Goal: Task Accomplishment & Management: Use online tool/utility

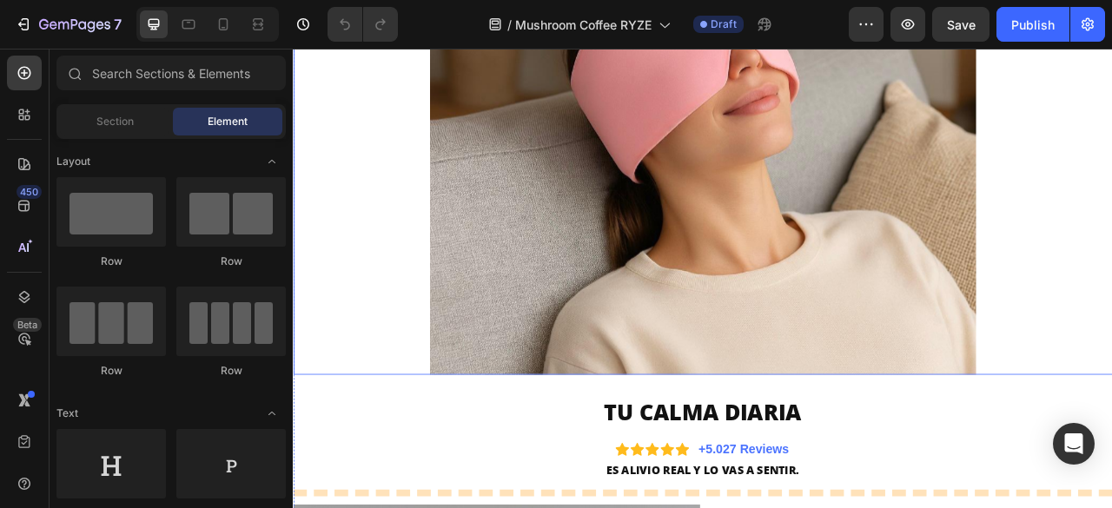
scroll to position [782, 0]
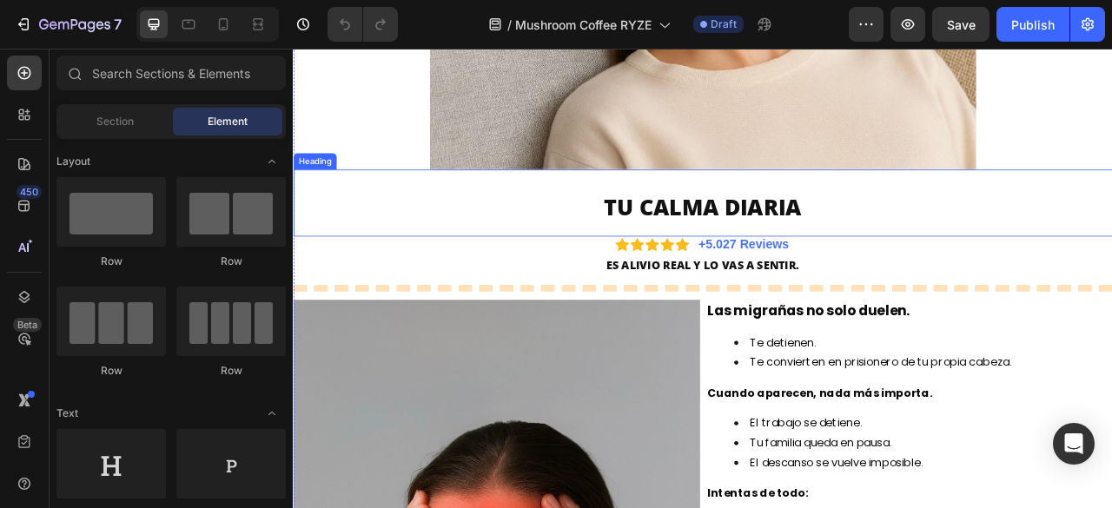
click at [784, 248] on h2 "TU CALMA DIARIA" at bounding box center [813, 250] width 1007 height 40
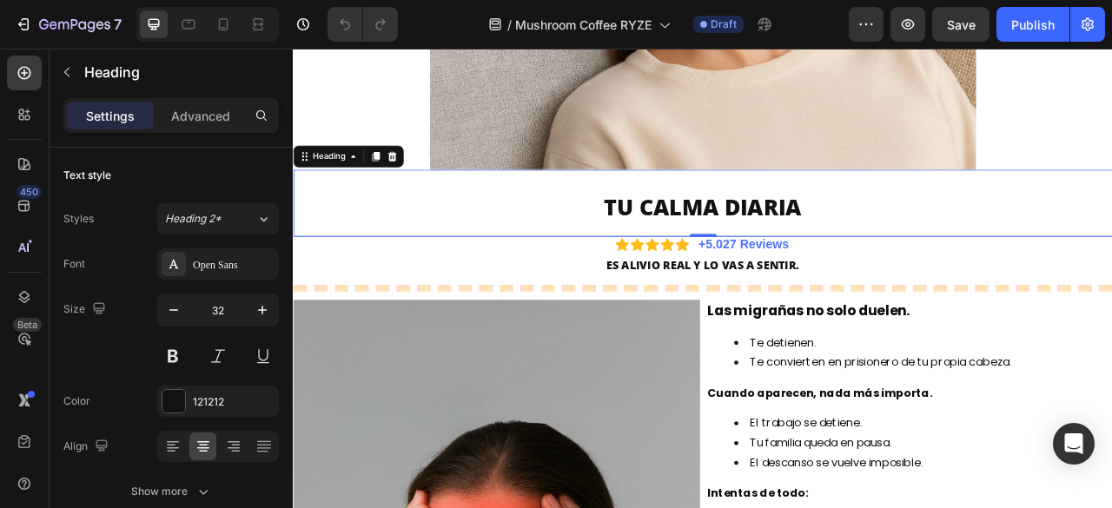
click at [802, 246] on h2 "TU CALMA DIARIA" at bounding box center [813, 250] width 1007 height 40
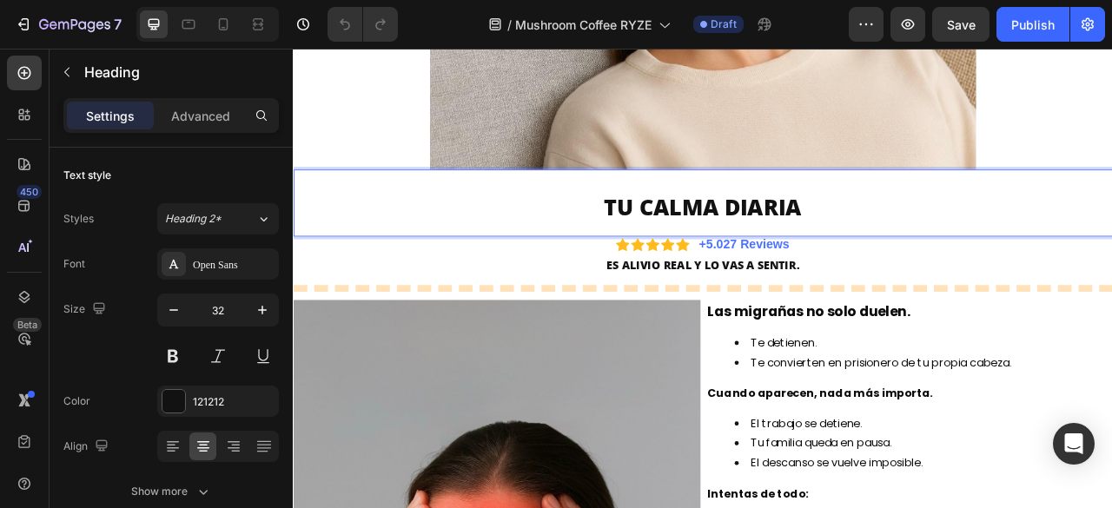
click at [846, 252] on p "TU CALMA DIARIA" at bounding box center [814, 250] width 1004 height 36
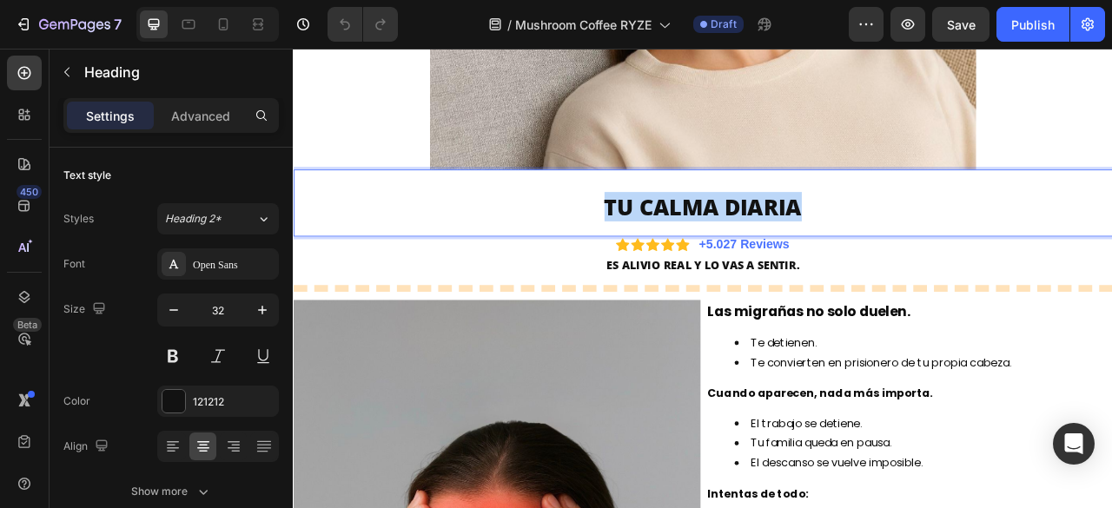
click at [846, 252] on p "TU CALMA DIARIA" at bounding box center [814, 250] width 1004 height 36
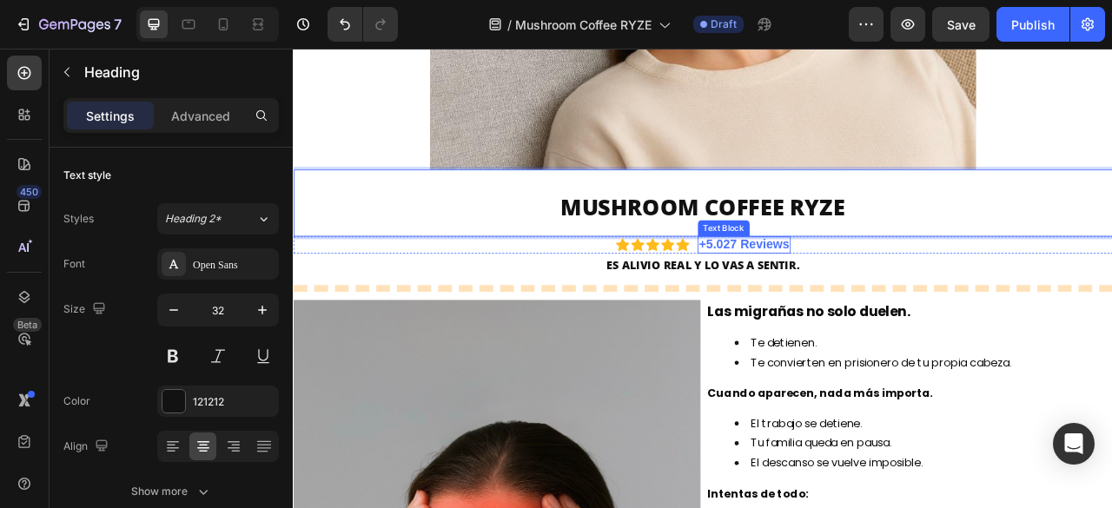
click at [839, 302] on strong "+5.027 Reviews" at bounding box center [867, 297] width 116 height 17
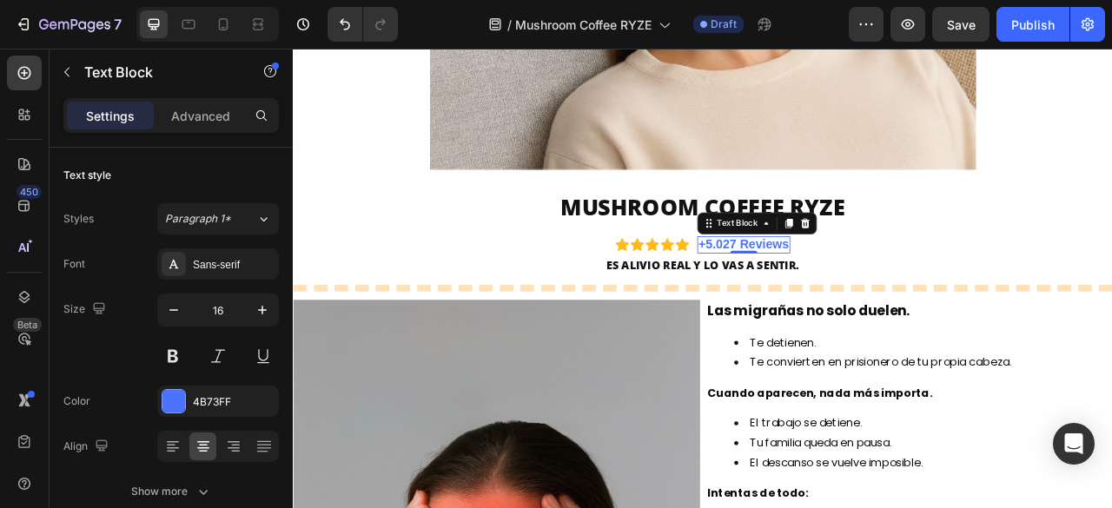
click at [836, 294] on strong "+5.027 Reviews" at bounding box center [867, 297] width 116 height 17
click at [815, 296] on strong "+5.027 Reviews" at bounding box center [867, 297] width 116 height 17
click at [816, 301] on strong "+5.027 Reviews" at bounding box center [867, 297] width 116 height 17
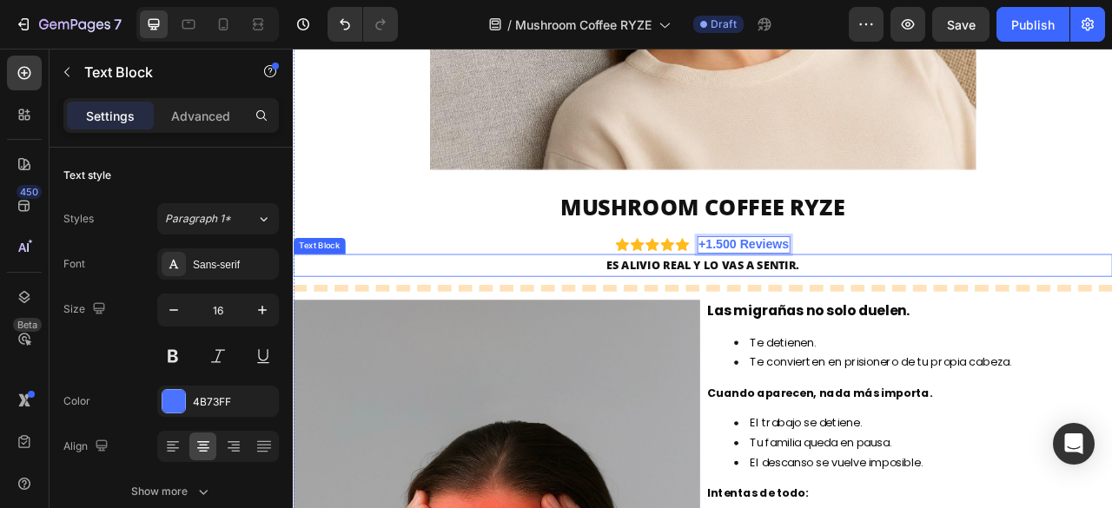
click at [892, 332] on strong "ES ALIVIO REAL Y LO VAS A SENTIR." at bounding box center [814, 323] width 246 height 19
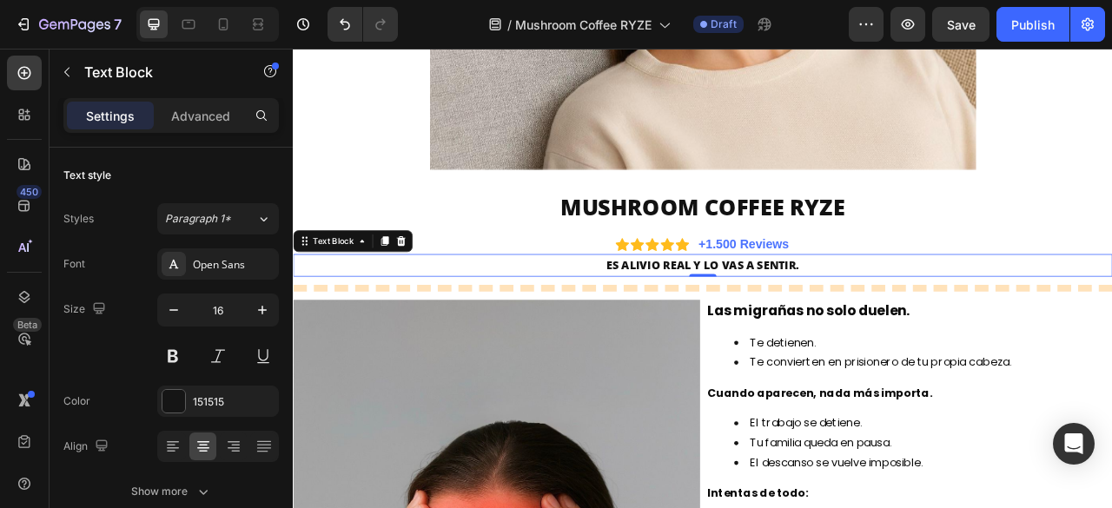
click at [873, 320] on strong "ES ALIVIO REAL Y LO VAS A SENTIR." at bounding box center [814, 323] width 246 height 19
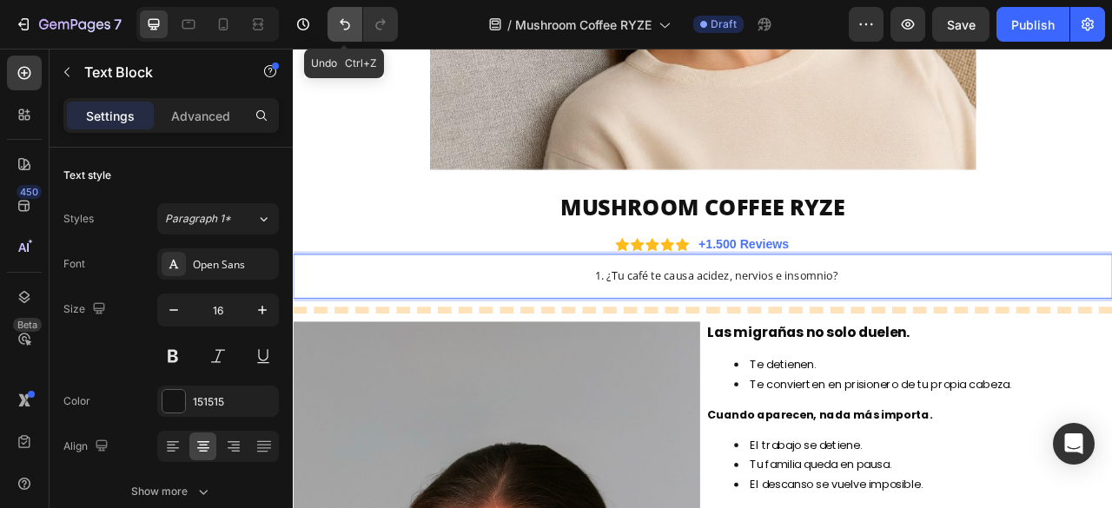
click at [342, 30] on icon "Undo/Redo" at bounding box center [344, 24] width 17 height 17
click at [340, 14] on button "Undo/Redo" at bounding box center [344, 24] width 35 height 35
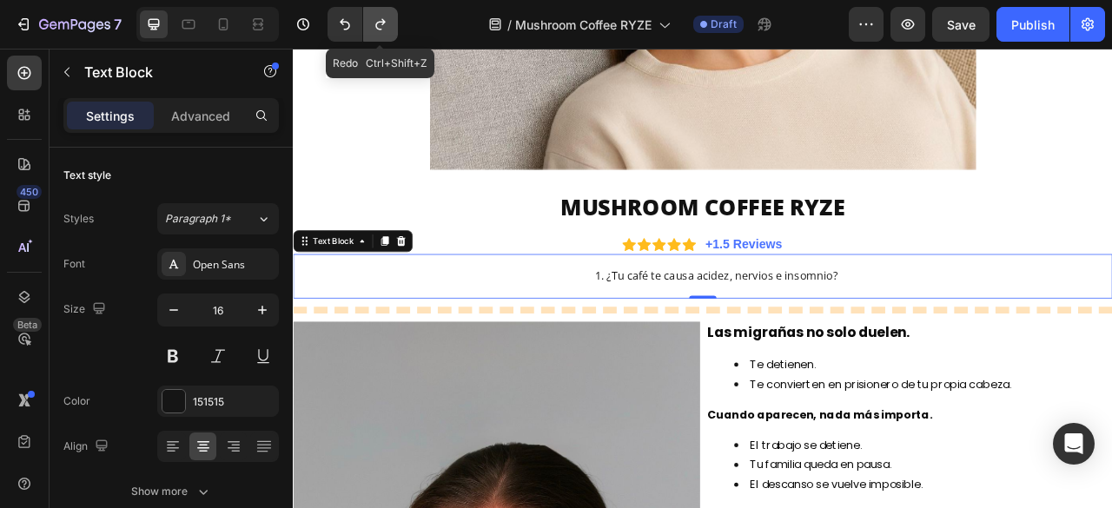
click at [375, 24] on icon "Undo/Redo" at bounding box center [380, 24] width 10 height 11
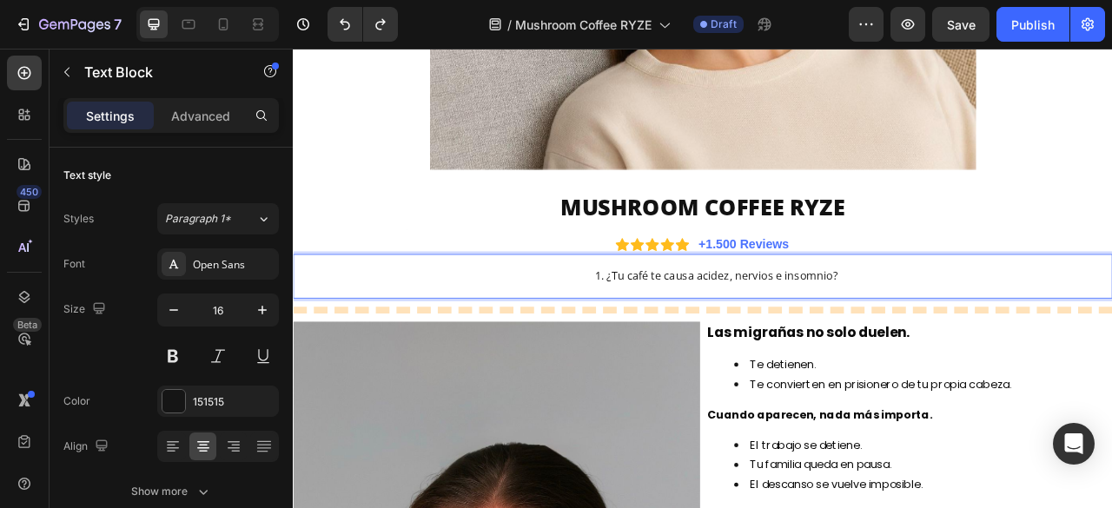
click at [802, 338] on li "¿Tu café te causa acidez, nervios e insomnio?" at bounding box center [831, 338] width 1004 height 25
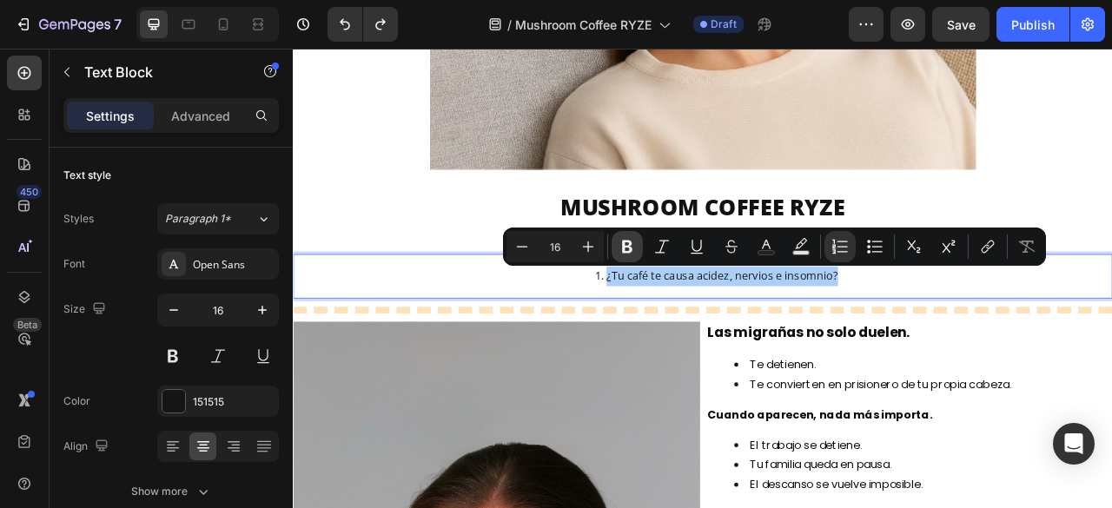
click at [624, 243] on icon "Editor contextual toolbar" at bounding box center [627, 247] width 10 height 13
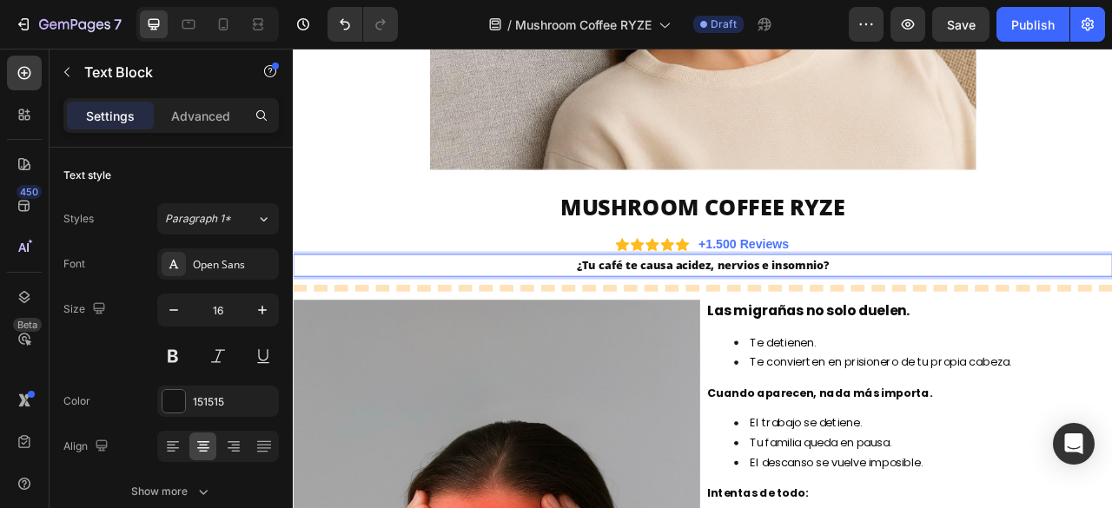
click at [784, 320] on strong "¿Tu café te causa acidez, nervios e insomnio?" at bounding box center [813, 323] width 321 height 19
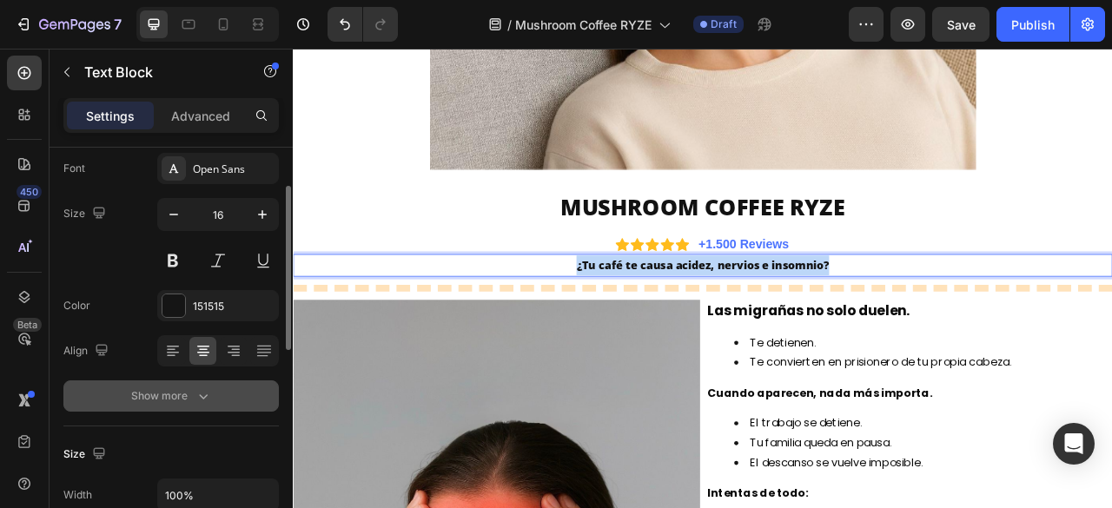
scroll to position [0, 0]
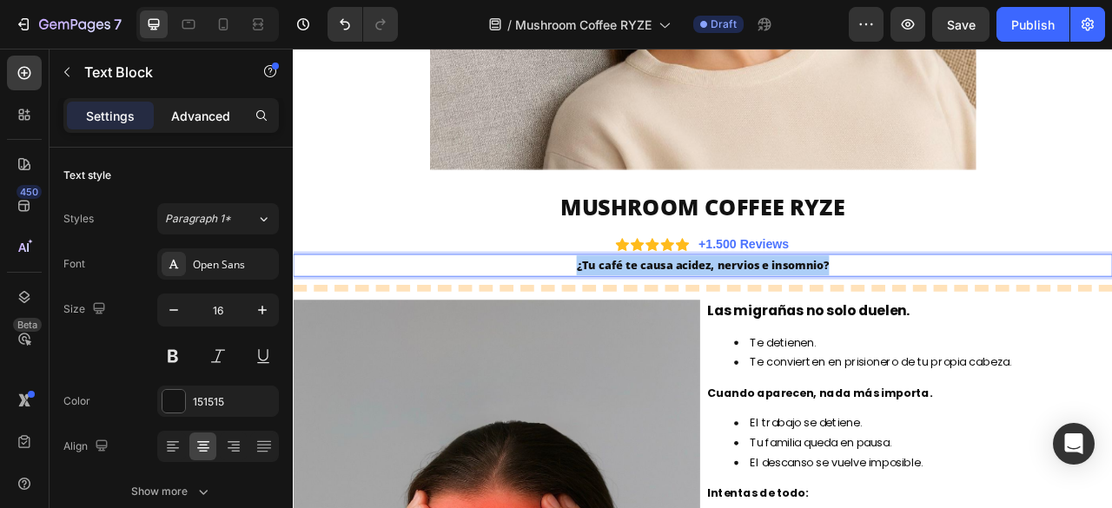
click at [207, 116] on p "Advanced" at bounding box center [200, 116] width 59 height 18
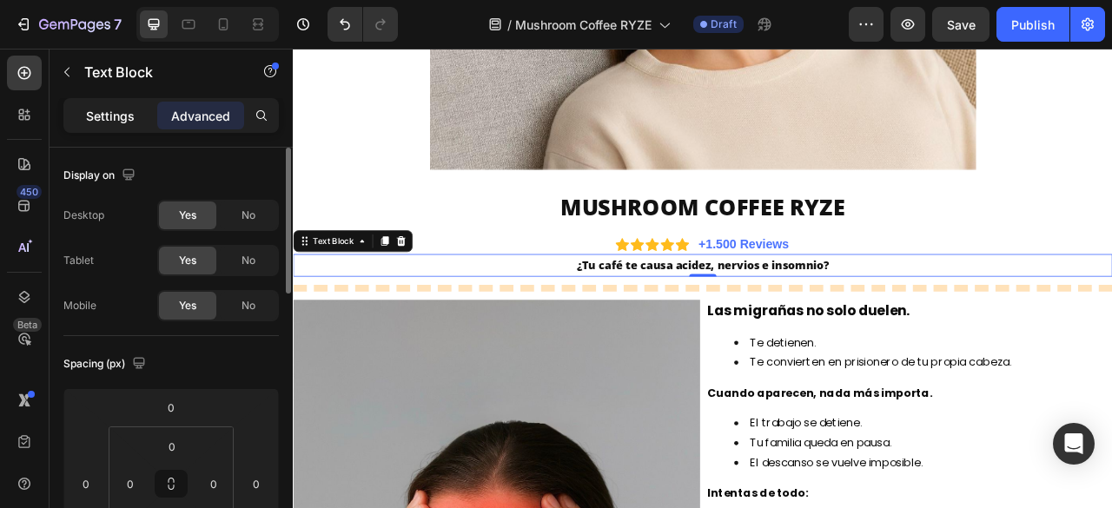
click at [116, 109] on p "Settings" at bounding box center [110, 116] width 49 height 18
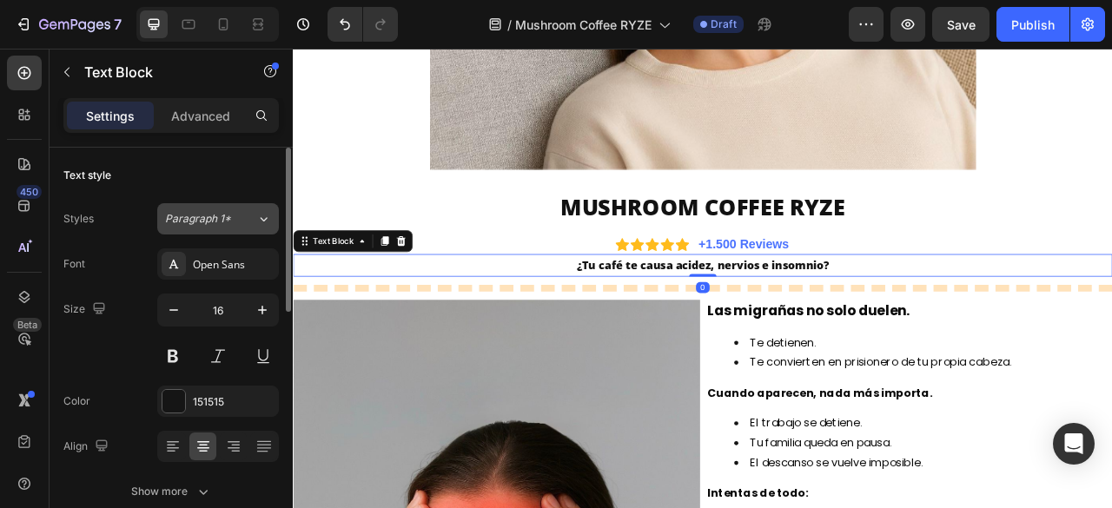
click at [226, 213] on span "Paragraph 1*" at bounding box center [198, 219] width 66 height 16
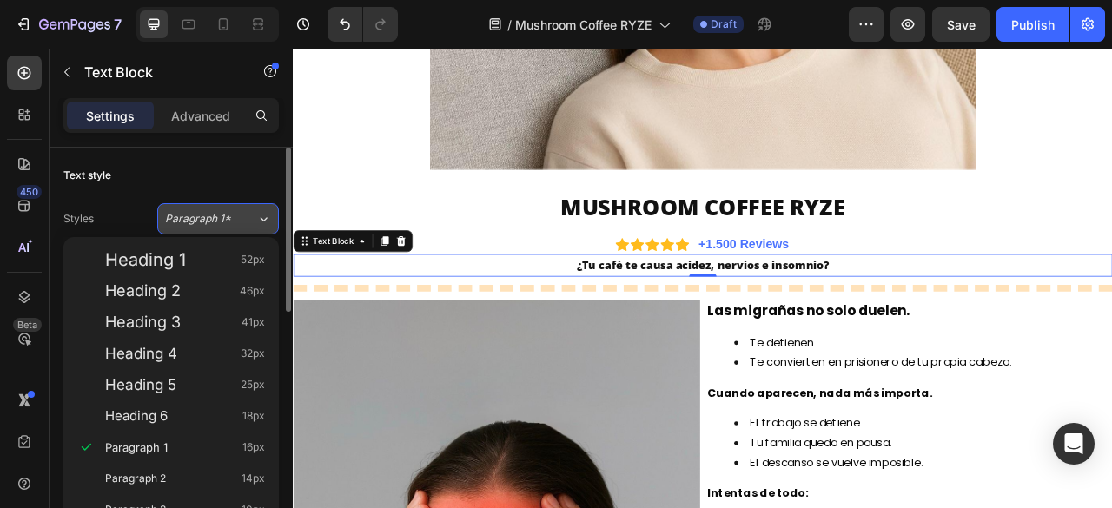
click at [205, 209] on button "Paragraph 1*" at bounding box center [218, 218] width 122 height 31
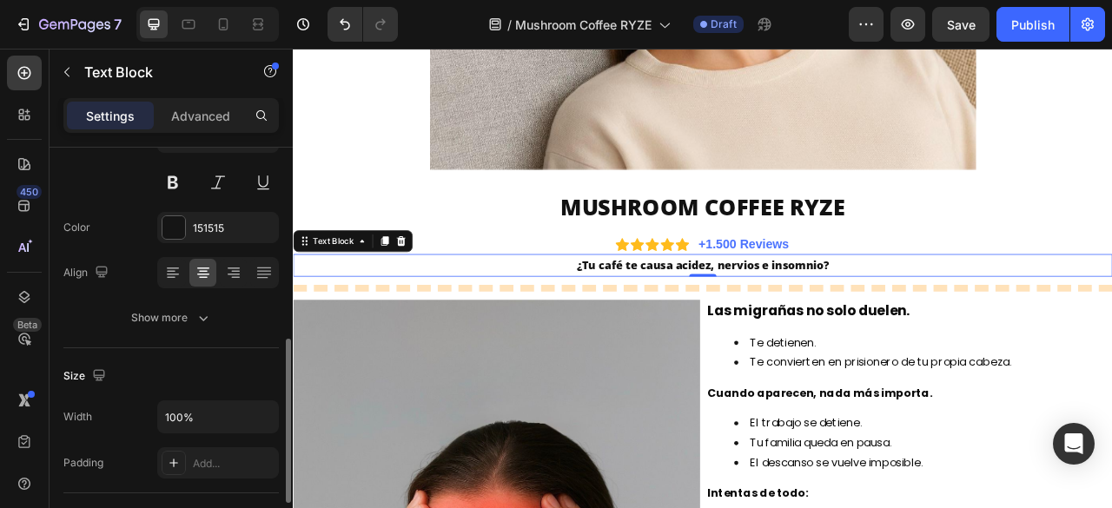
scroll to position [261, 0]
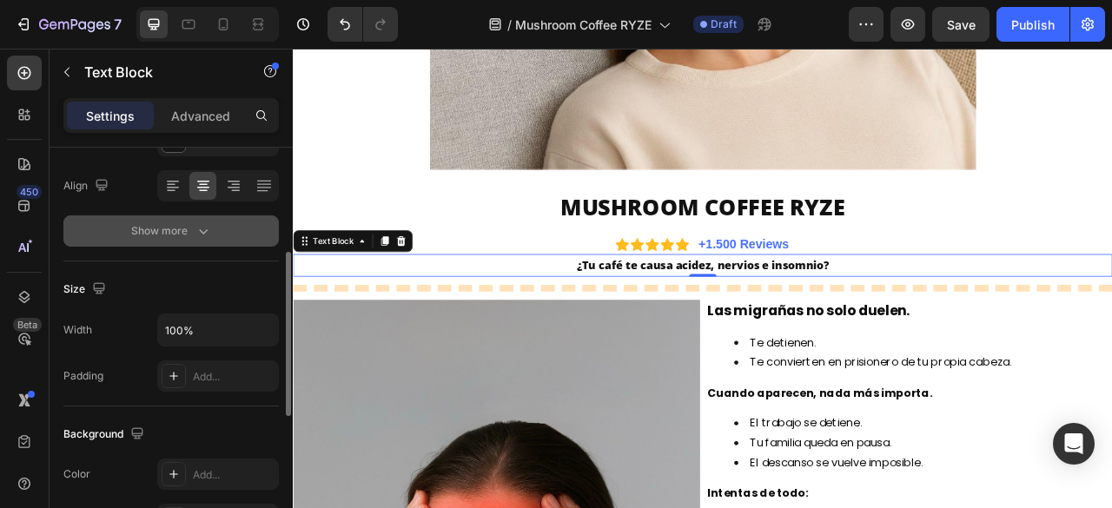
click at [195, 227] on icon "button" at bounding box center [203, 230] width 17 height 17
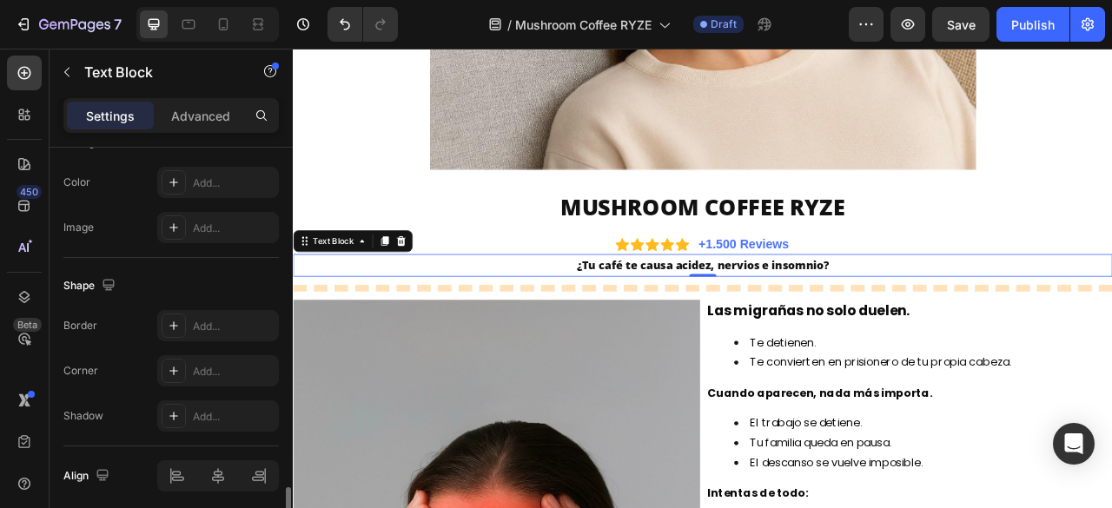
scroll to position [844, 0]
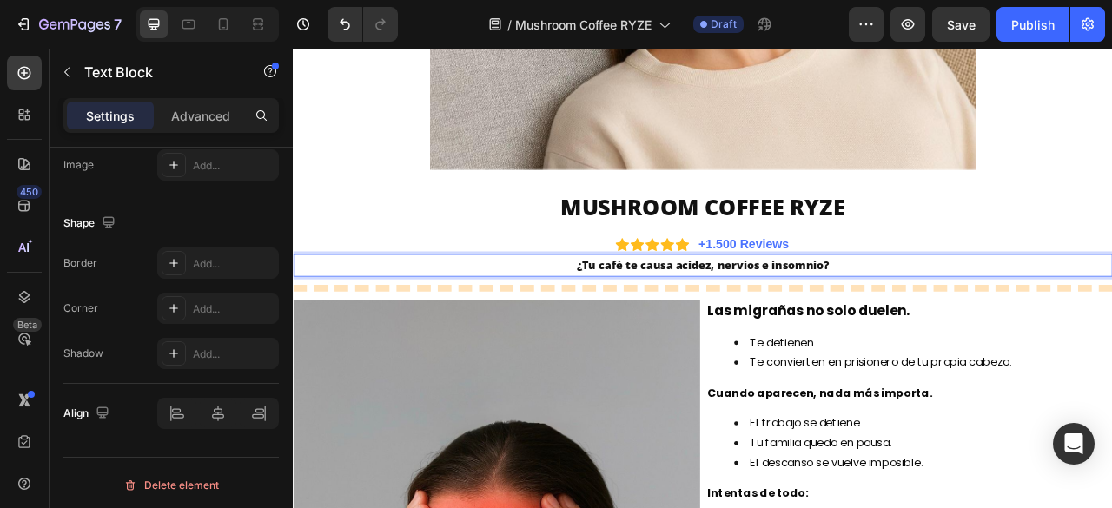
click at [783, 324] on strong "¿Tu café te causa acidez, nervios e insomnio?" at bounding box center [813, 323] width 321 height 19
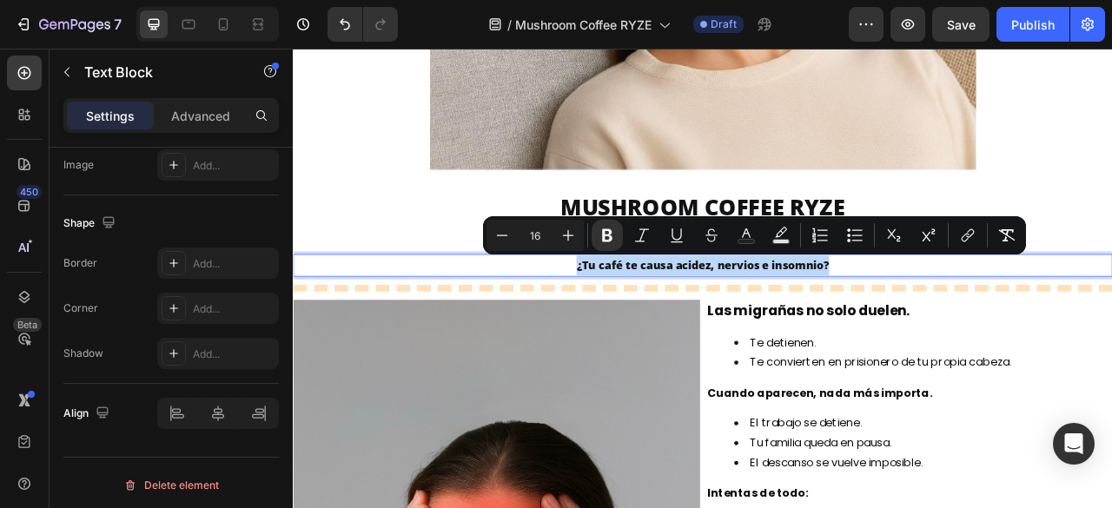
click at [753, 333] on strong "¿Tu café te causa acidez, nervios e insomnio?" at bounding box center [813, 323] width 321 height 19
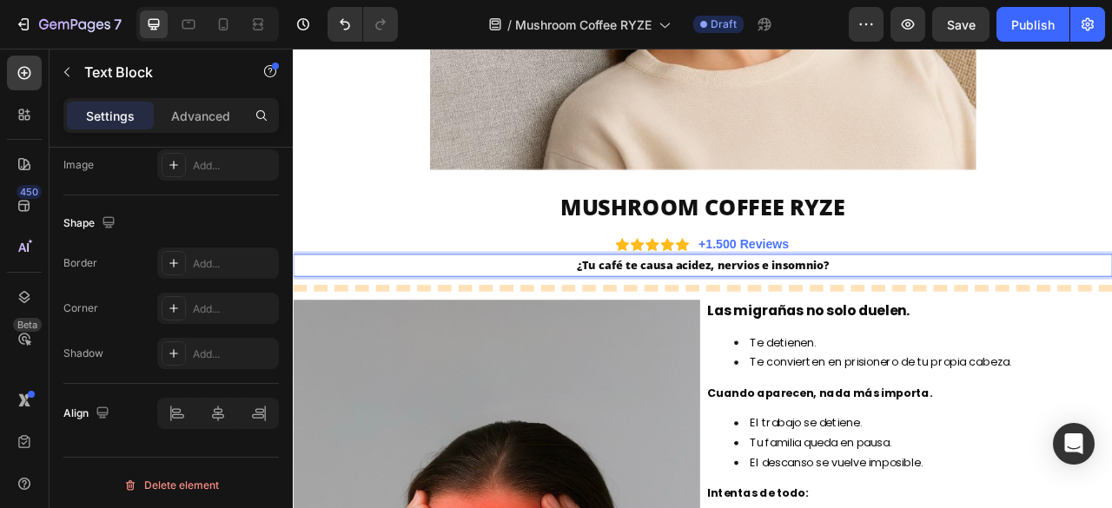
click at [663, 323] on strong "¿Tu café te causa acidez, nervios e insomnio?" at bounding box center [813, 323] width 321 height 19
click at [807, 320] on strong "¿TU CAFE TE CAUSA ACIDEZ, NERVIOS E INSOMNIO?" at bounding box center [814, 323] width 357 height 19
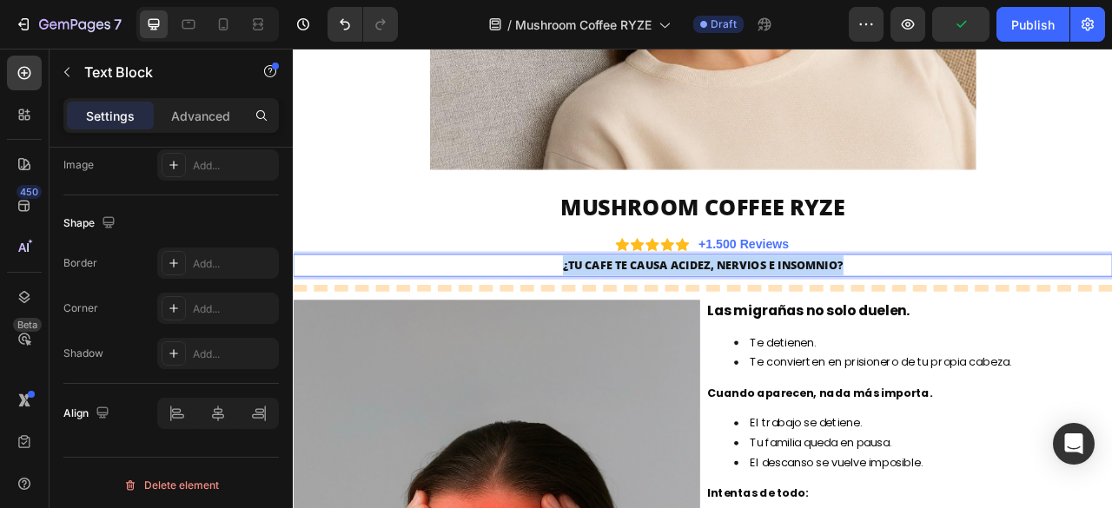
click at [807, 320] on strong "¿TU CAFE TE CAUSA ACIDEZ, NERVIOS E INSOMNIO?" at bounding box center [814, 323] width 357 height 19
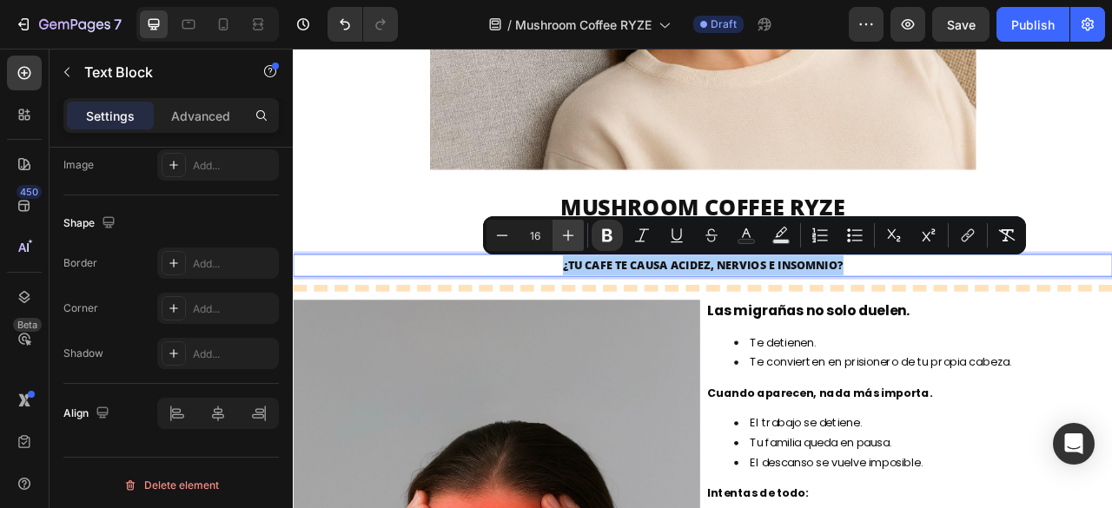
click at [562, 228] on icon "Editor contextual toolbar" at bounding box center [567, 235] width 17 height 17
click at [566, 232] on icon "Editor contextual toolbar" at bounding box center [567, 235] width 17 height 17
click at [570, 240] on icon "Editor contextual toolbar" at bounding box center [567, 235] width 17 height 17
type input "20"
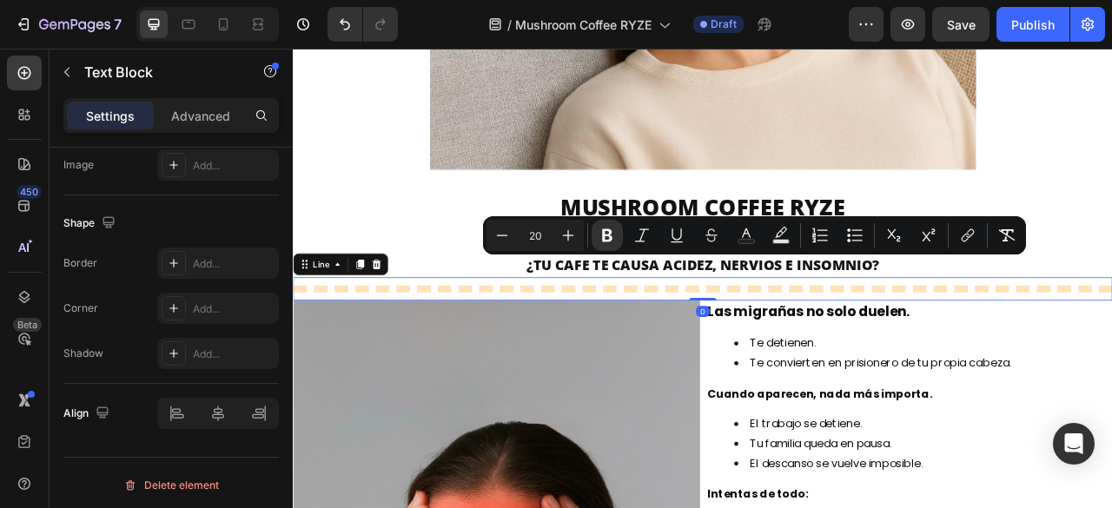
click at [1111, 350] on div at bounding box center [814, 354] width 1042 height 9
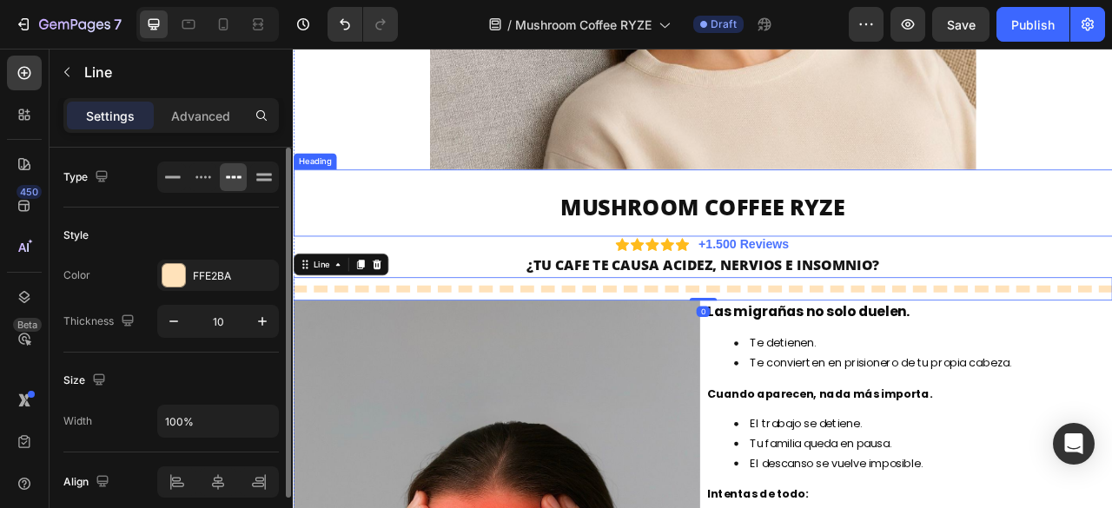
click at [1111, 280] on div "MUSHROOM COFFEE RYZE Heading" at bounding box center [814, 244] width 1042 height 85
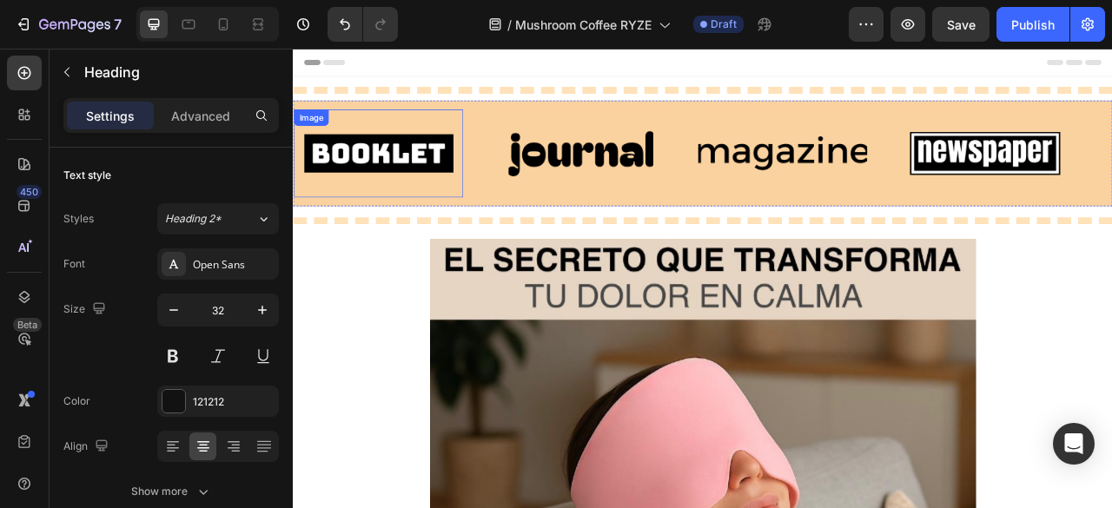
click at [477, 128] on div "Image" at bounding box center [401, 182] width 215 height 112
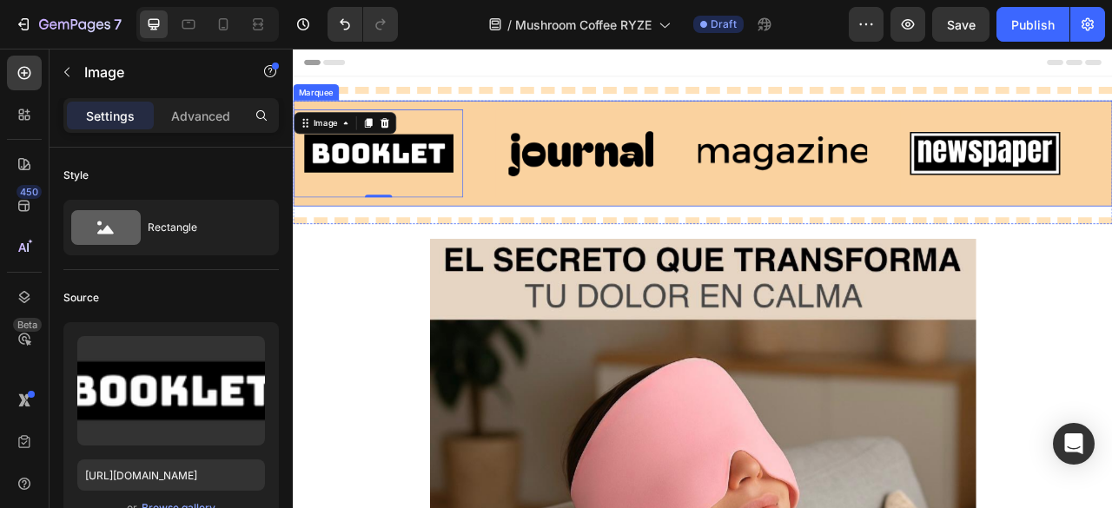
click at [536, 132] on div "Image 0" at bounding box center [422, 182] width 257 height 112
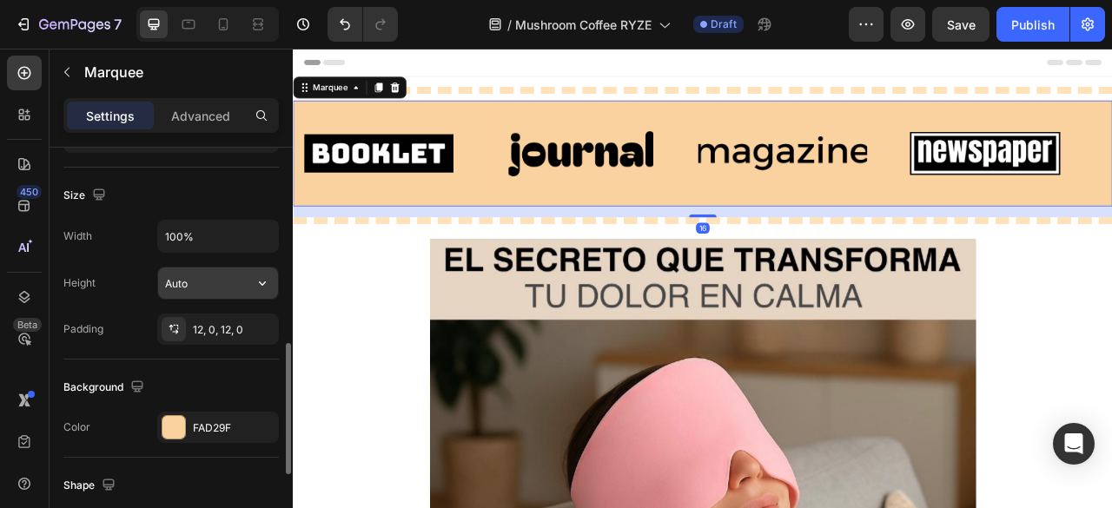
scroll to position [868, 0]
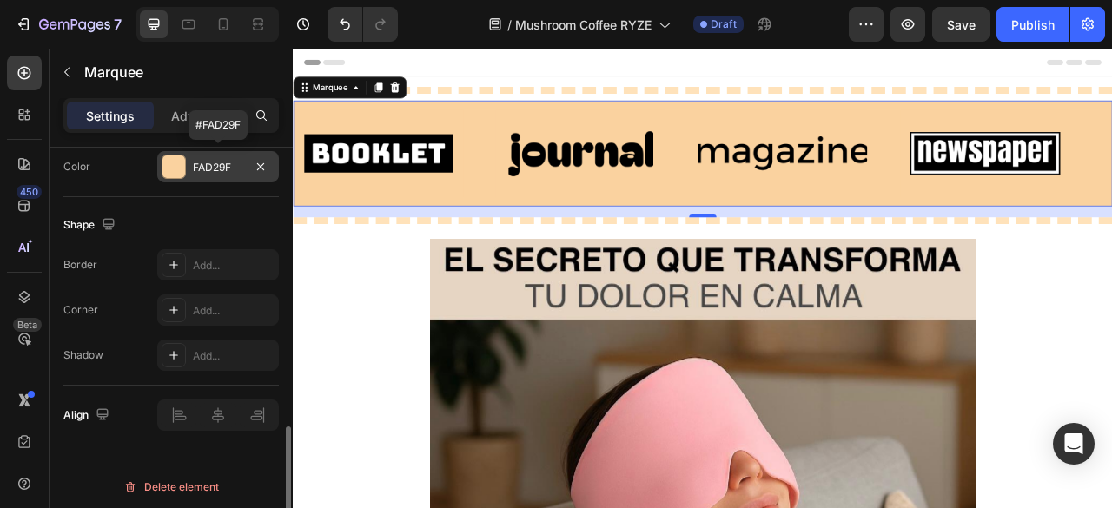
click at [214, 160] on div "FAD29F" at bounding box center [218, 168] width 50 height 16
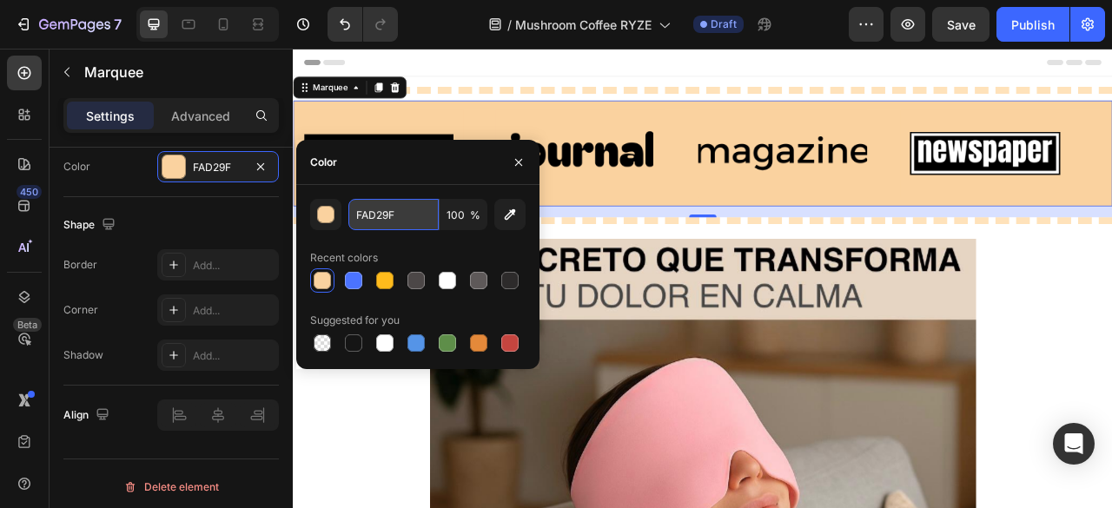
click at [399, 213] on input "FAD29F" at bounding box center [393, 214] width 90 height 31
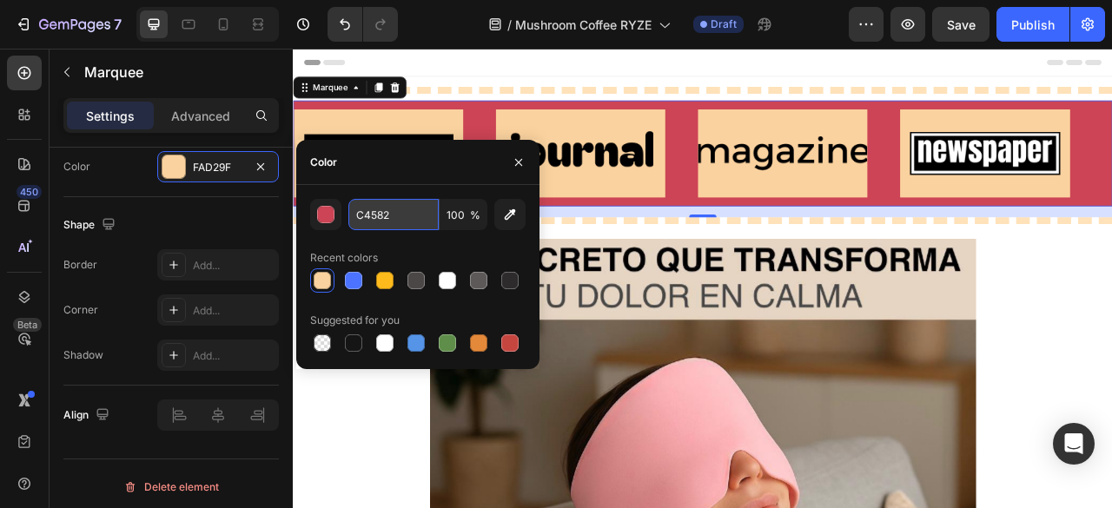
type input "C45824"
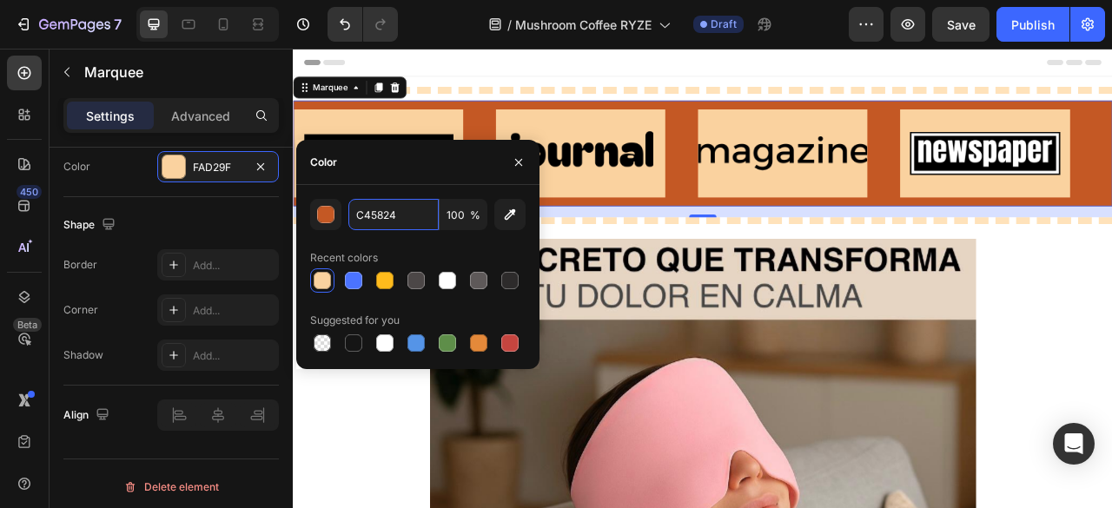
drag, startPoint x: 422, startPoint y: 215, endPoint x: 341, endPoint y: 215, distance: 80.8
click at [341, 215] on div "C45824 100 %" at bounding box center [417, 214] width 215 height 31
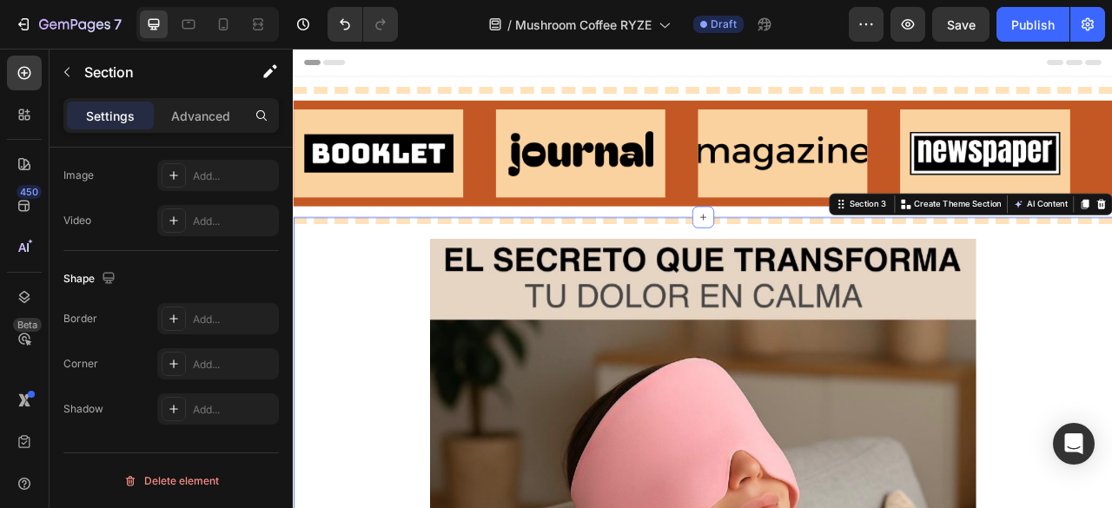
scroll to position [0, 0]
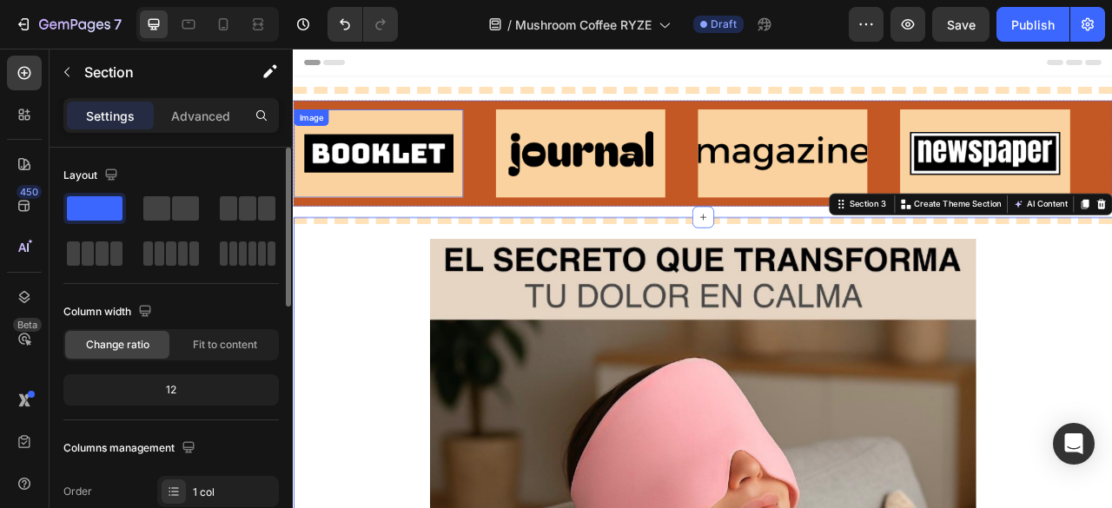
click at [469, 143] on img at bounding box center [401, 181] width 215 height 91
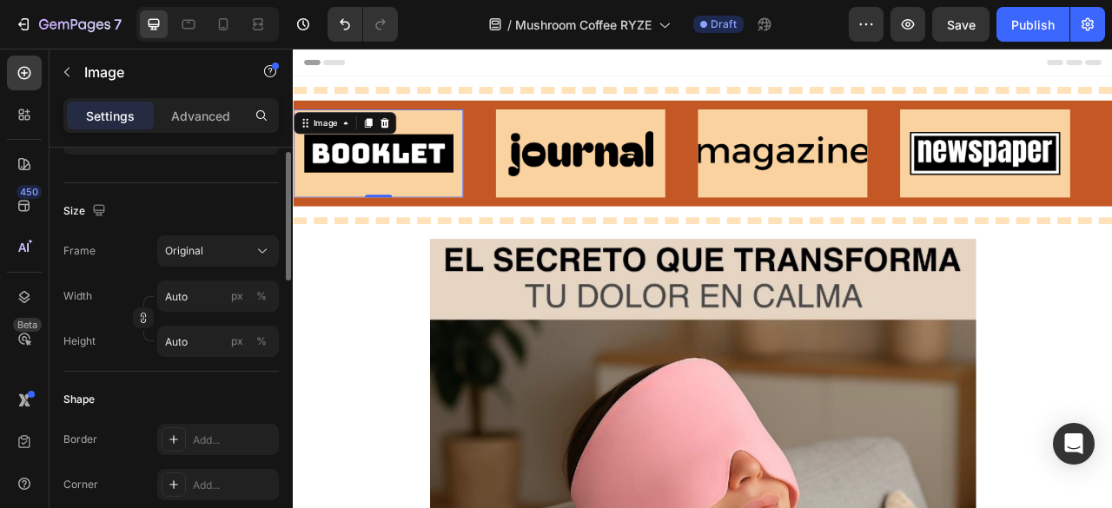
scroll to position [291, 0]
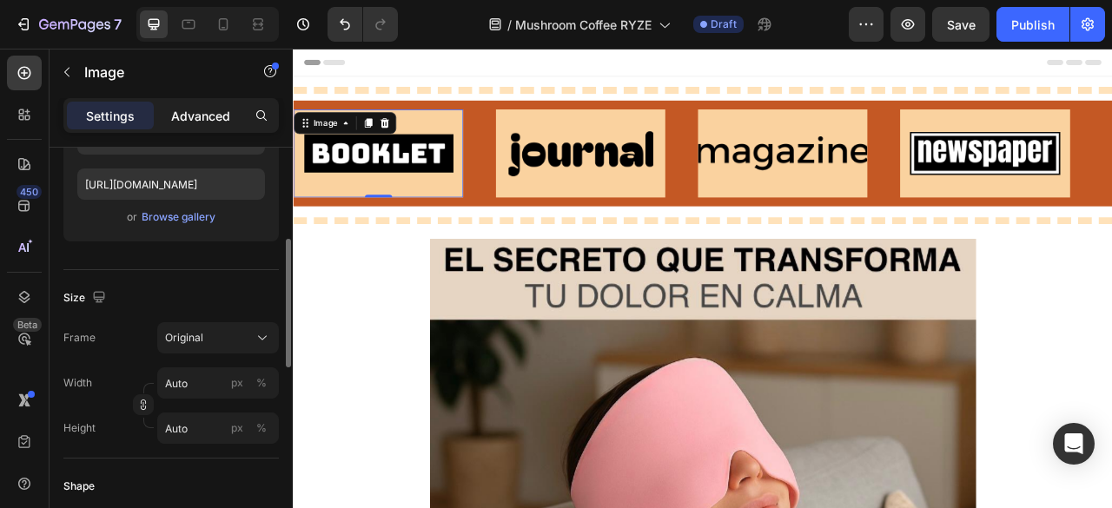
click at [208, 122] on p "Advanced" at bounding box center [200, 116] width 59 height 18
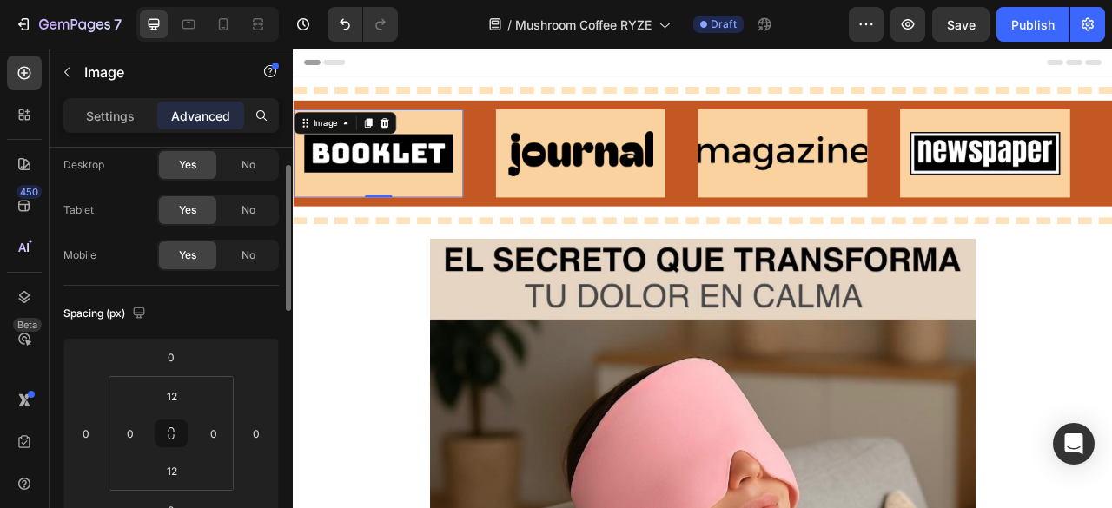
scroll to position [0, 0]
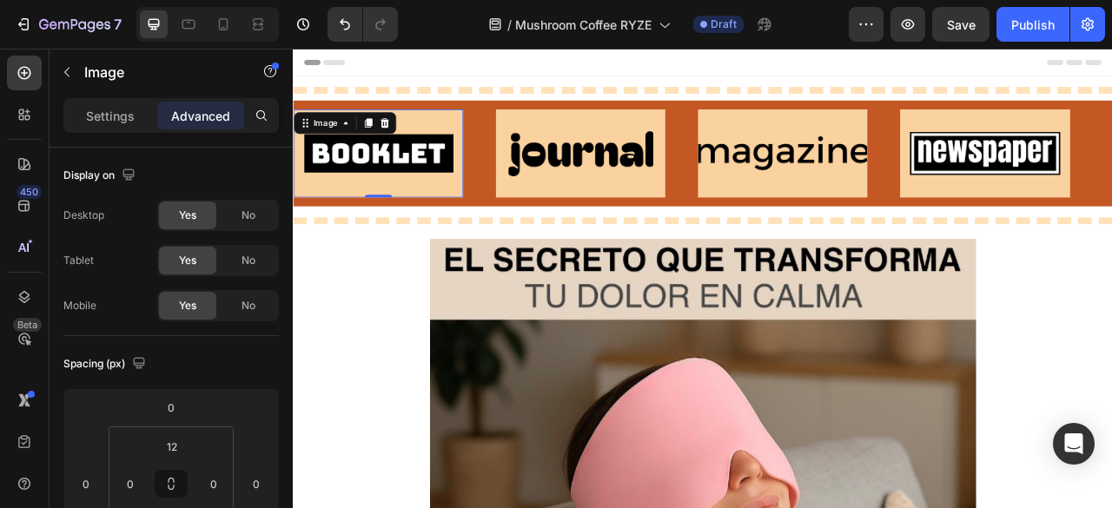
click at [348, 225] on img at bounding box center [401, 181] width 215 height 91
click at [112, 109] on p "Settings" at bounding box center [110, 116] width 49 height 18
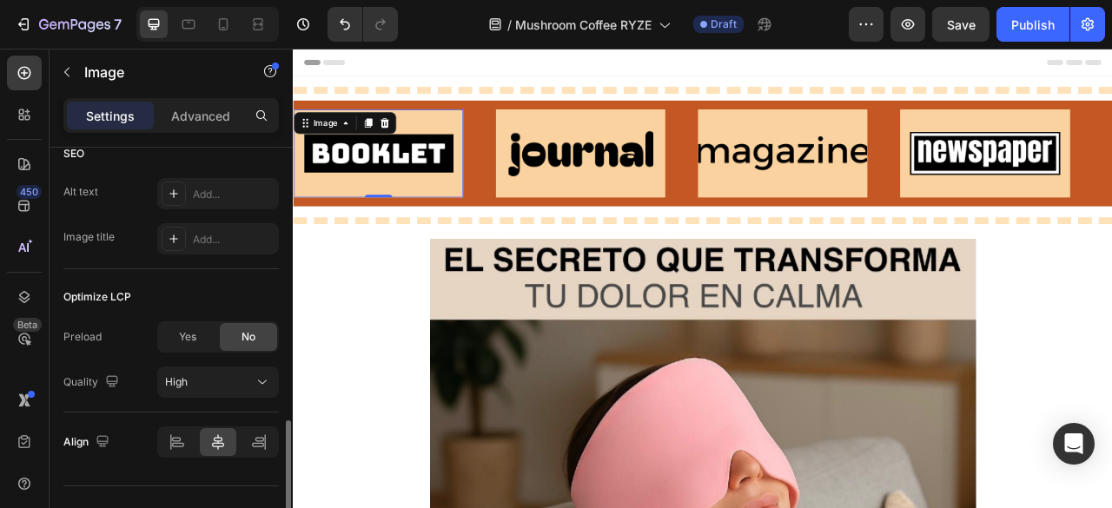
scroll to position [899, 0]
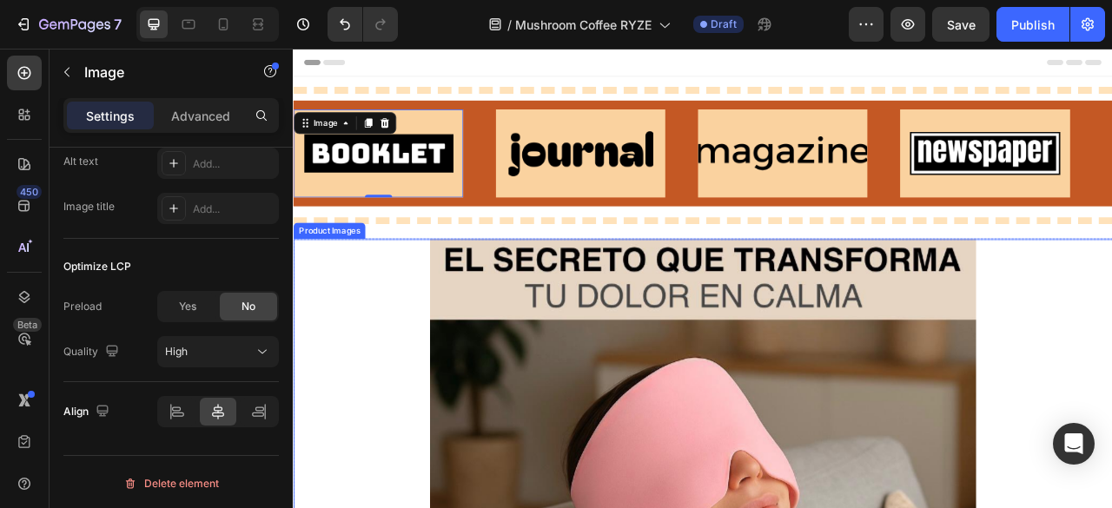
click at [333, 277] on div "Product Images" at bounding box center [338, 281] width 84 height 16
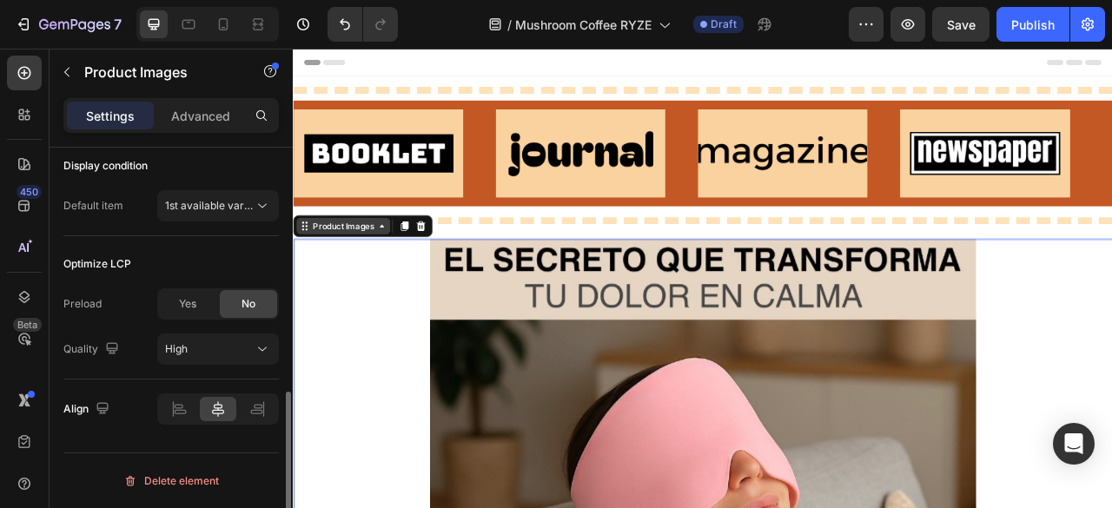
scroll to position [0, 0]
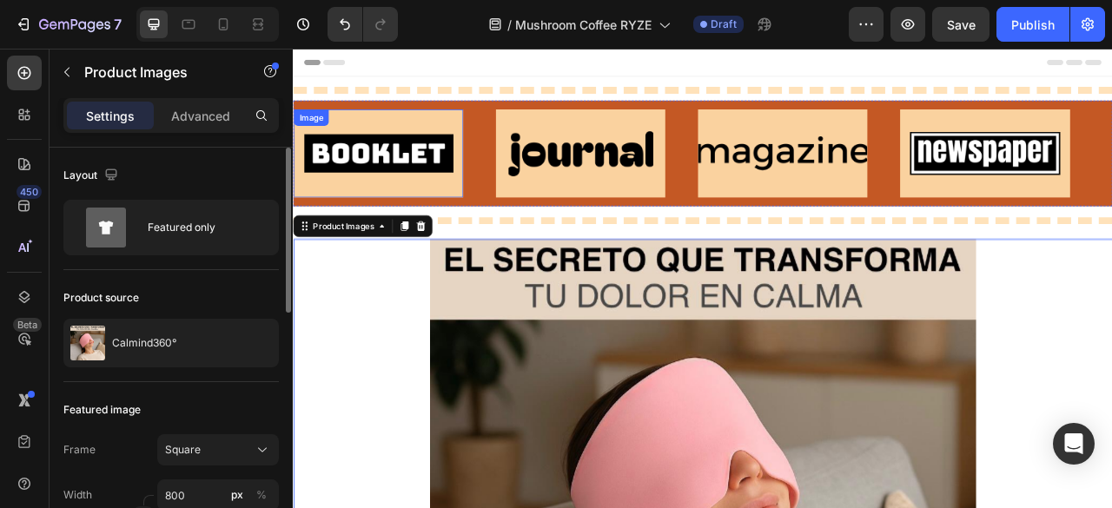
click at [440, 210] on img at bounding box center [401, 181] width 215 height 91
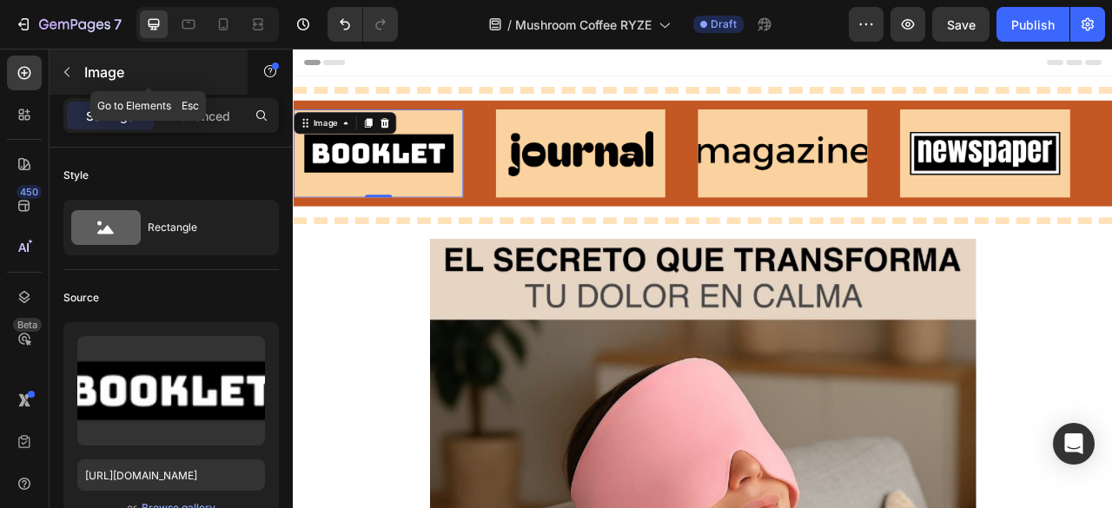
click at [62, 69] on icon "button" at bounding box center [67, 72] width 14 height 14
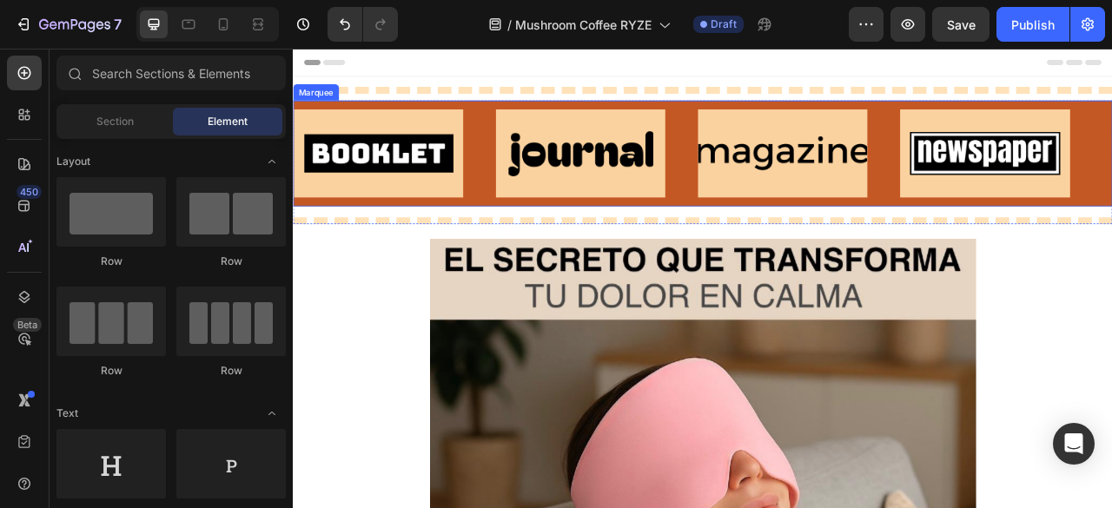
click at [517, 137] on div "Image" at bounding box center [422, 182] width 257 height 112
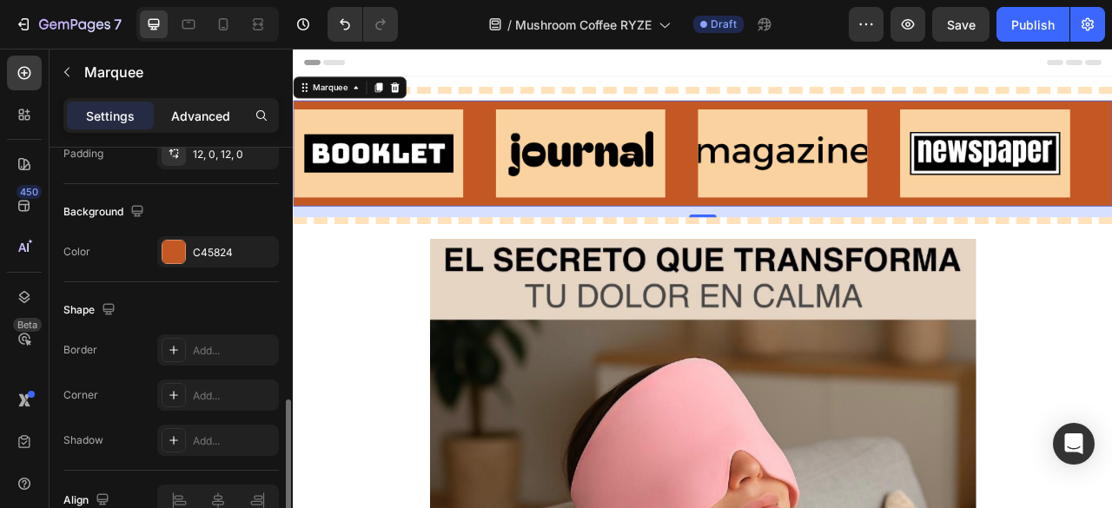
click at [200, 107] on p "Advanced" at bounding box center [200, 116] width 59 height 18
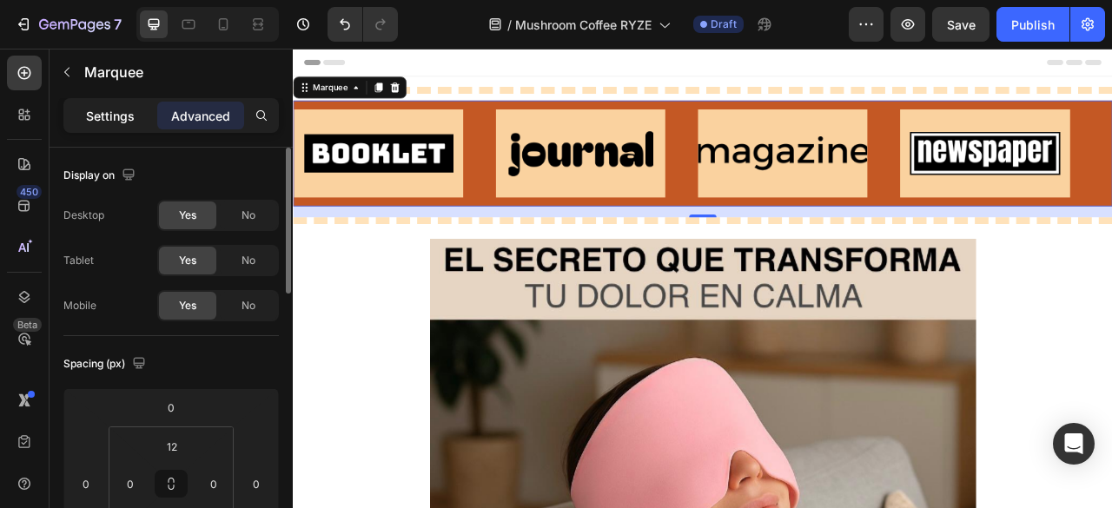
click at [118, 114] on p "Settings" at bounding box center [110, 116] width 49 height 18
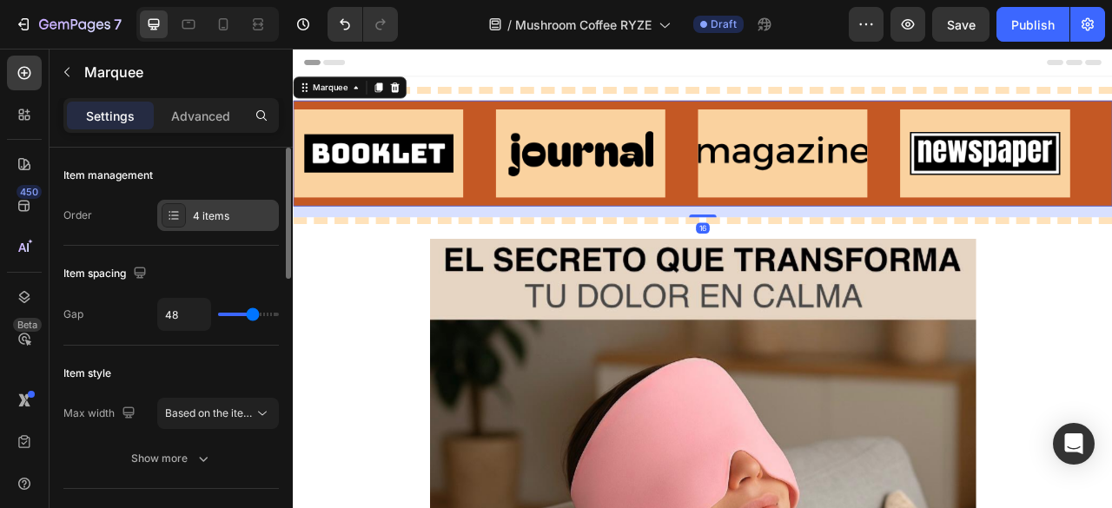
click at [209, 211] on div "4 items" at bounding box center [234, 216] width 82 height 16
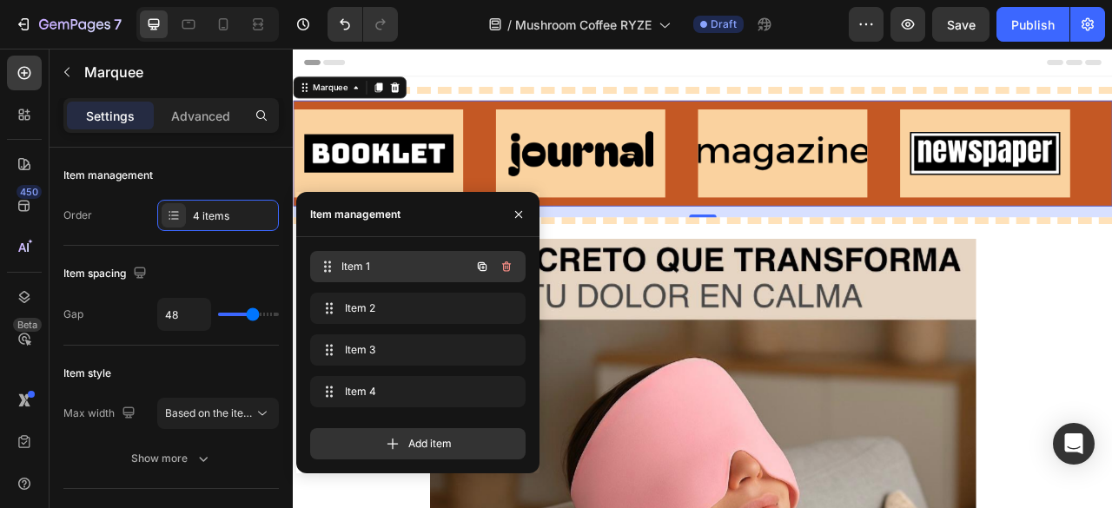
click at [356, 268] on span "Item 1" at bounding box center [405, 267] width 129 height 16
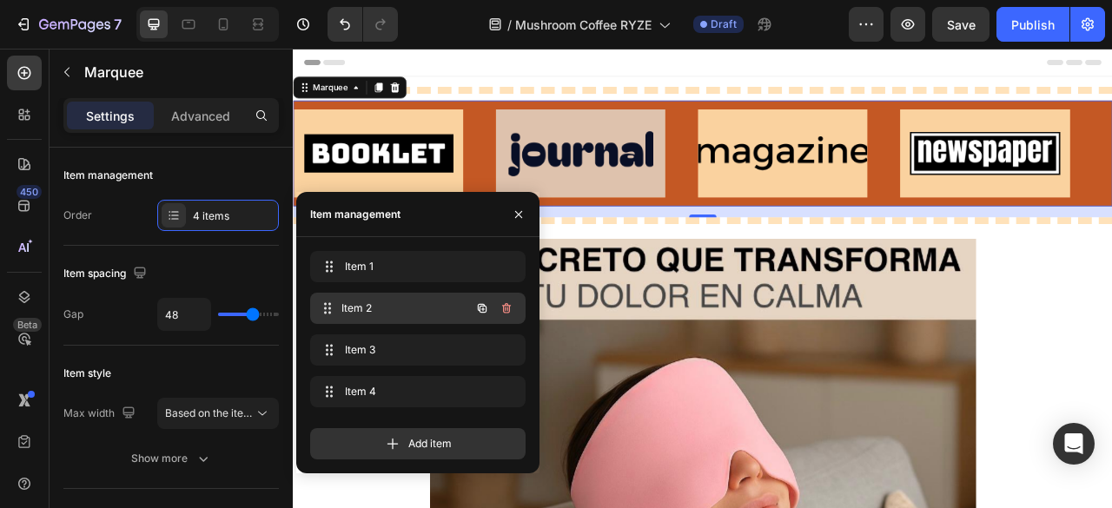
click at [399, 300] on div "Item 2 Item 2" at bounding box center [393, 308] width 153 height 24
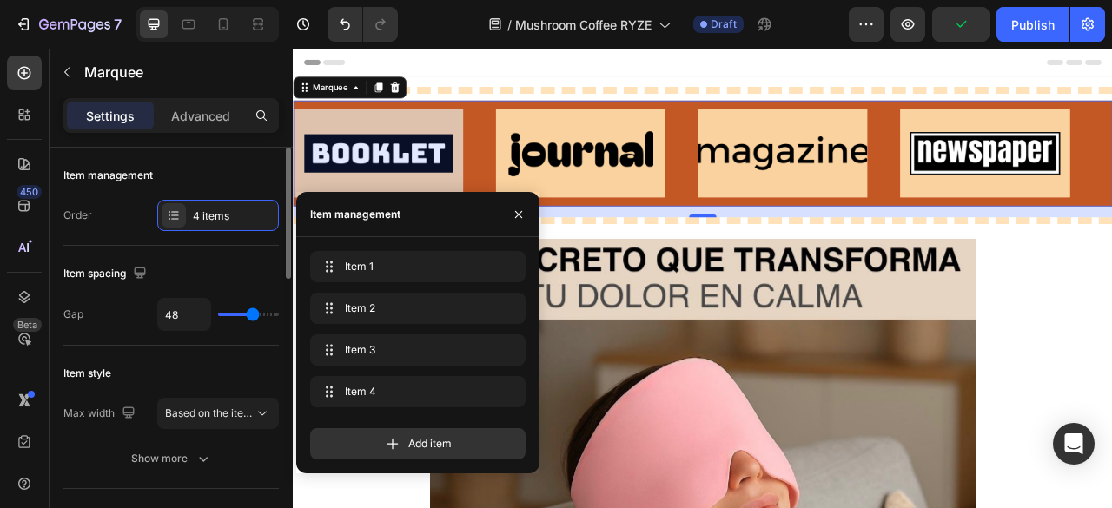
click at [243, 267] on div "Item spacing" at bounding box center [170, 274] width 215 height 28
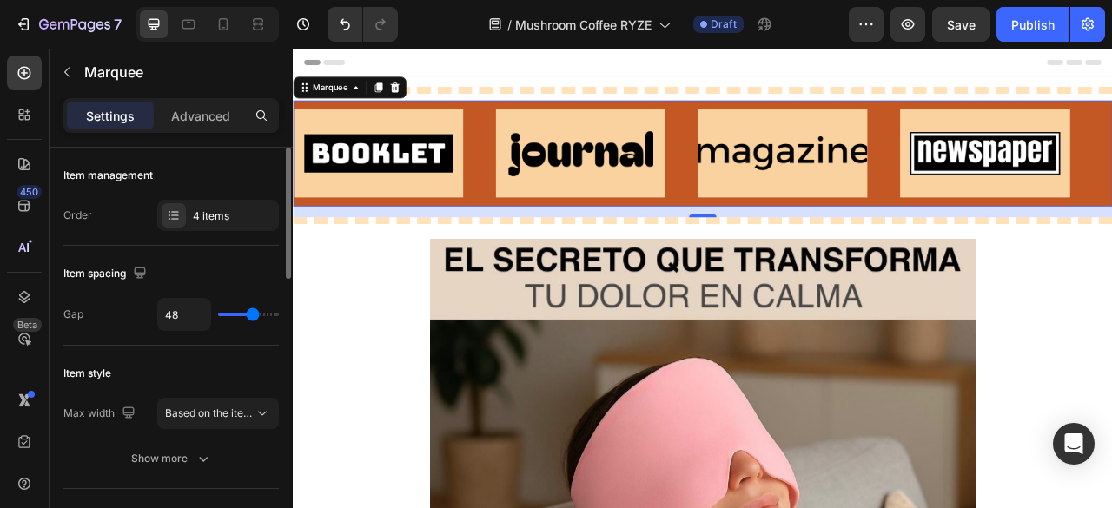
scroll to position [87, 0]
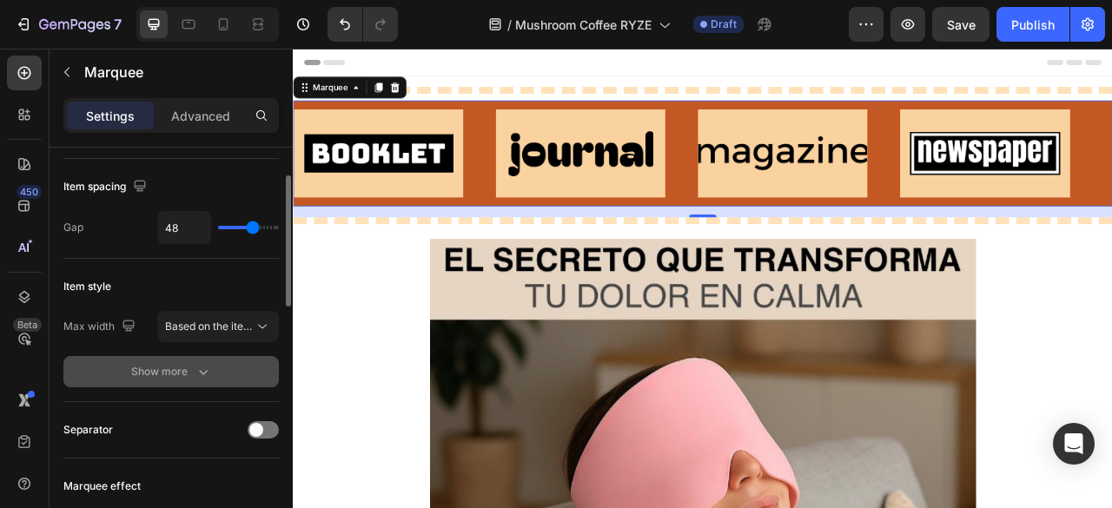
click at [188, 367] on div "Show more" at bounding box center [171, 371] width 81 height 17
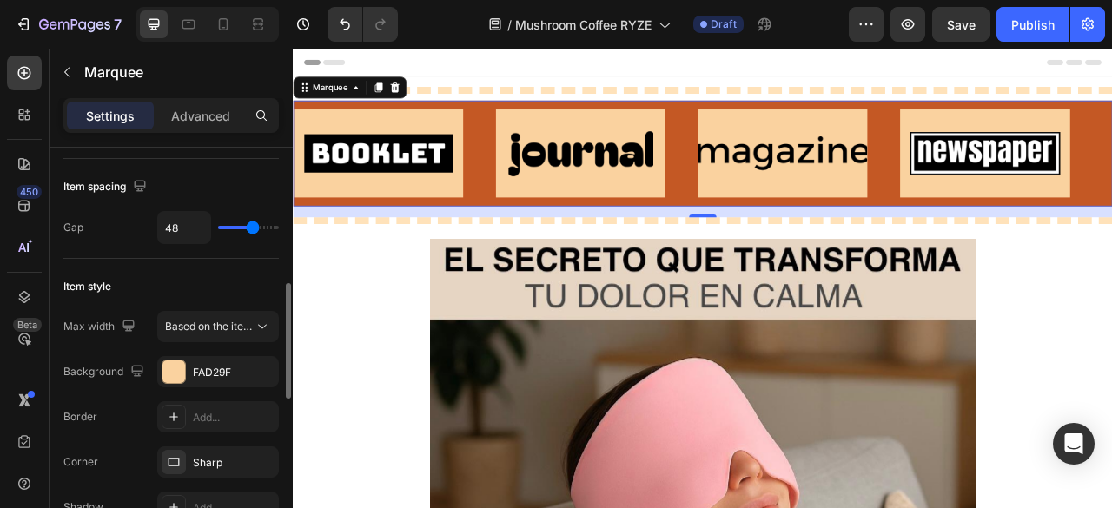
scroll to position [174, 0]
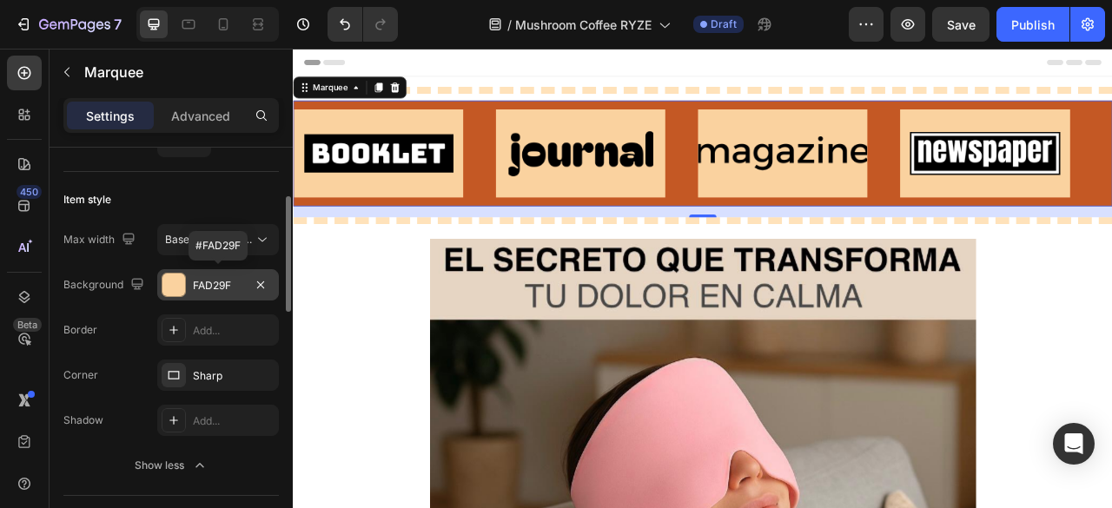
click at [196, 281] on div "FAD29F" at bounding box center [218, 286] width 50 height 16
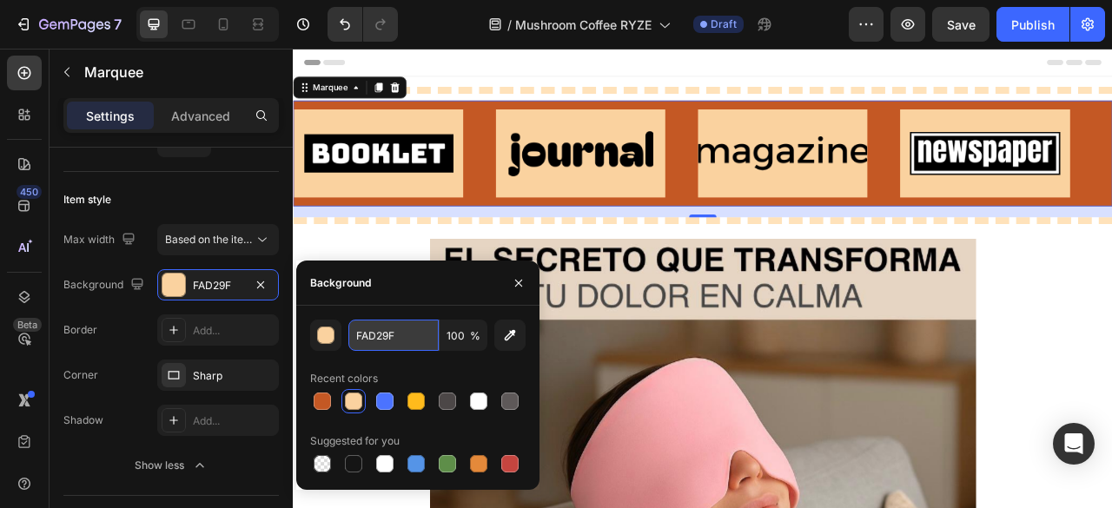
click at [394, 338] on input "FAD29F" at bounding box center [393, 335] width 90 height 31
paste input "C45824"
type input "C45824"
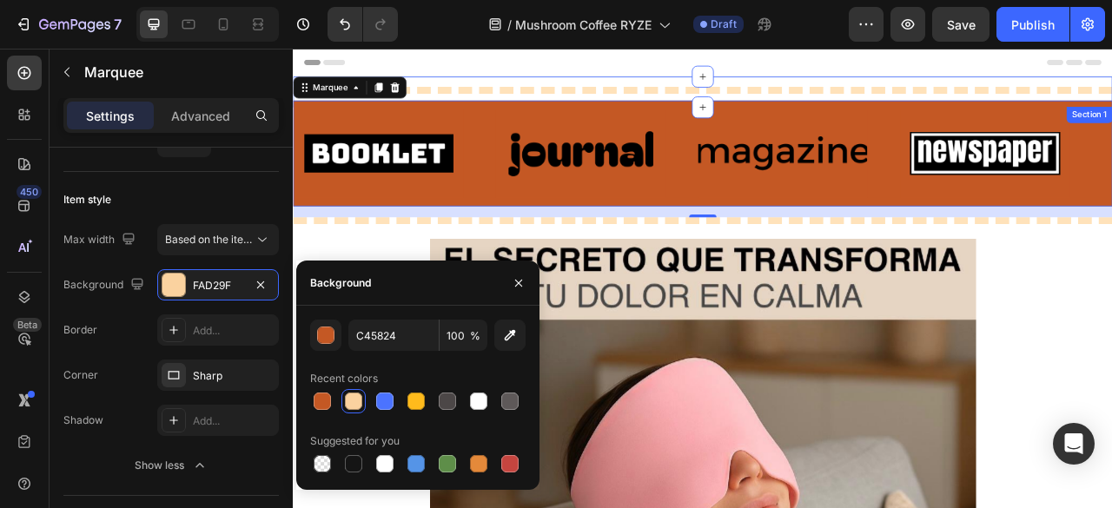
click at [472, 102] on div at bounding box center [814, 101] width 1042 height 9
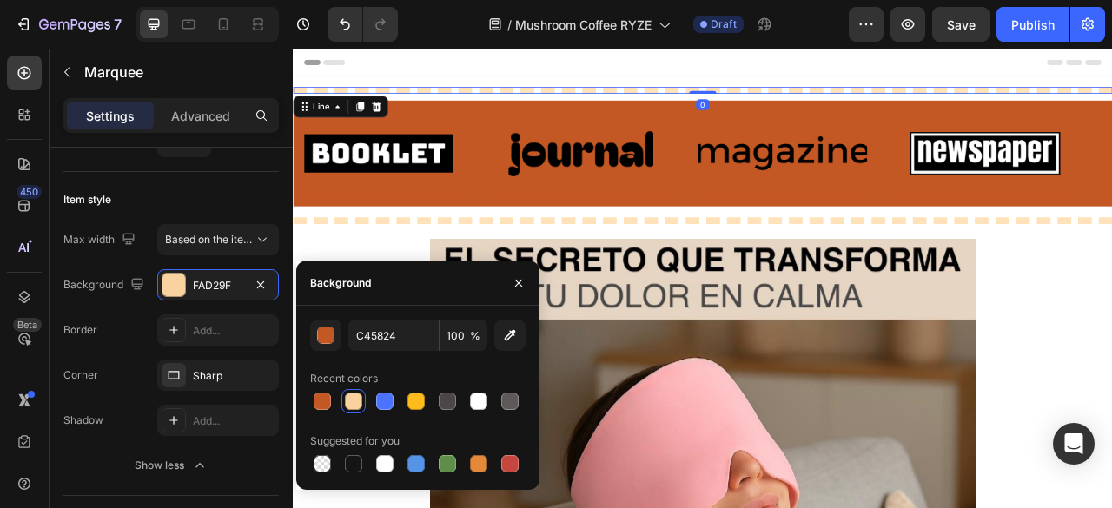
scroll to position [0, 0]
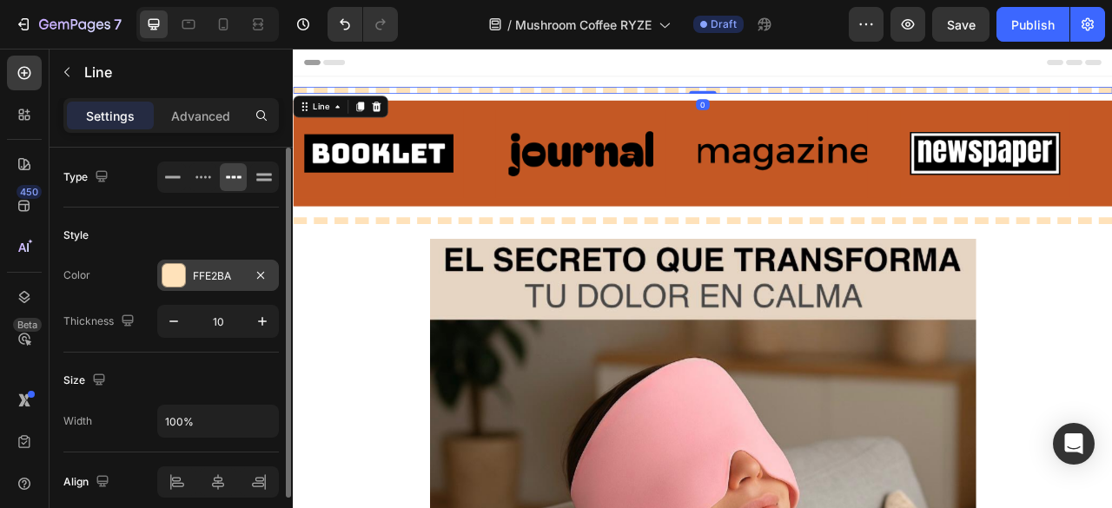
click at [203, 281] on div "FFE2BA" at bounding box center [218, 276] width 50 height 16
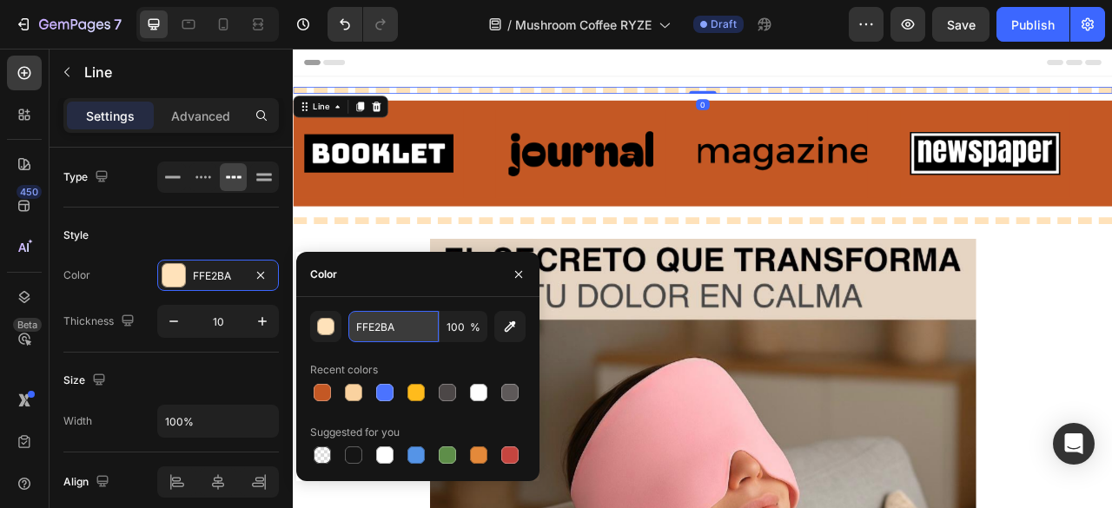
drag, startPoint x: 380, startPoint y: 341, endPoint x: 382, endPoint y: 333, distance: 9.1
click at [380, 340] on input "FFE2BA" at bounding box center [393, 326] width 90 height 31
click at [383, 331] on input "FFE2BA" at bounding box center [393, 326] width 90 height 31
paste input "C45824"
click at [393, 322] on input "FFE2C45824BA" at bounding box center [393, 326] width 90 height 31
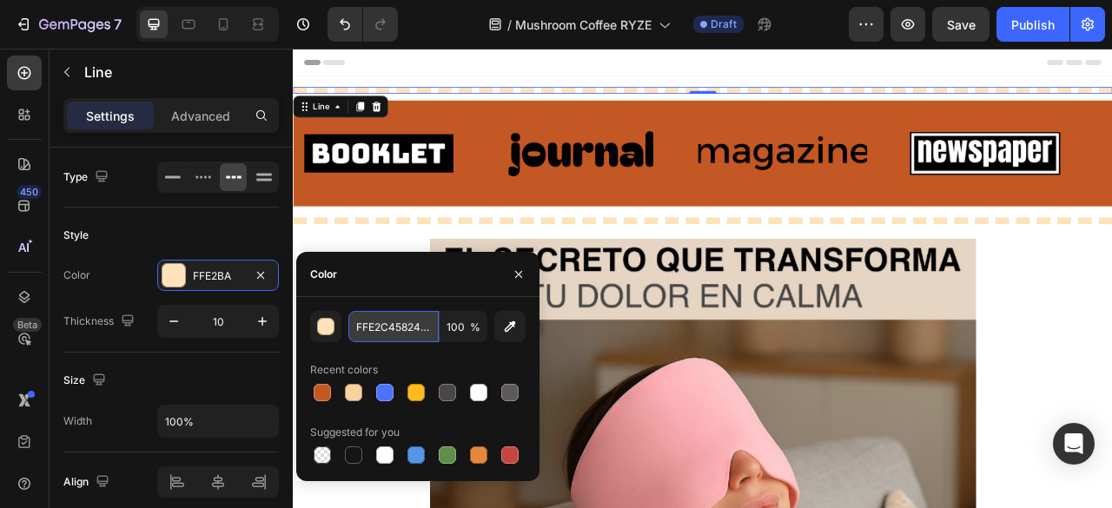
click at [393, 322] on input "FFE2C45824BA" at bounding box center [393, 326] width 90 height 31
paste input "C45824"
type input "C45824"
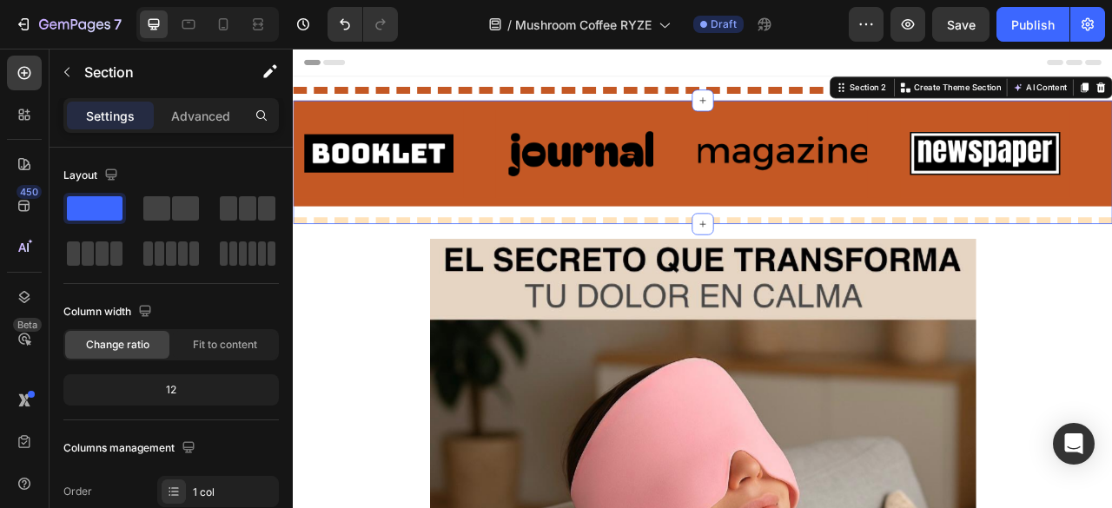
click at [523, 254] on div "Image Image Image Image Image Image Image Image Marquee" at bounding box center [814, 189] width 1042 height 149
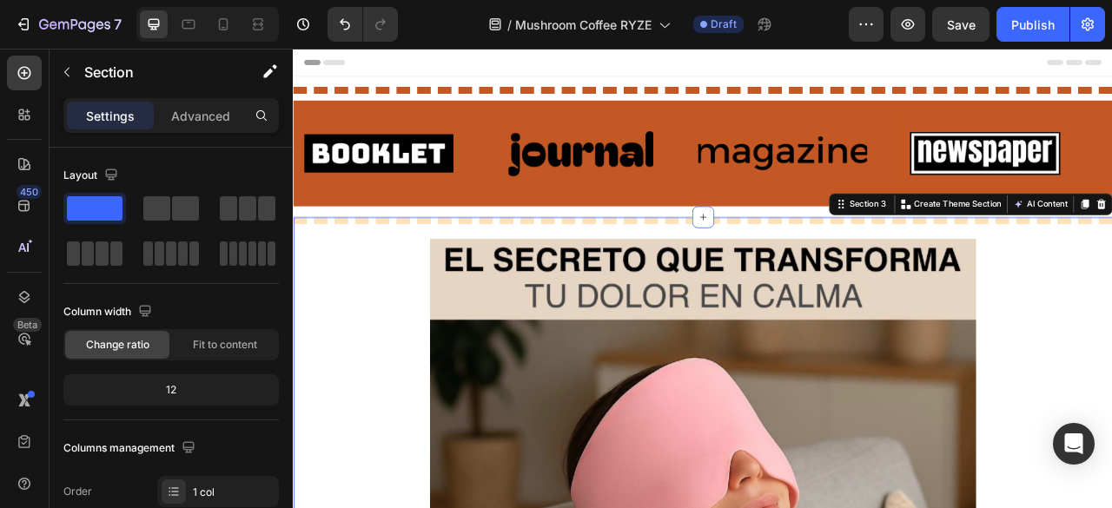
click at [538, 252] on div "Image Image Image Image Image Image Image Image Marquee" at bounding box center [814, 189] width 1042 height 149
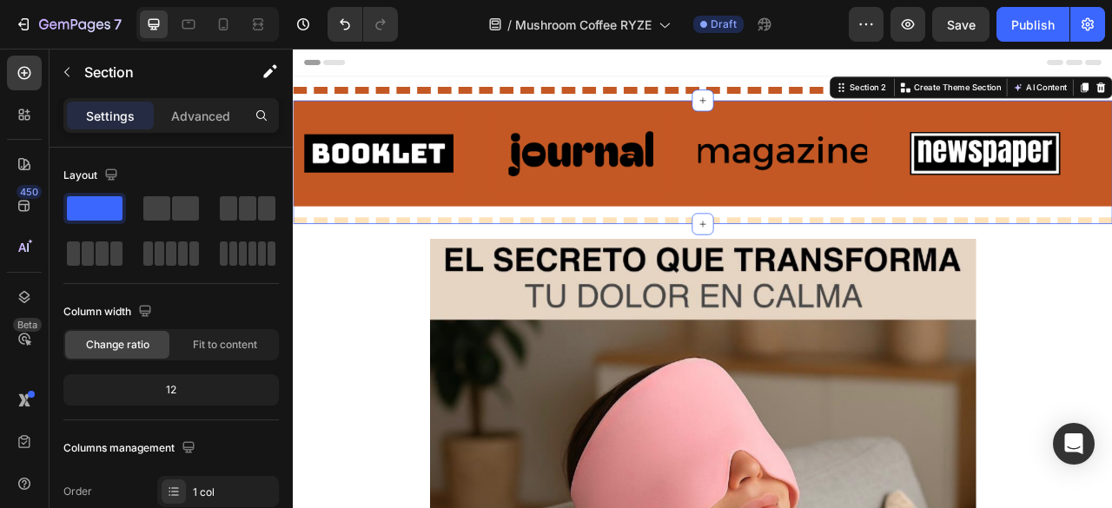
click at [300, 250] on div "Image Image Image Image Image Image Image Image Marquee" at bounding box center [814, 189] width 1042 height 149
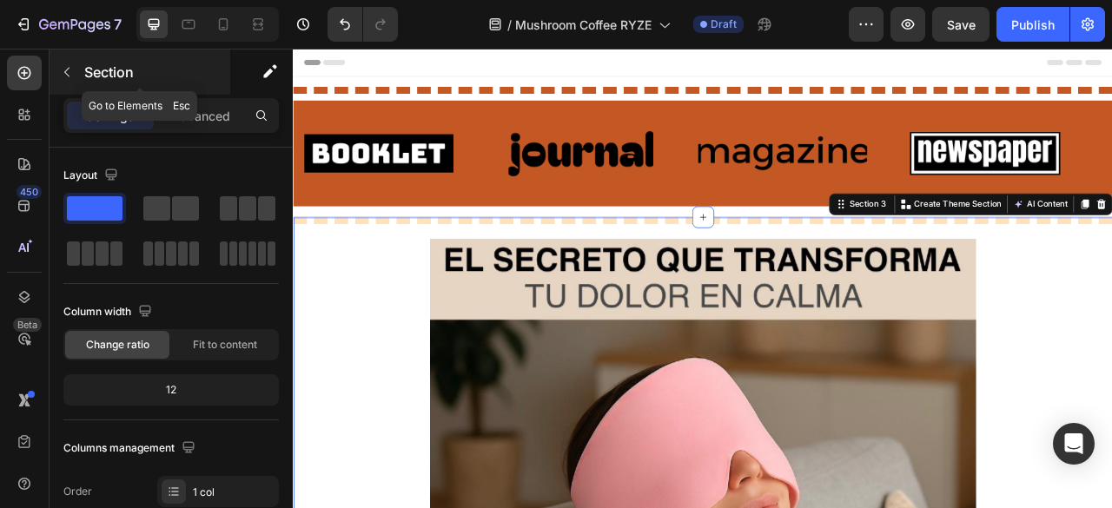
click at [69, 75] on icon "button" at bounding box center [67, 72] width 14 height 14
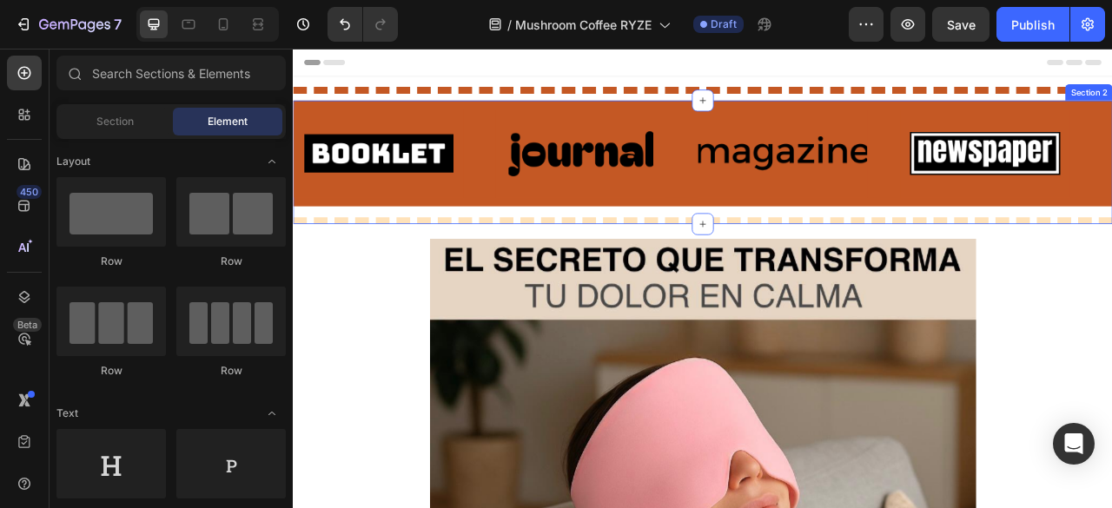
click at [313, 259] on div "Image Image Image Image Image Image Image Image Marquee" at bounding box center [814, 189] width 1042 height 149
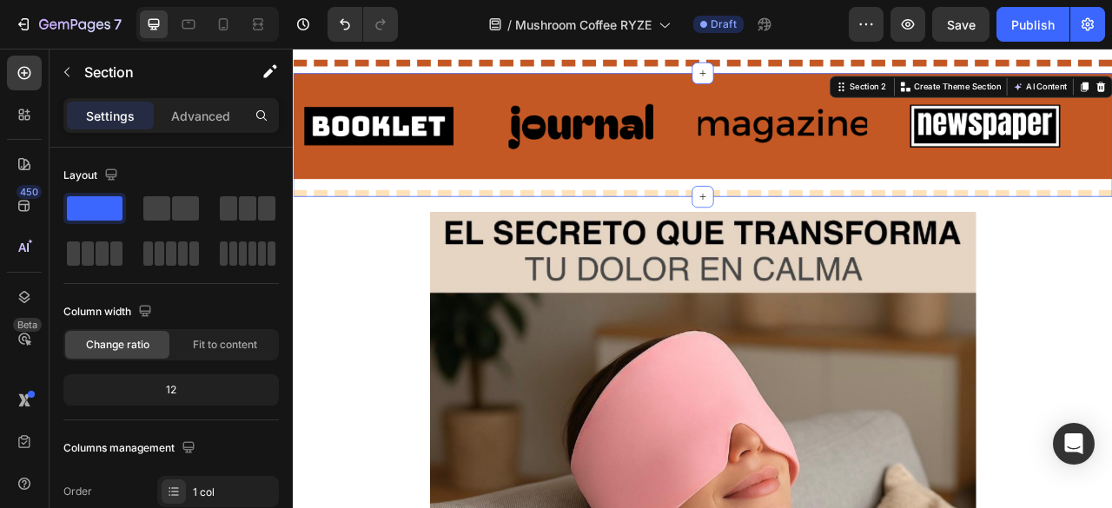
click at [536, 218] on div "Image Image Image Image Image Image Image Image Marquee" at bounding box center [814, 154] width 1042 height 149
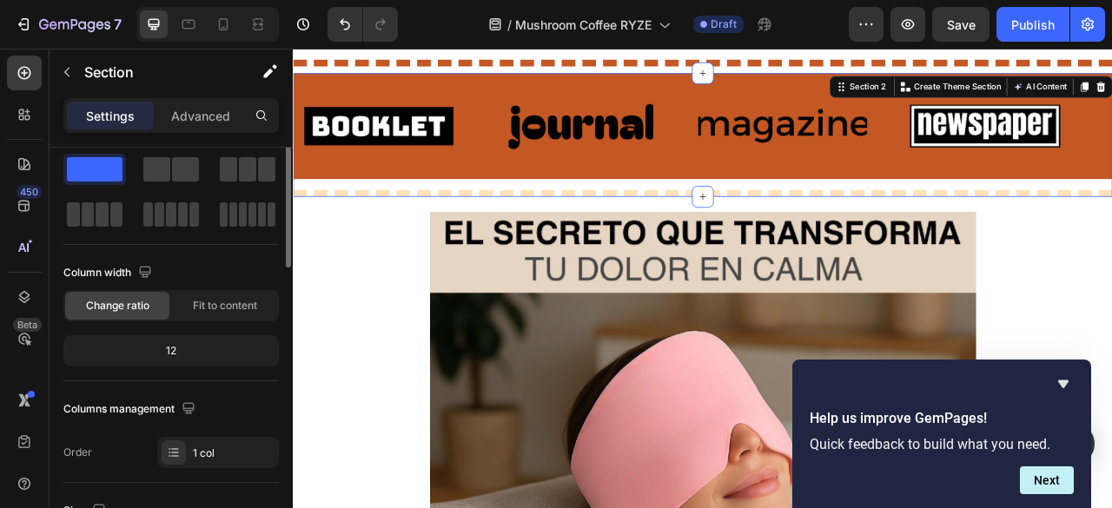
scroll to position [0, 0]
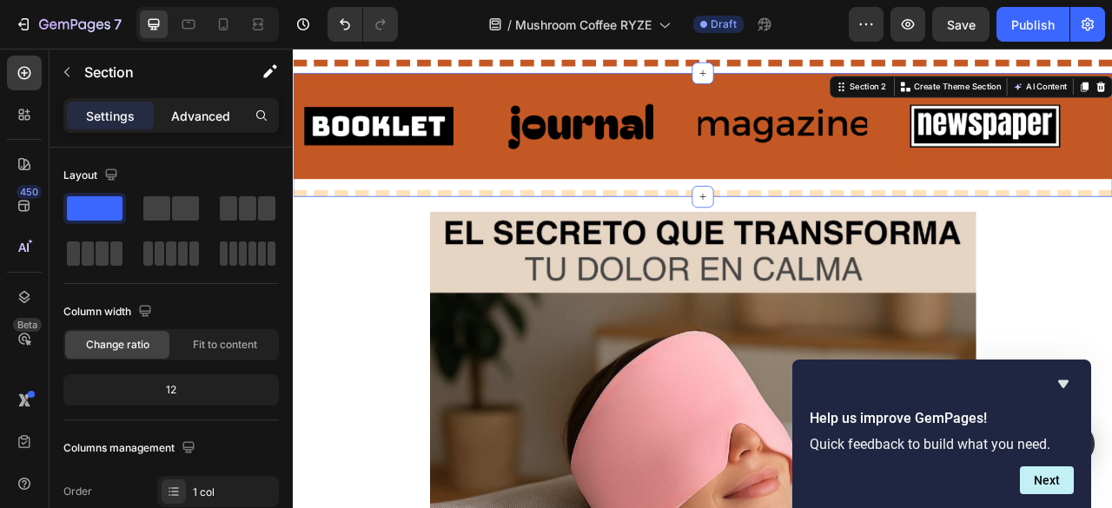
click at [237, 114] on div "Advanced" at bounding box center [200, 116] width 87 height 28
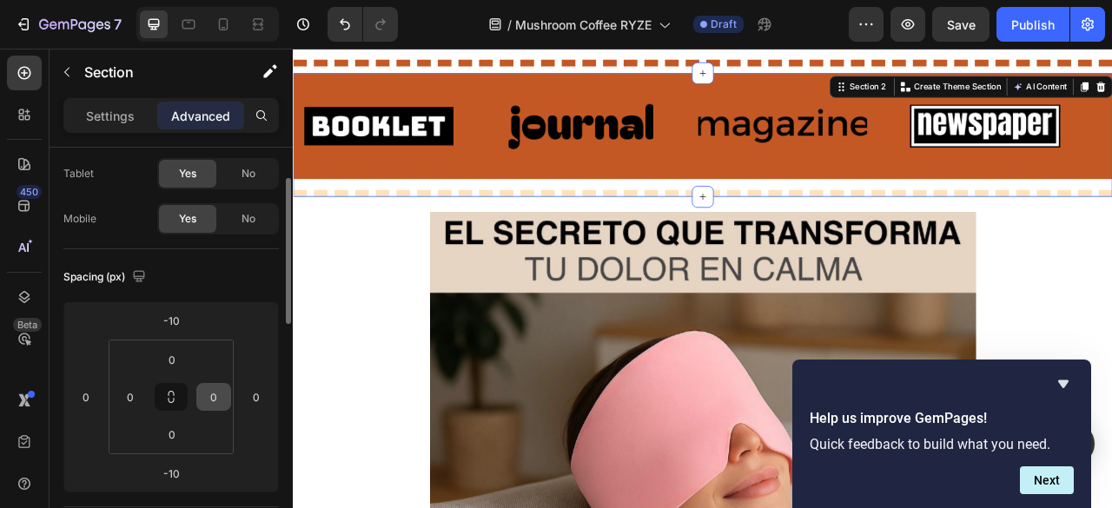
scroll to position [174, 0]
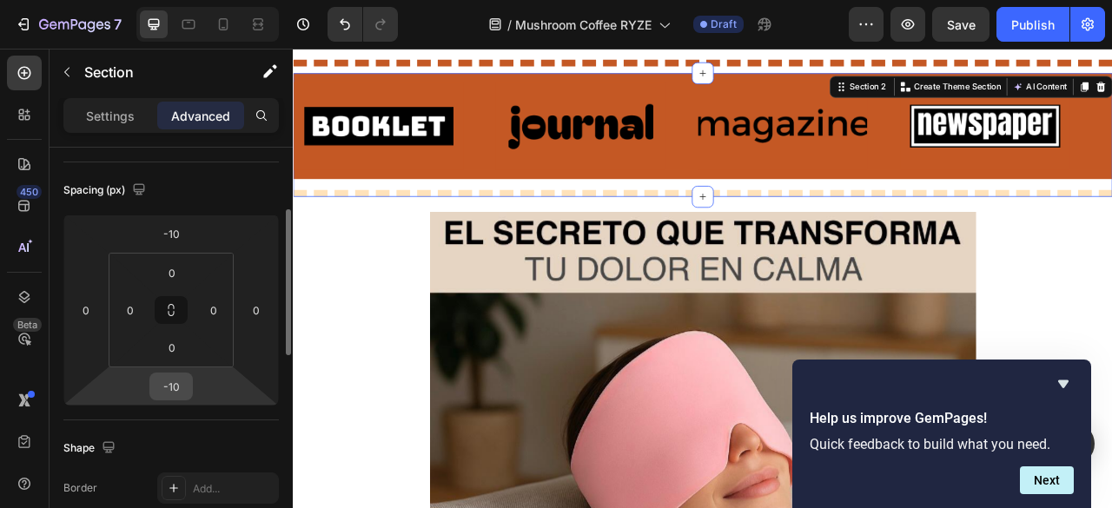
click at [179, 386] on input "-10" at bounding box center [171, 386] width 35 height 26
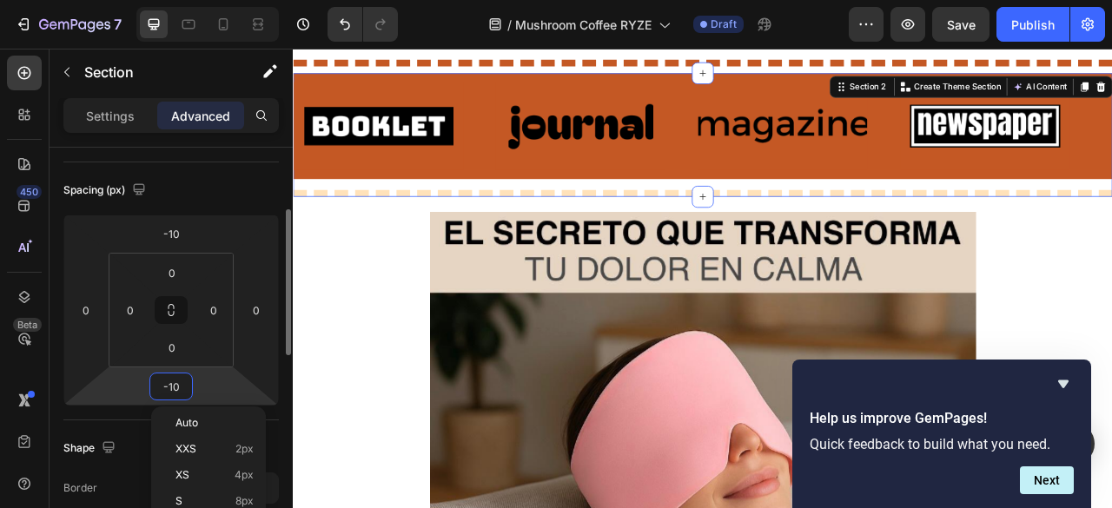
type input "0"
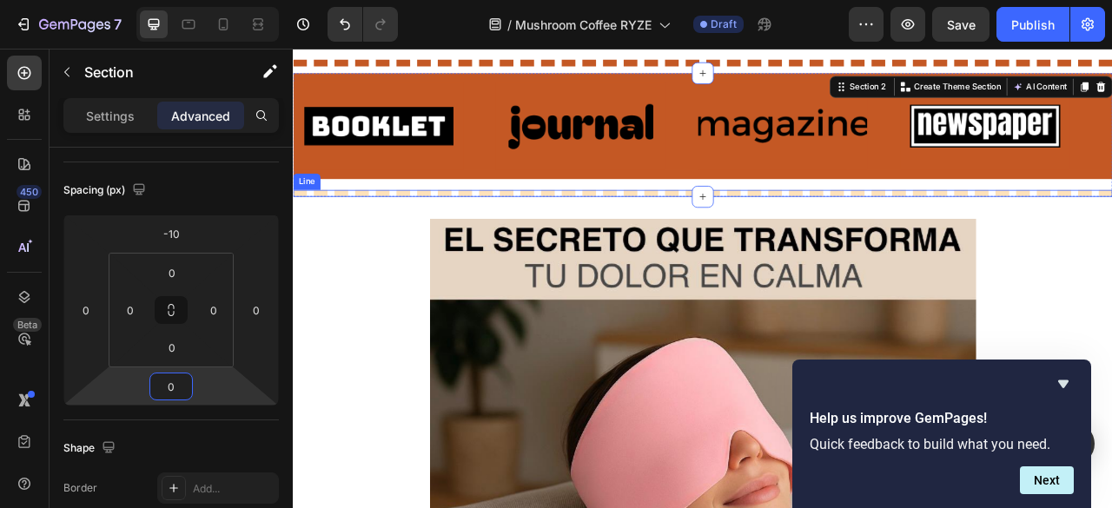
click at [413, 230] on div at bounding box center [814, 232] width 1042 height 9
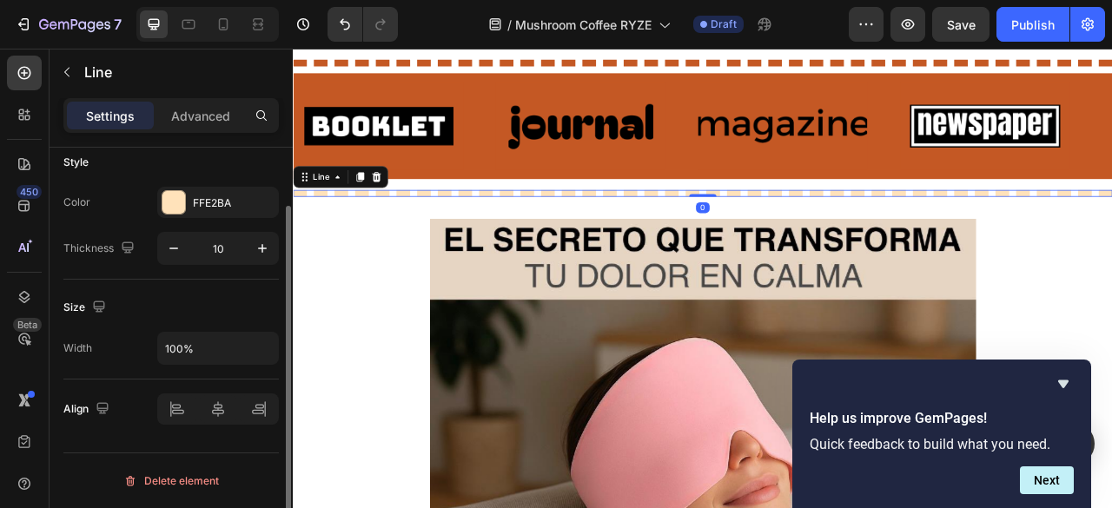
scroll to position [0, 0]
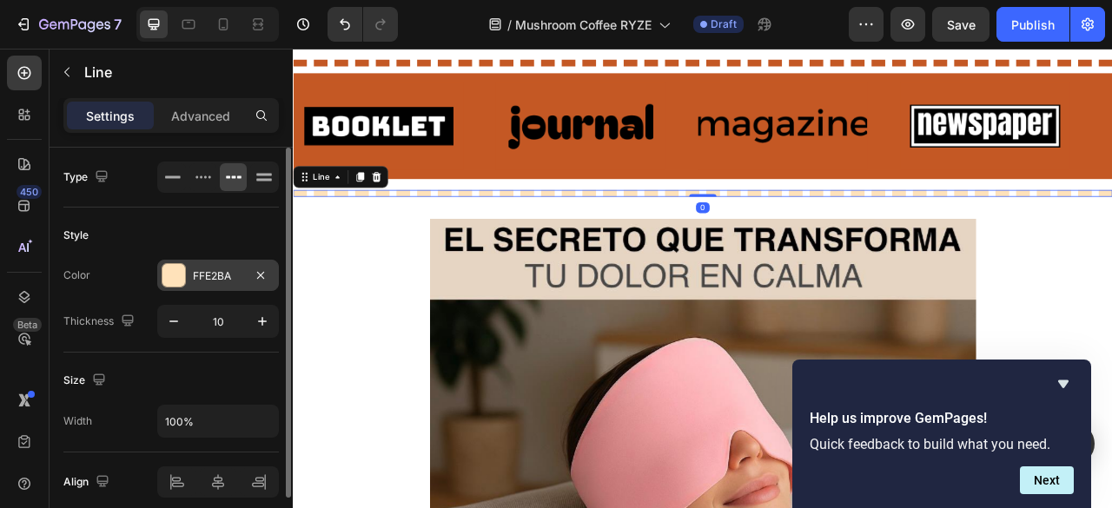
click at [201, 275] on div "FFE2BA" at bounding box center [218, 276] width 50 height 16
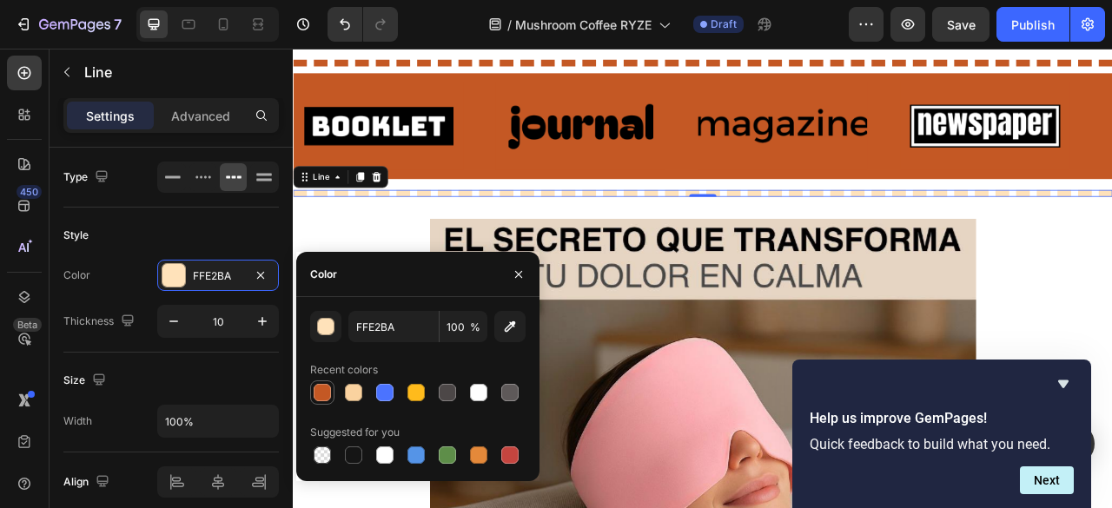
click at [313, 392] on div at bounding box center [322, 392] width 21 height 21
type input "C45824"
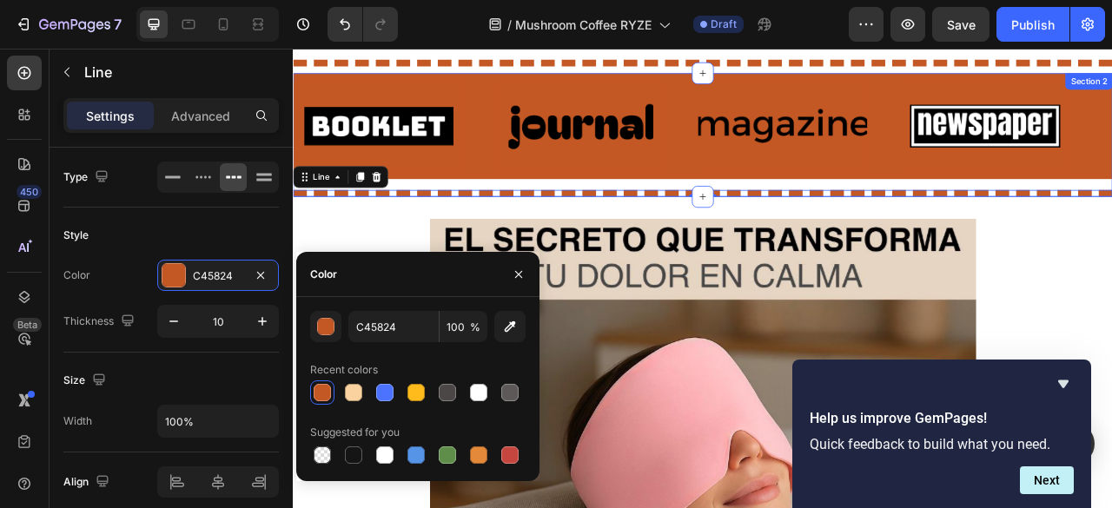
click at [440, 215] on div "Image Image Image Image Image Image Image Image Marquee" at bounding box center [814, 154] width 1042 height 149
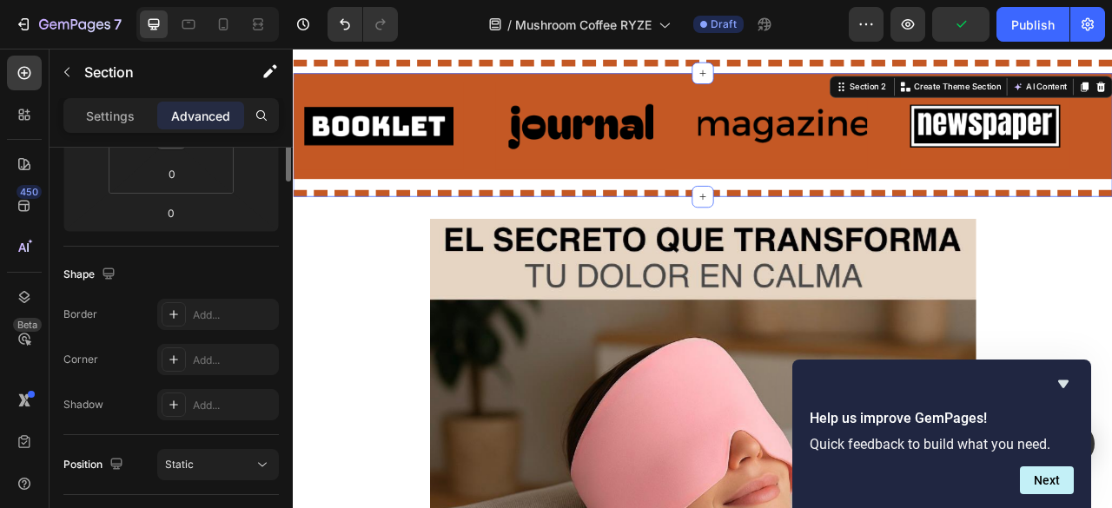
scroll to position [174, 0]
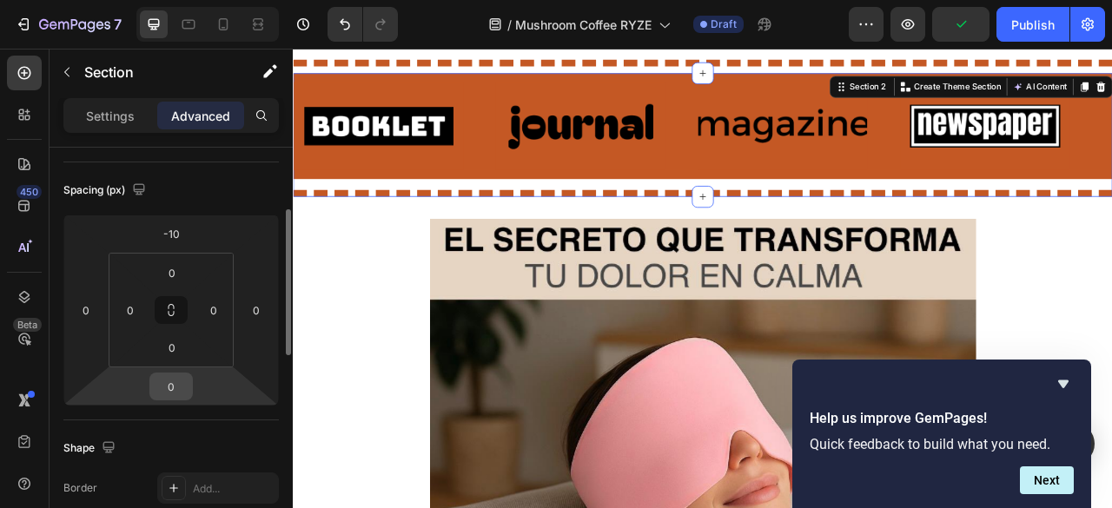
click at [175, 389] on input "0" at bounding box center [171, 386] width 35 height 26
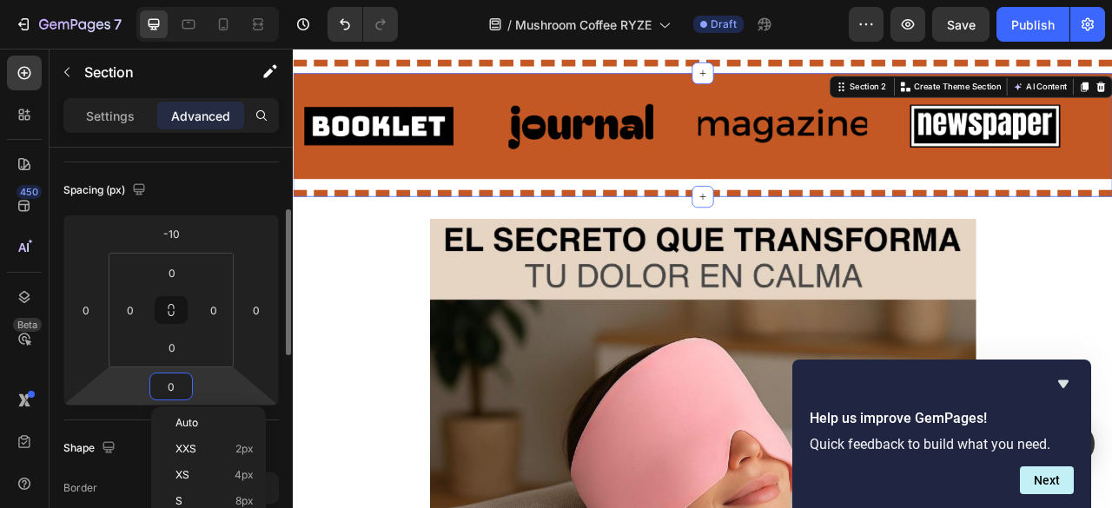
paste input "45824"
type input "45824"
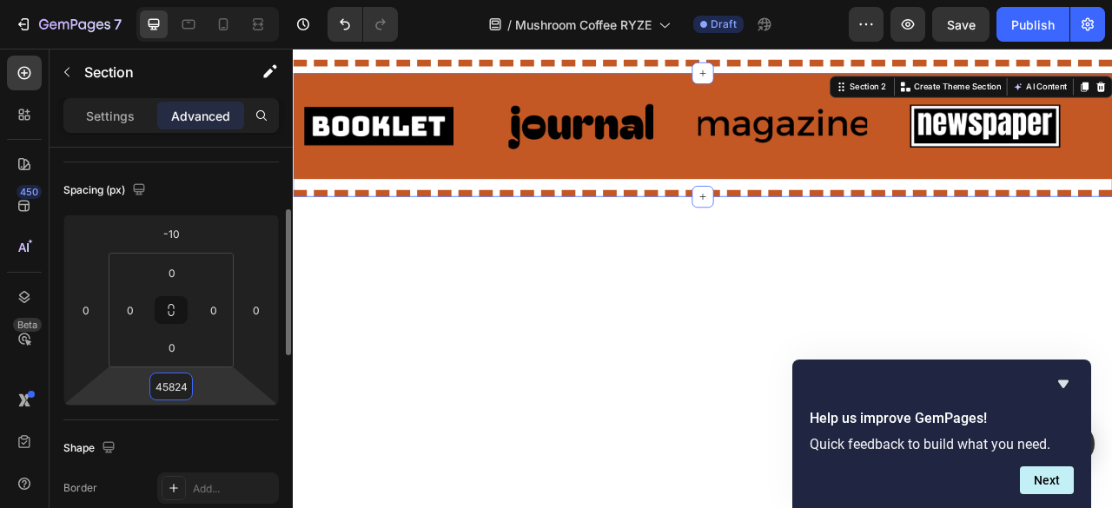
click at [166, 386] on input "45824" at bounding box center [171, 386] width 35 height 26
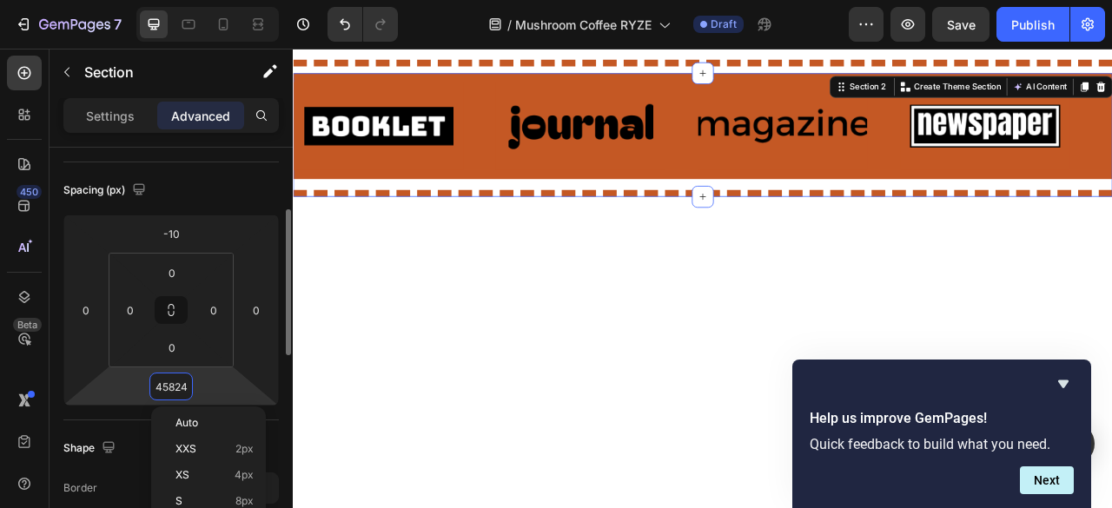
click at [166, 386] on input "45824" at bounding box center [171, 386] width 35 height 26
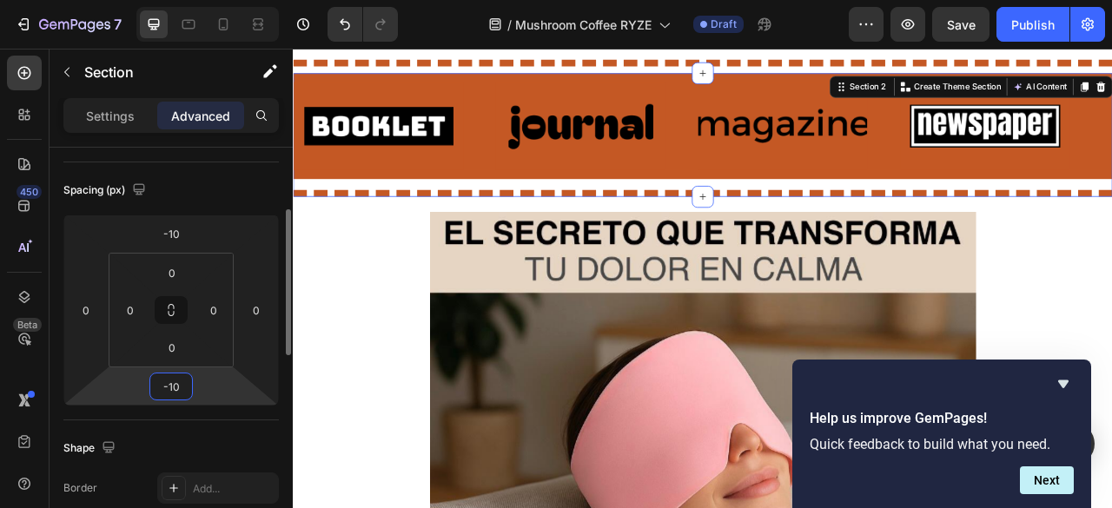
type input "-10"
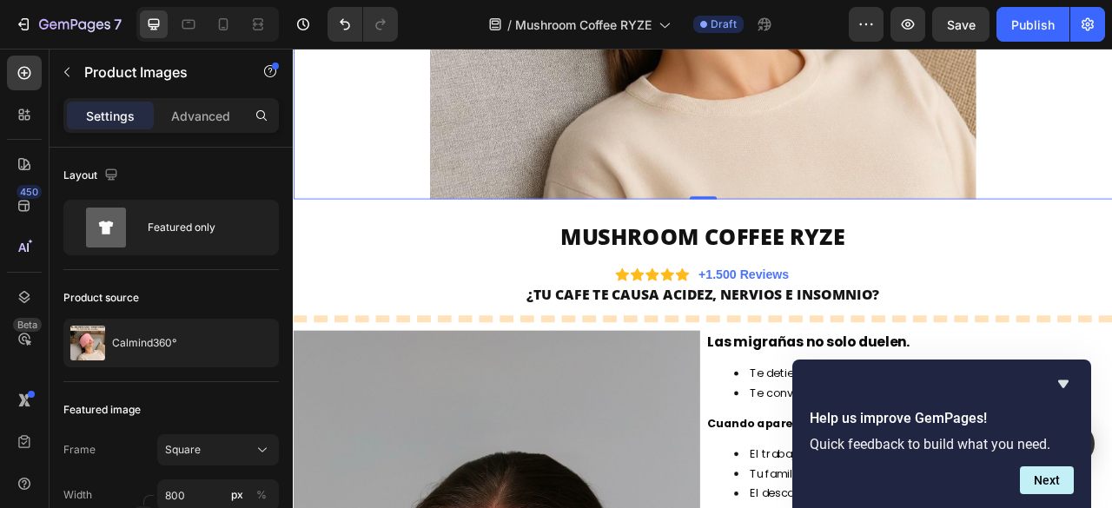
scroll to position [782, 0]
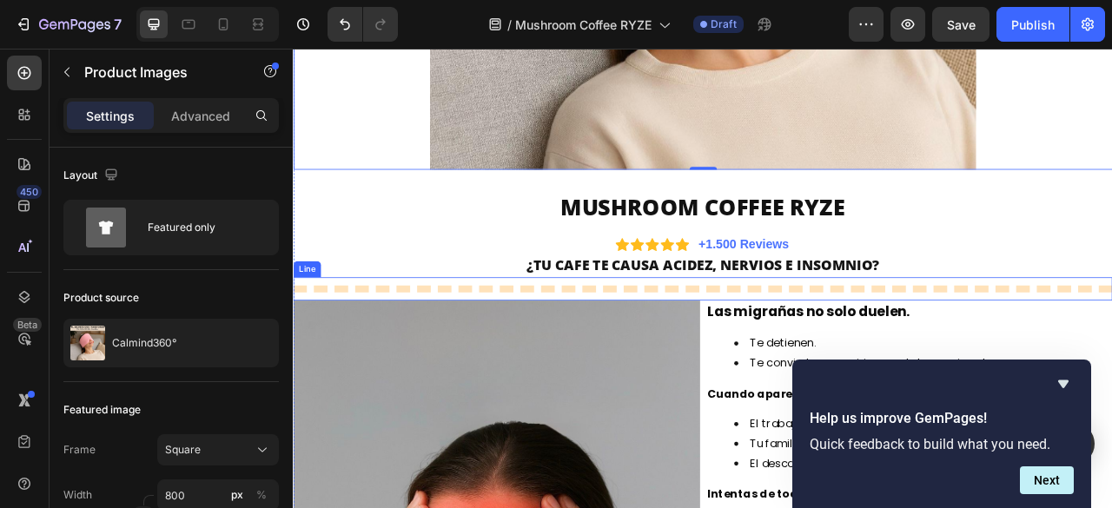
click at [324, 353] on div at bounding box center [814, 354] width 1042 height 9
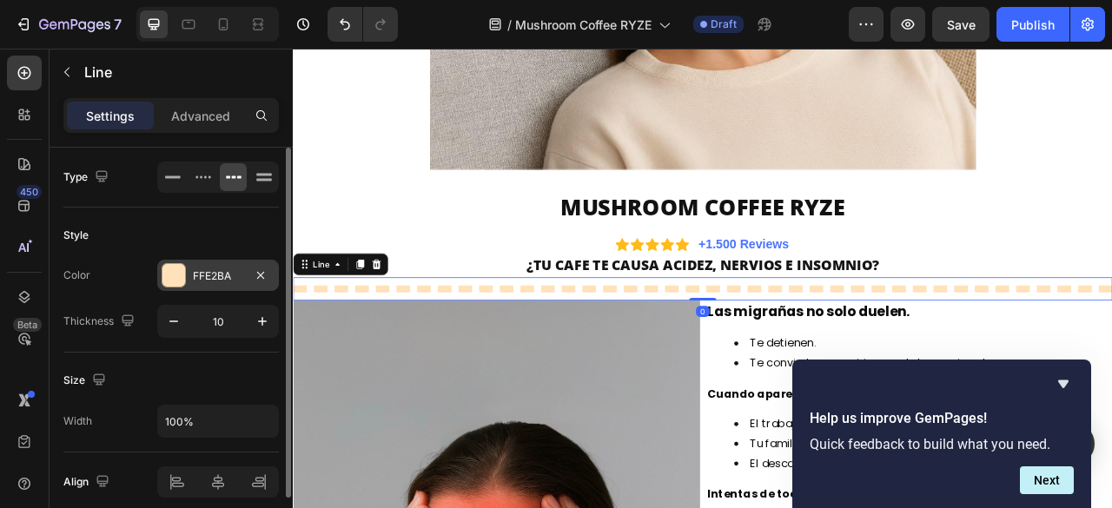
click at [196, 268] on div "FFE2BA" at bounding box center [218, 276] width 50 height 16
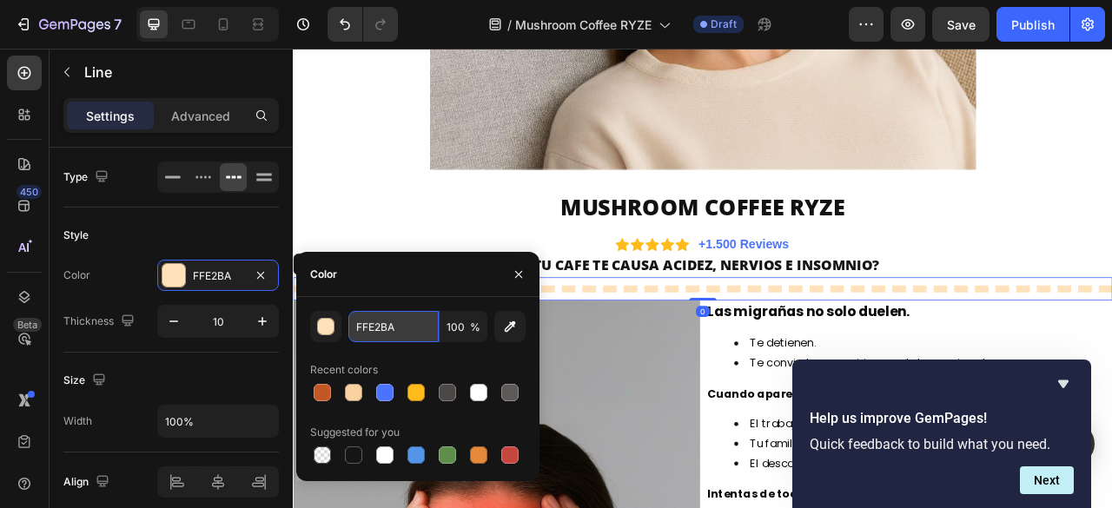
click at [380, 322] on input "FFE2BA" at bounding box center [393, 326] width 90 height 31
click at [323, 390] on div at bounding box center [322, 392] width 17 height 17
type input "C45824"
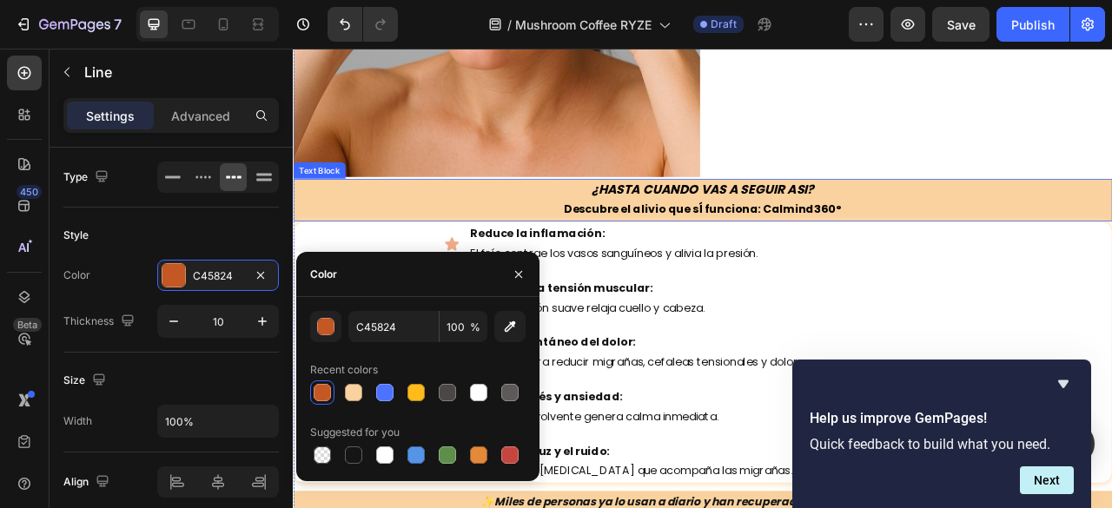
scroll to position [1650, 0]
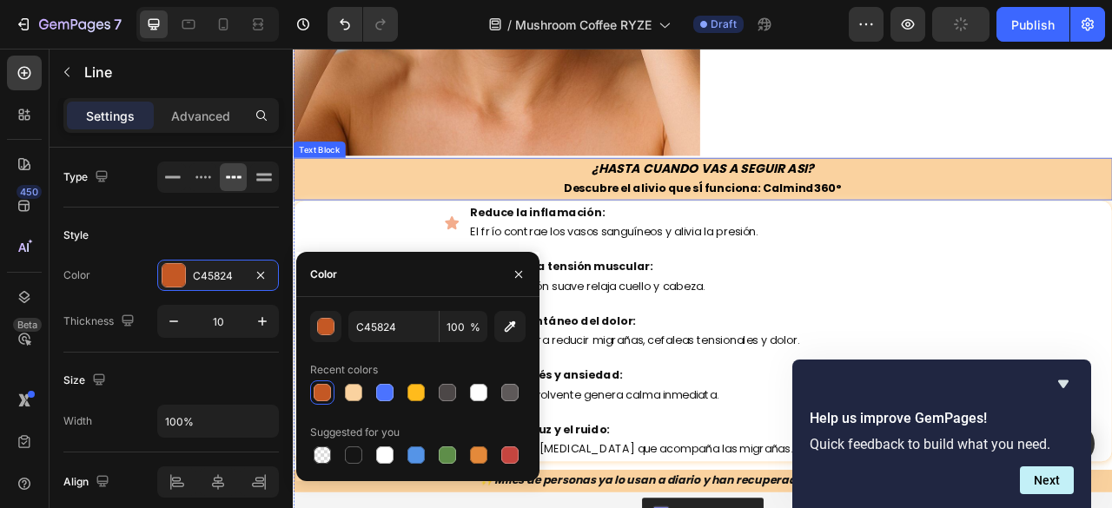
click at [477, 208] on p "¿HASTA CUANDO VAS A SEGUIR ASI? Descubre el alivio que sÍ funciona: Calmind360°" at bounding box center [813, 214] width 1039 height 51
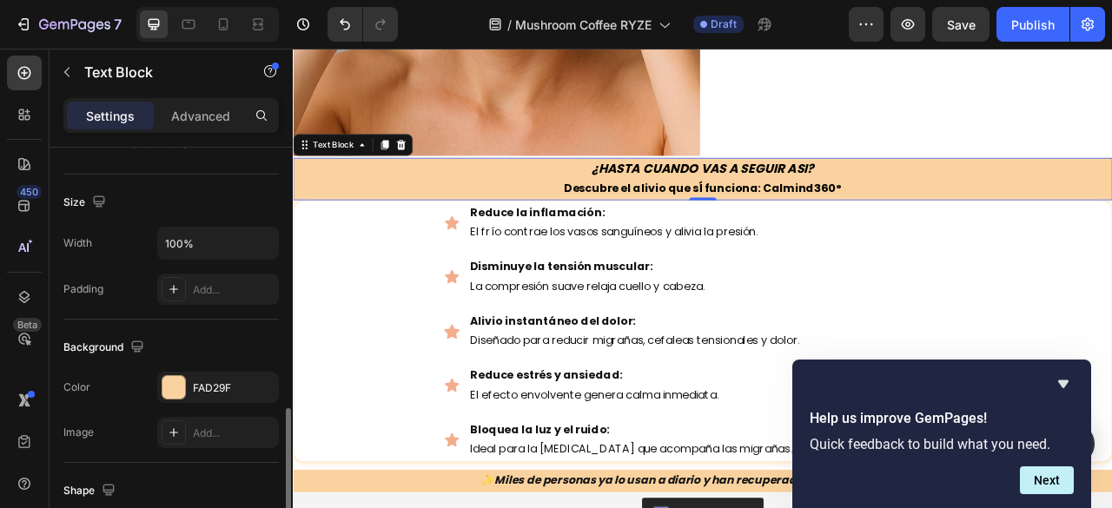
scroll to position [434, 0]
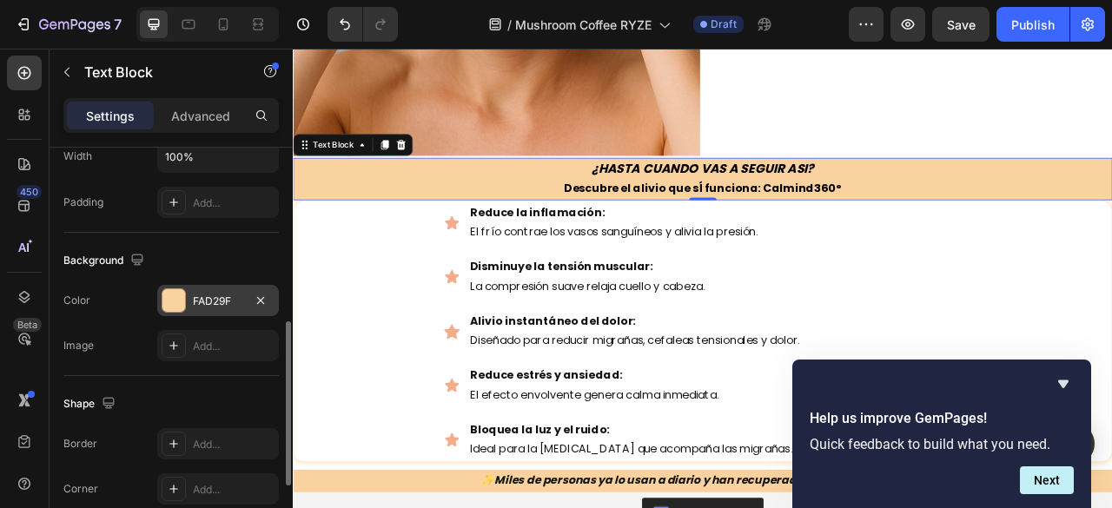
click at [202, 294] on div "FAD29F" at bounding box center [218, 302] width 50 height 16
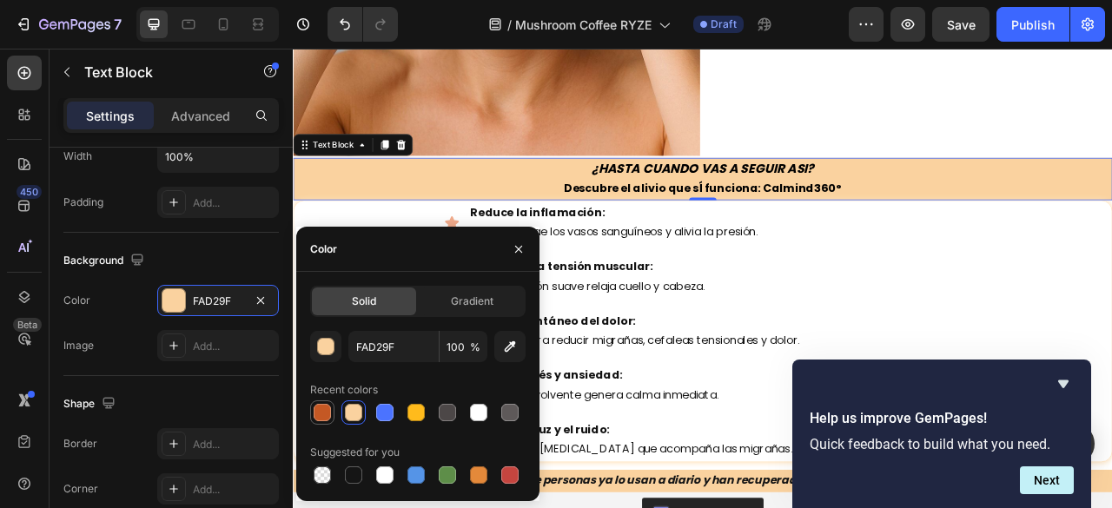
click at [330, 409] on div at bounding box center [322, 412] width 17 height 17
type input "C45824"
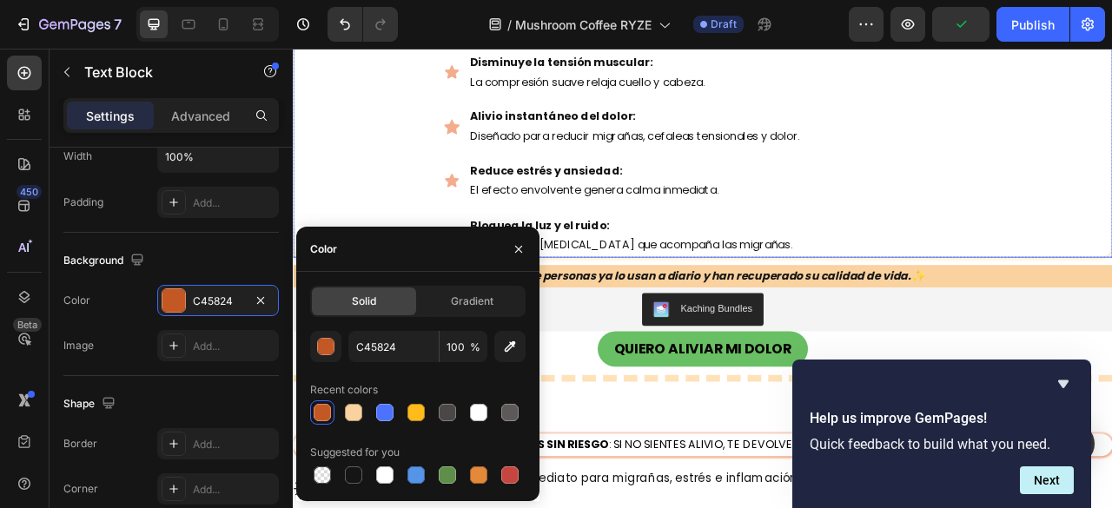
scroll to position [1997, 0]
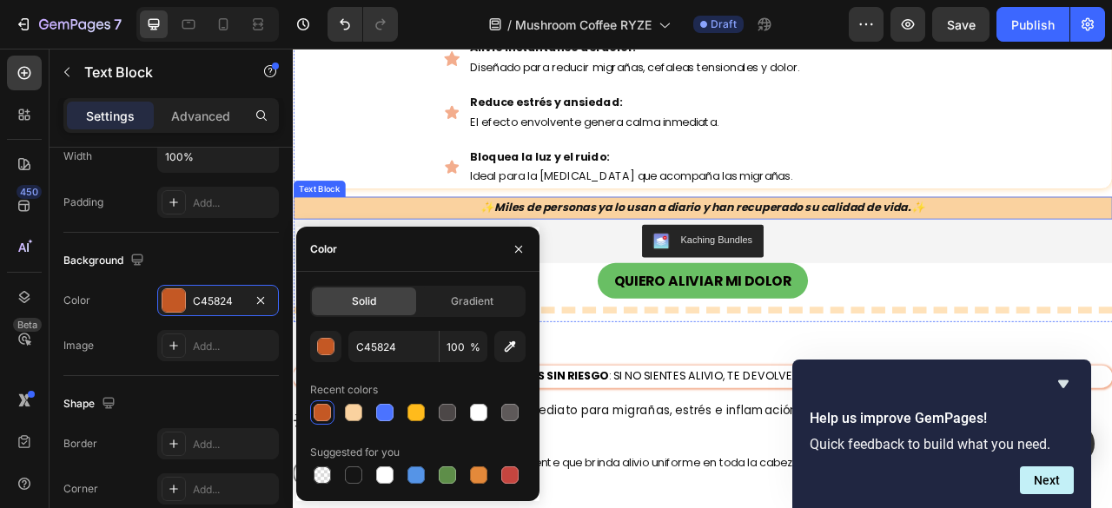
click at [386, 239] on p "✨Miles de personas ya lo usan a diario y han recuperado su calidad de vida.✨" at bounding box center [813, 251] width 1039 height 25
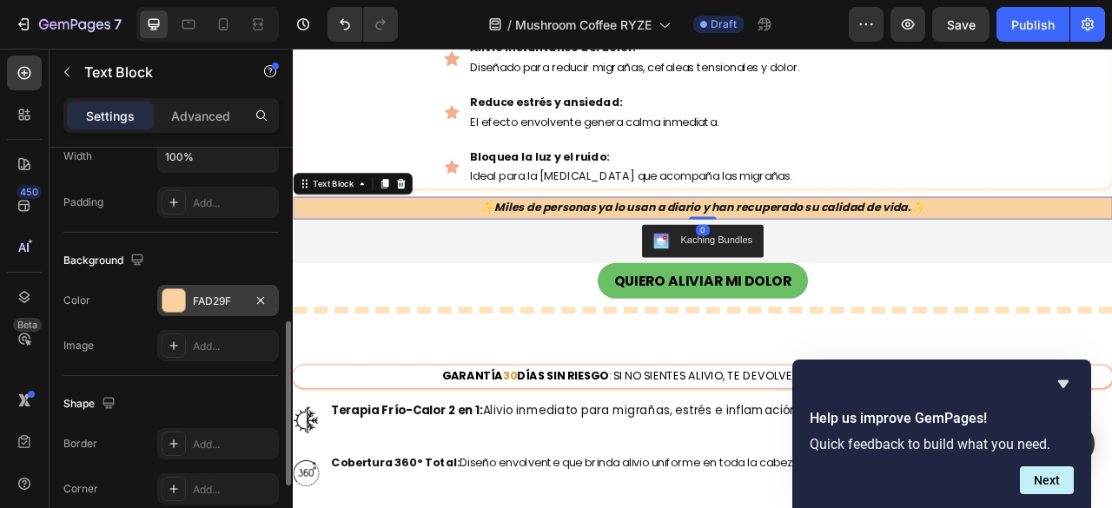
click at [195, 310] on div "FAD29F" at bounding box center [218, 300] width 122 height 31
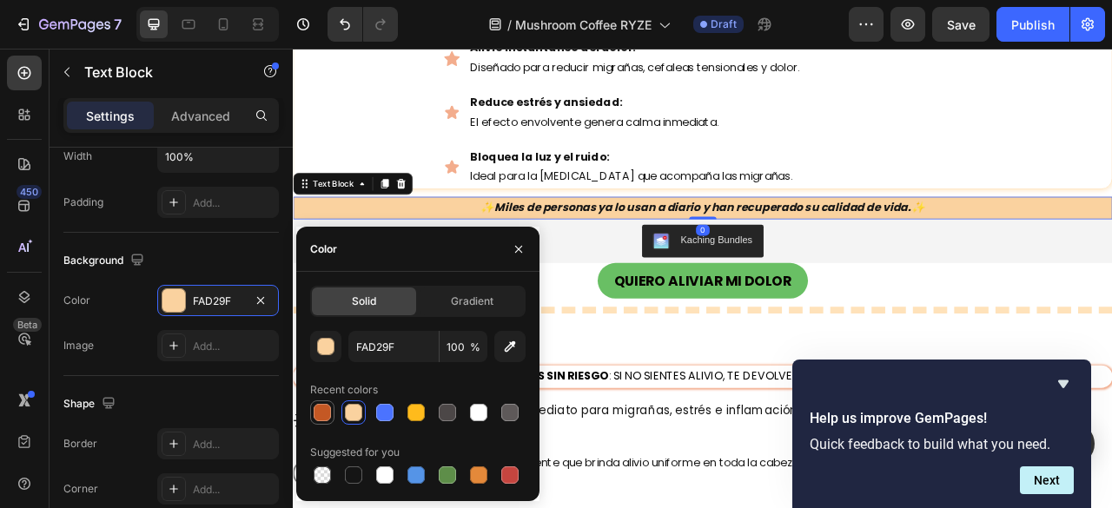
click at [327, 410] on div at bounding box center [322, 412] width 17 height 17
type input "C45824"
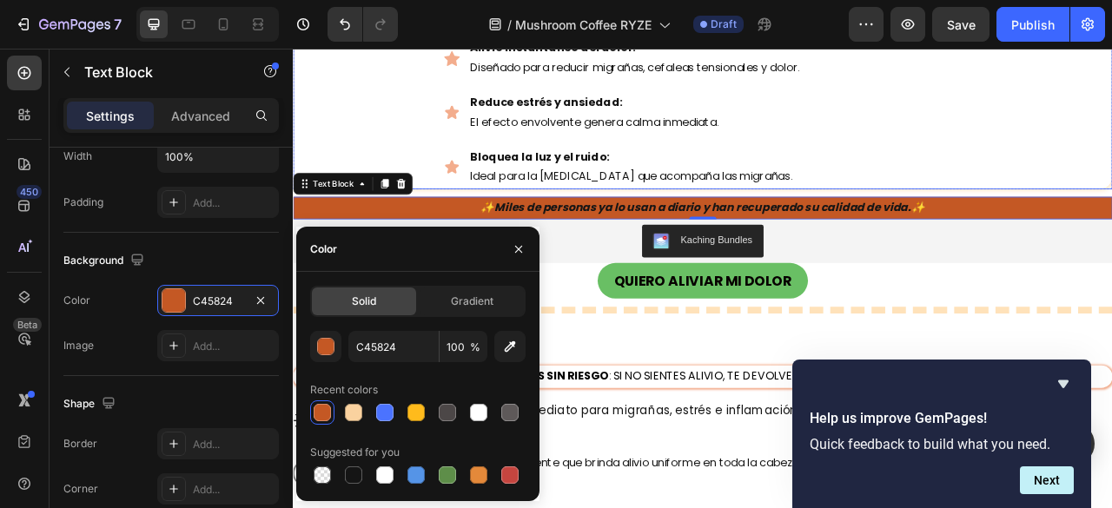
scroll to position [2171, 0]
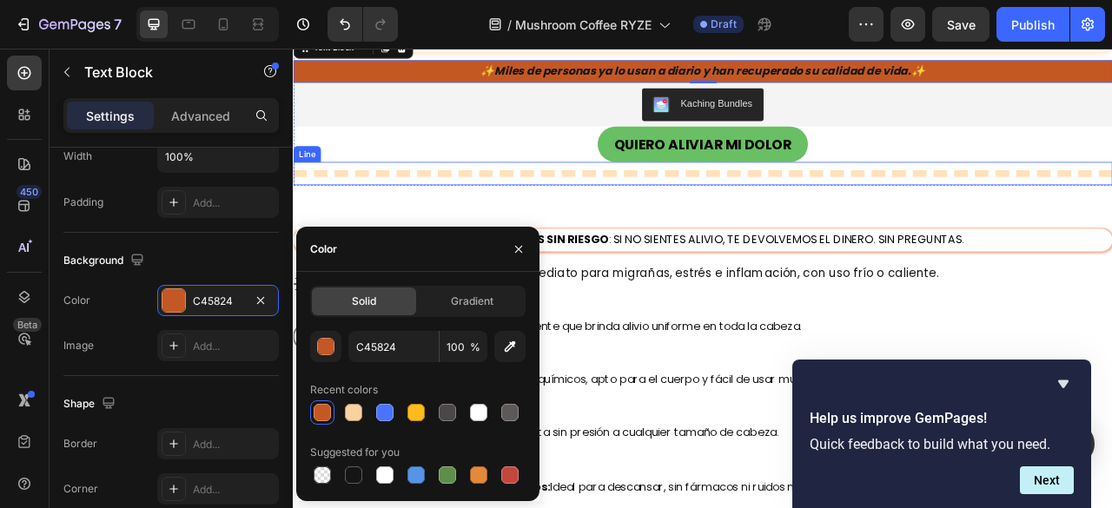
click at [528, 202] on div "Title Line" at bounding box center [814, 208] width 1042 height 30
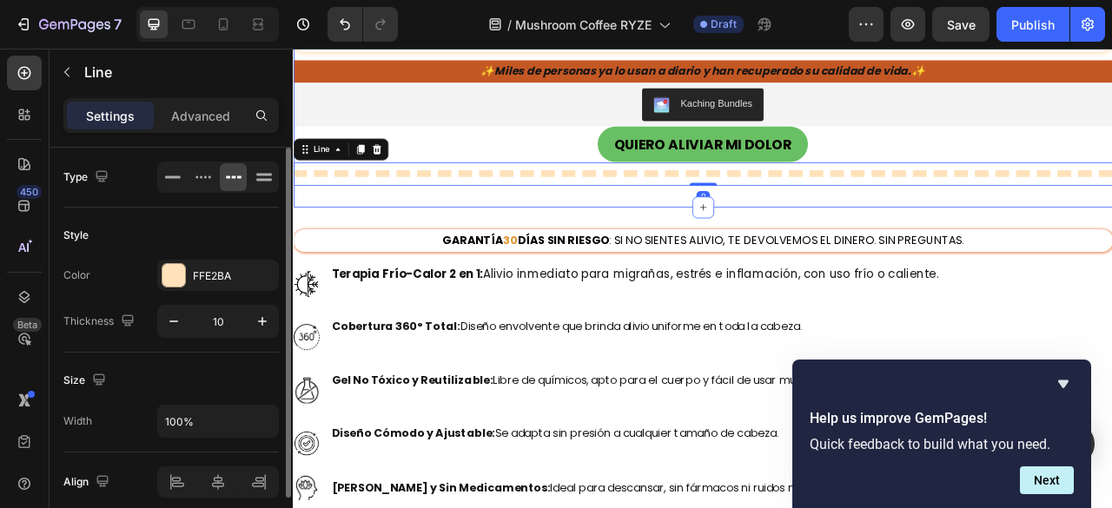
scroll to position [0, 0]
click at [220, 276] on div "FFE2BA" at bounding box center [218, 276] width 50 height 16
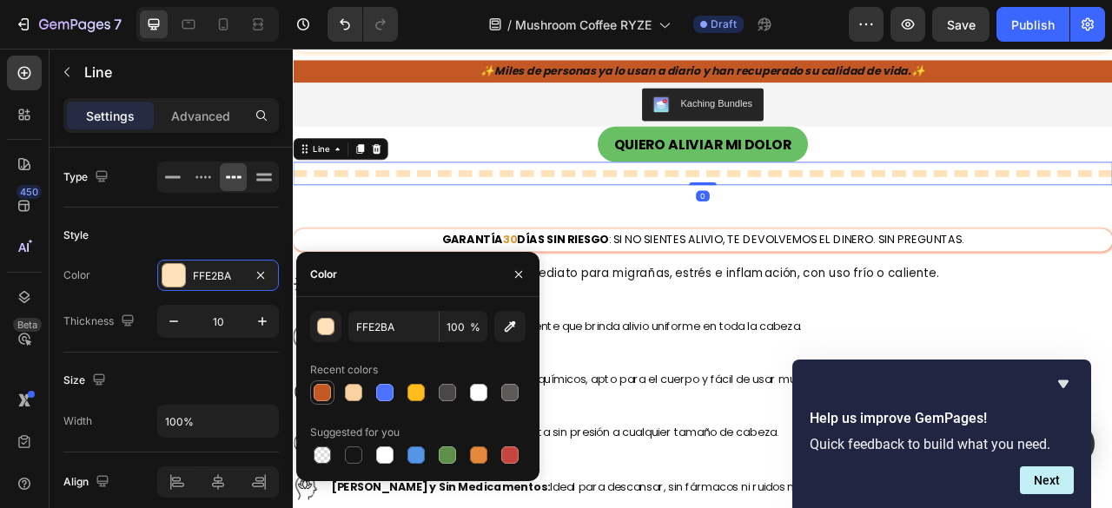
click at [325, 394] on div at bounding box center [322, 392] width 17 height 17
type input "C45824"
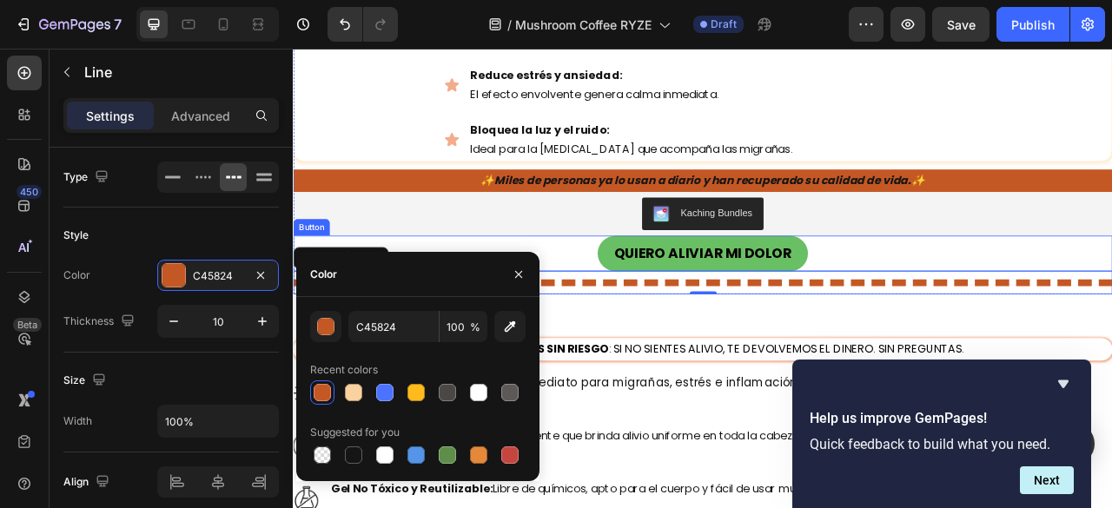
scroll to position [2084, 0]
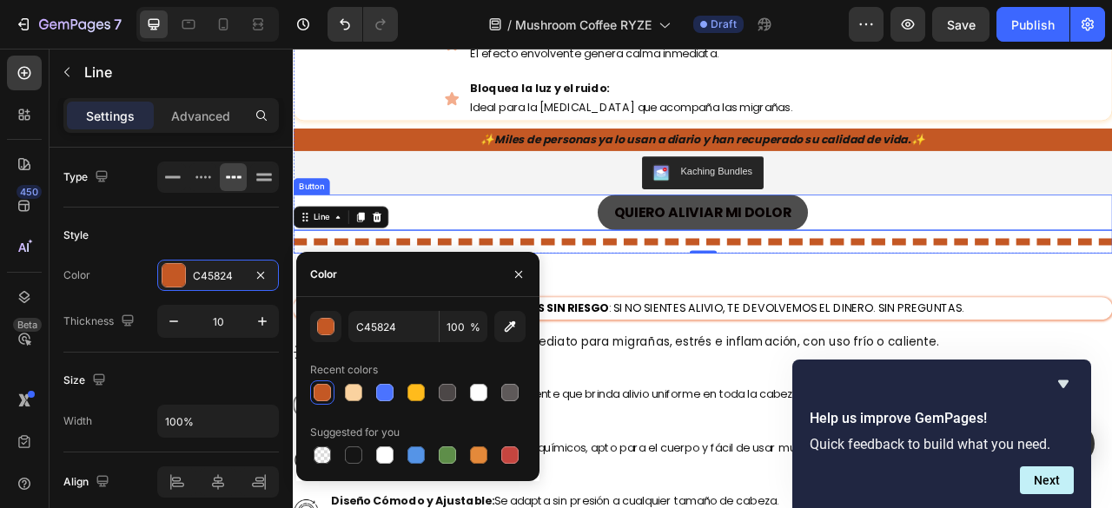
click at [683, 251] on link "QUIERO ALIVIAR MI DOLOR" at bounding box center [813, 256] width 267 height 45
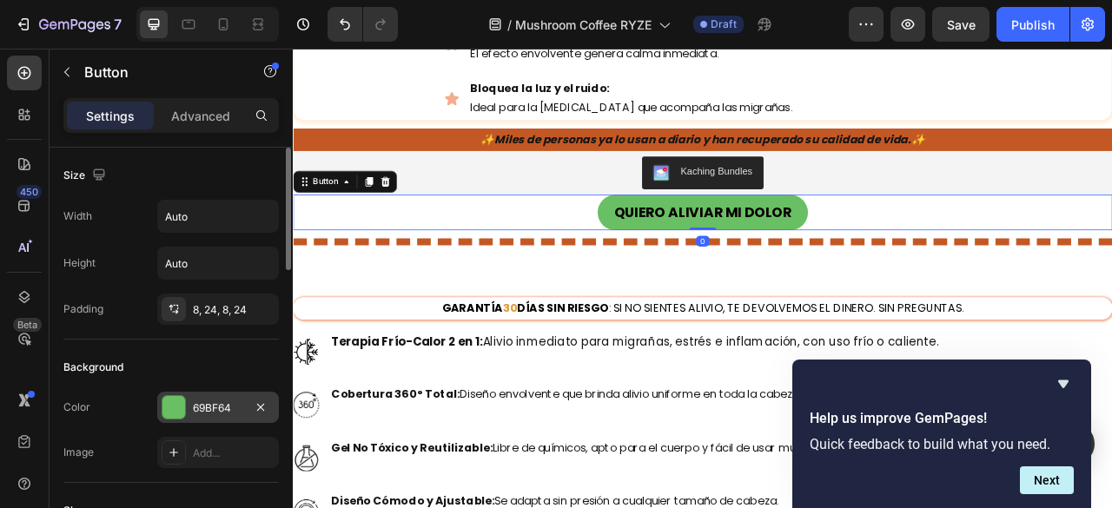
click at [212, 406] on div "69BF64" at bounding box center [218, 408] width 50 height 16
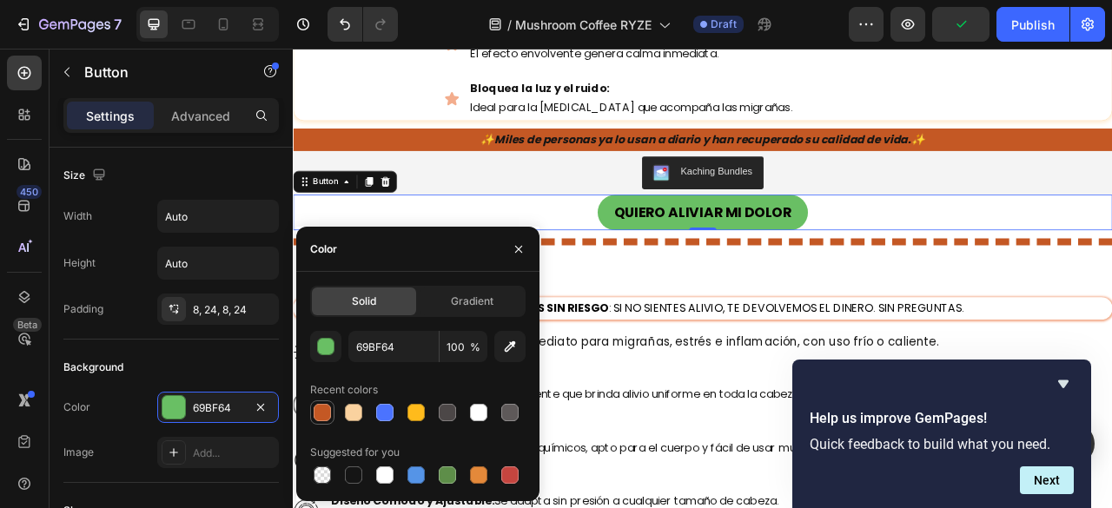
click at [323, 411] on div at bounding box center [322, 412] width 17 height 17
type input "C45824"
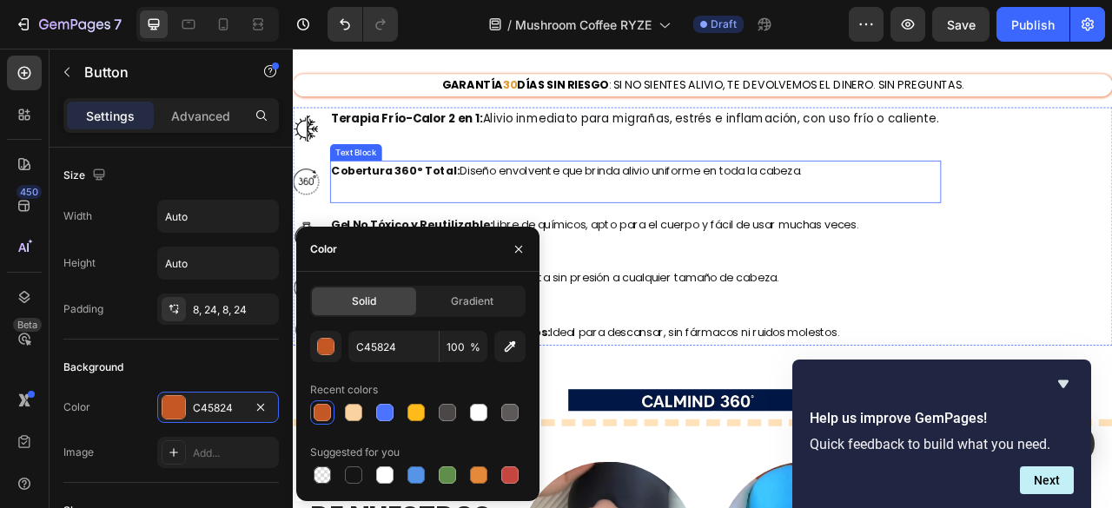
scroll to position [2258, 0]
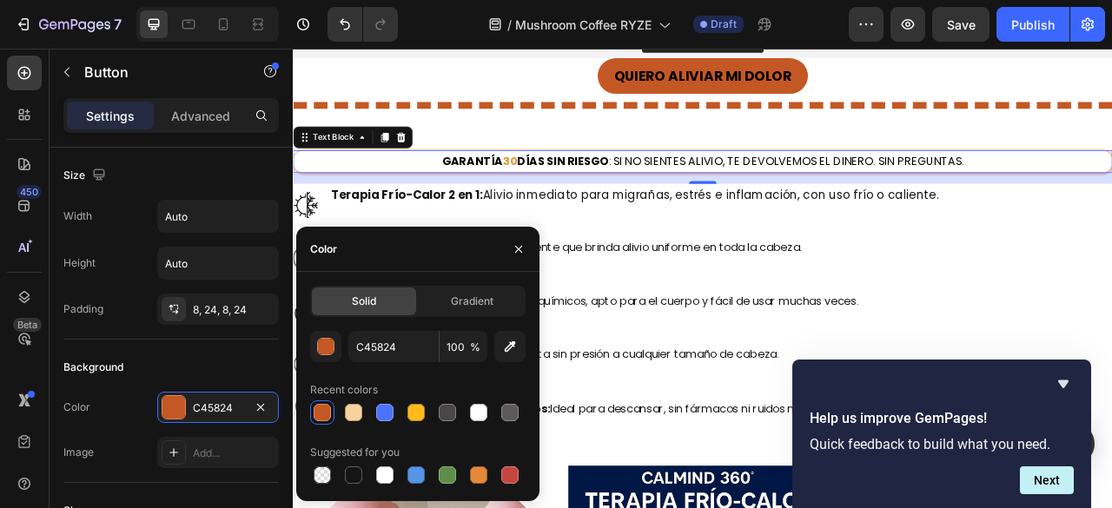
click at [435, 193] on p "Garantía 30 días sin riesgo : si no sientes alivio, te devolvemos el dinero. Si…" at bounding box center [813, 192] width 1039 height 25
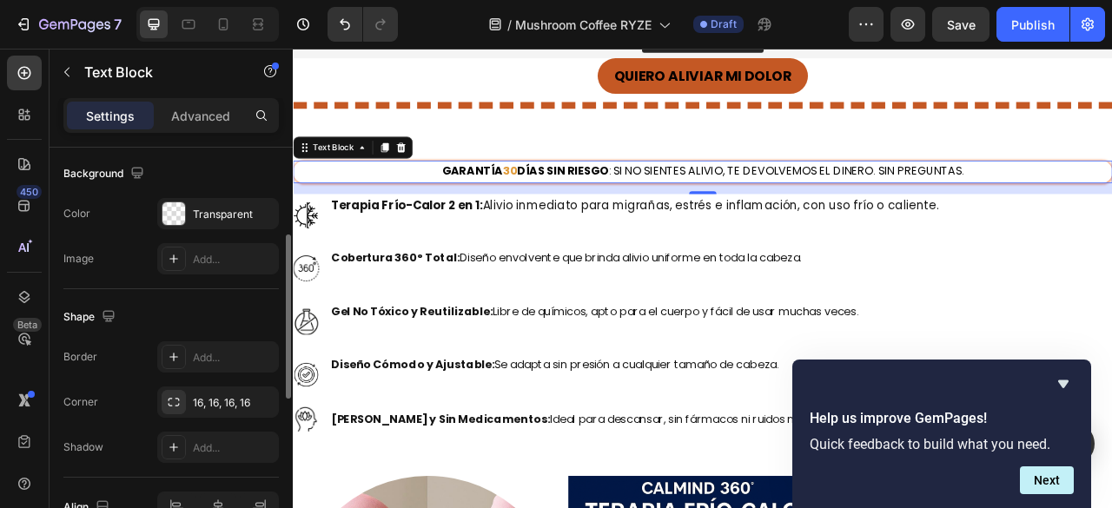
scroll to position [347, 0]
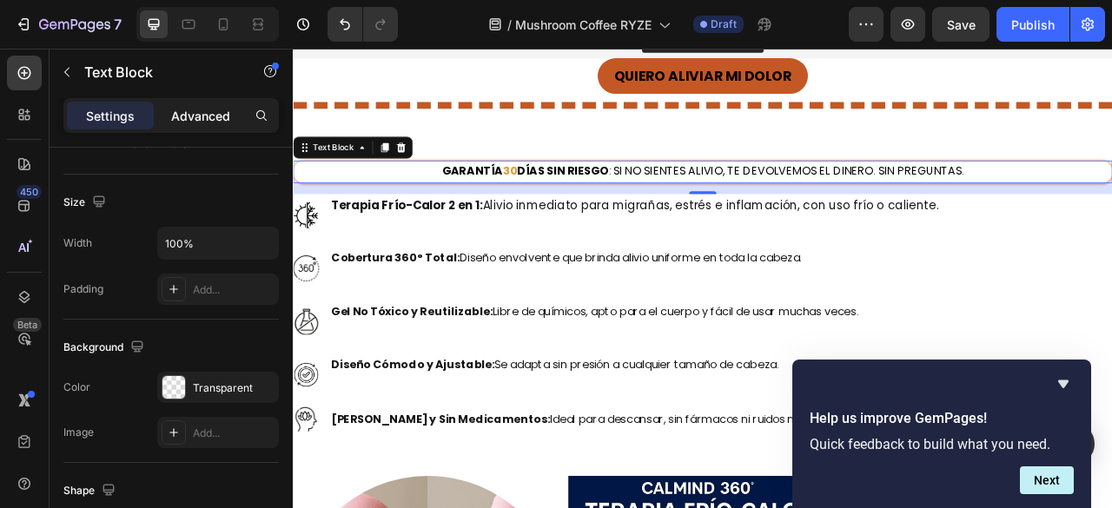
click at [188, 104] on div "Advanced" at bounding box center [200, 116] width 87 height 28
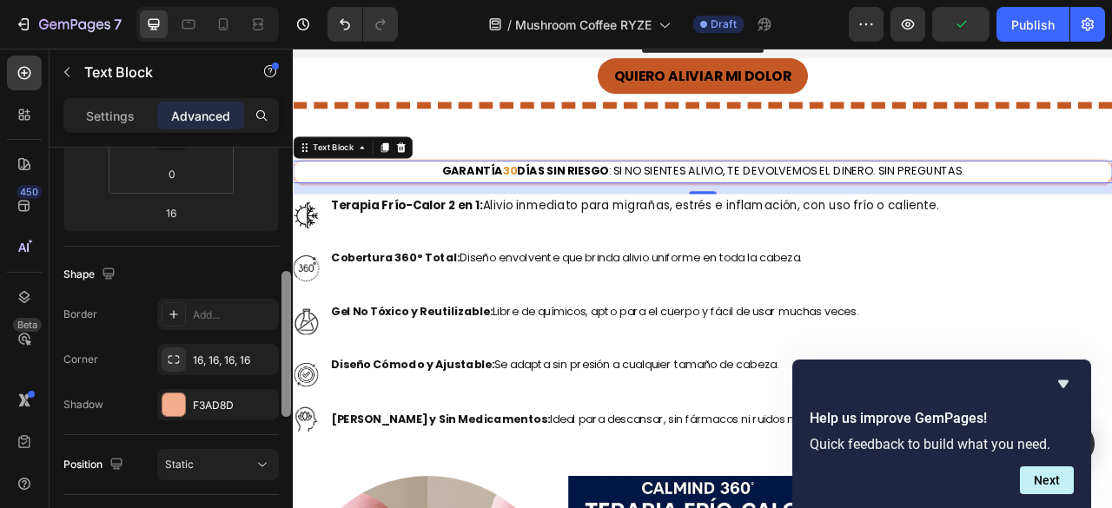
click at [200, 398] on div "F3AD8D" at bounding box center [234, 406] width 82 height 16
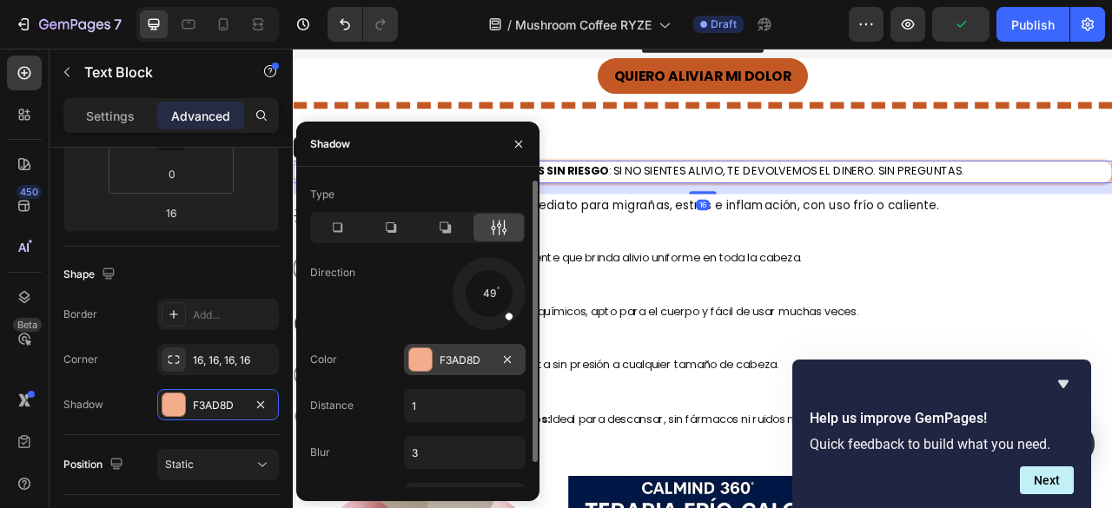
click at [443, 350] on div "F3AD8D" at bounding box center [465, 359] width 122 height 31
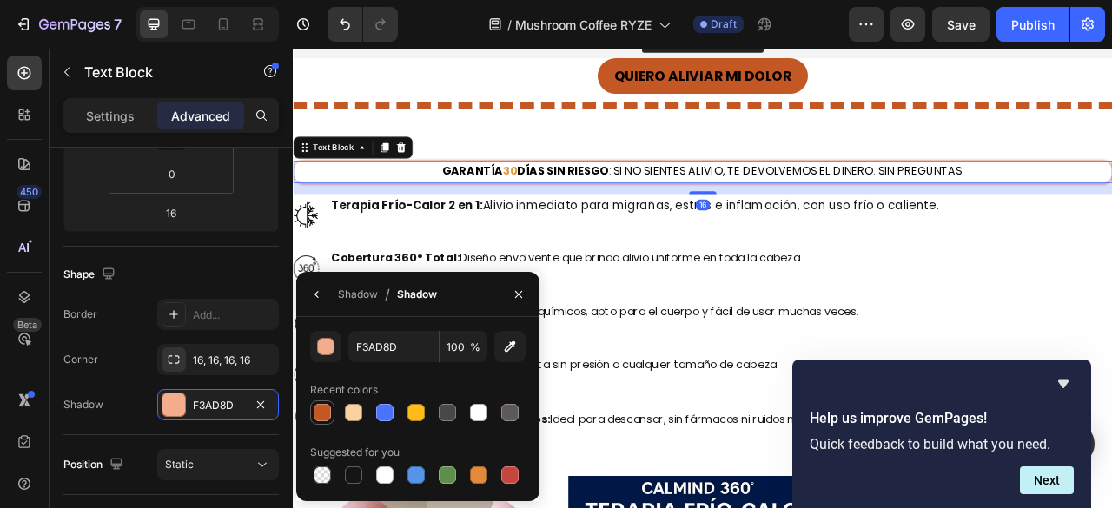
click at [325, 412] on div at bounding box center [322, 412] width 17 height 17
type input "C45824"
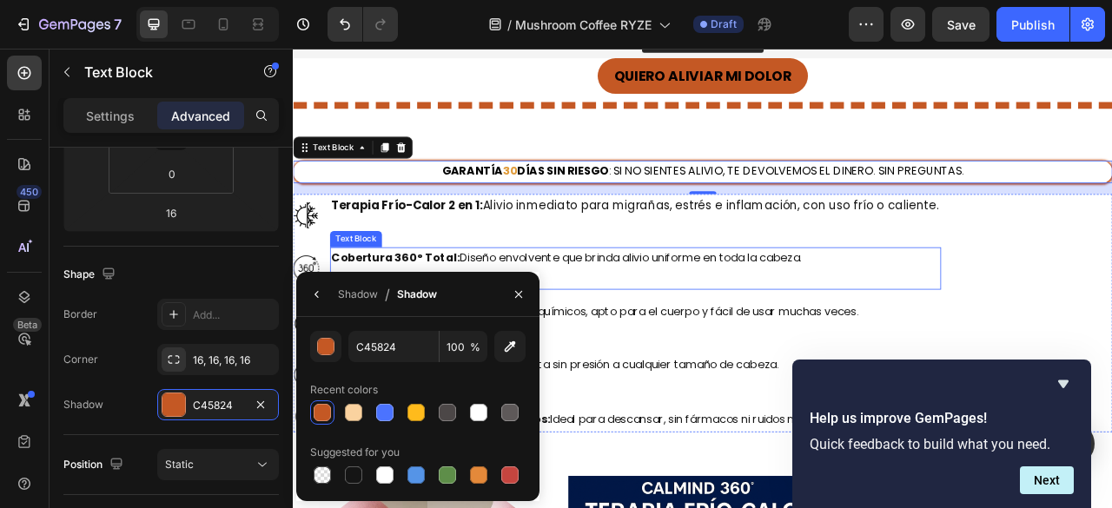
click at [952, 328] on p at bounding box center [728, 340] width 774 height 25
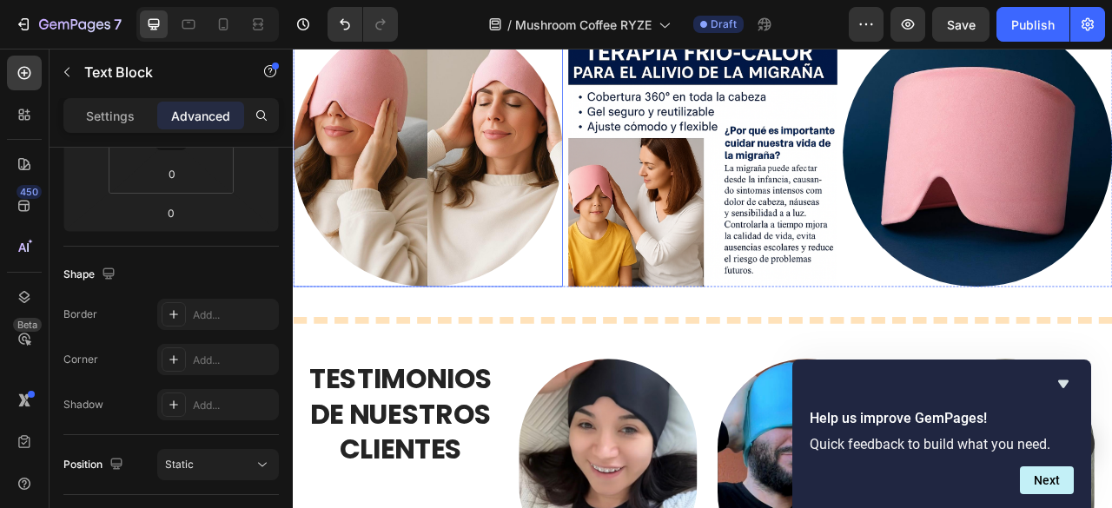
scroll to position [2866, 0]
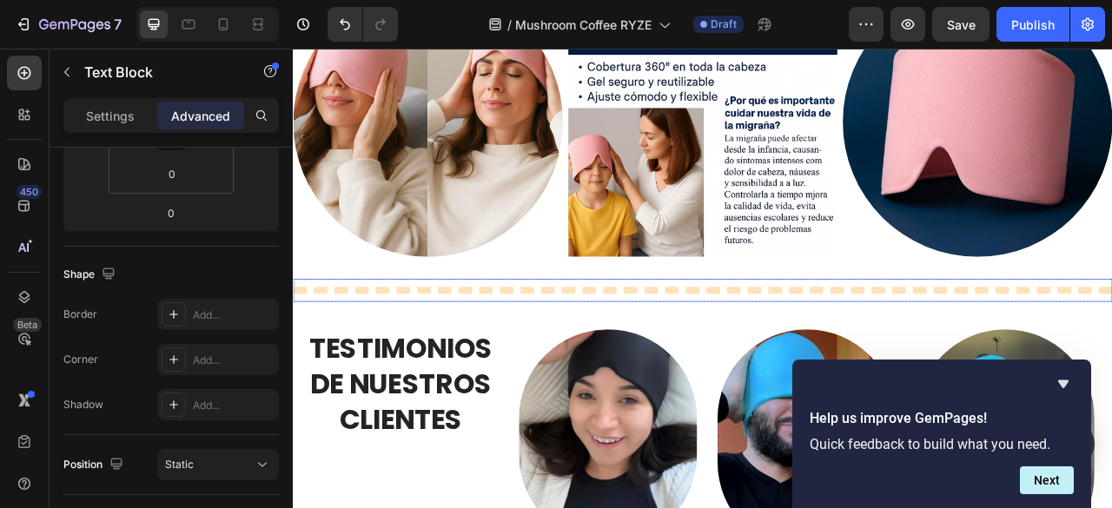
click at [478, 356] on div "Title Line" at bounding box center [814, 356] width 1042 height 30
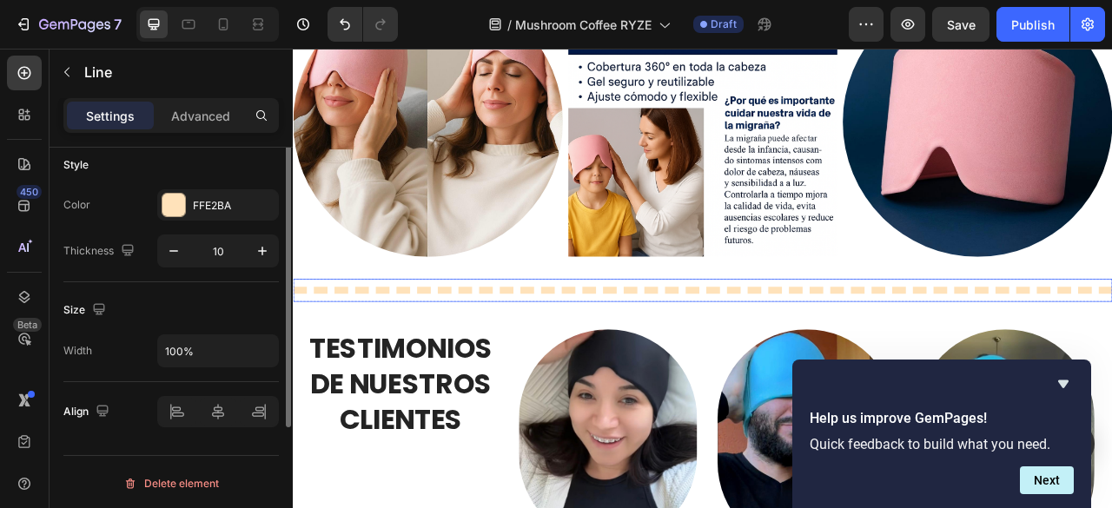
scroll to position [0, 0]
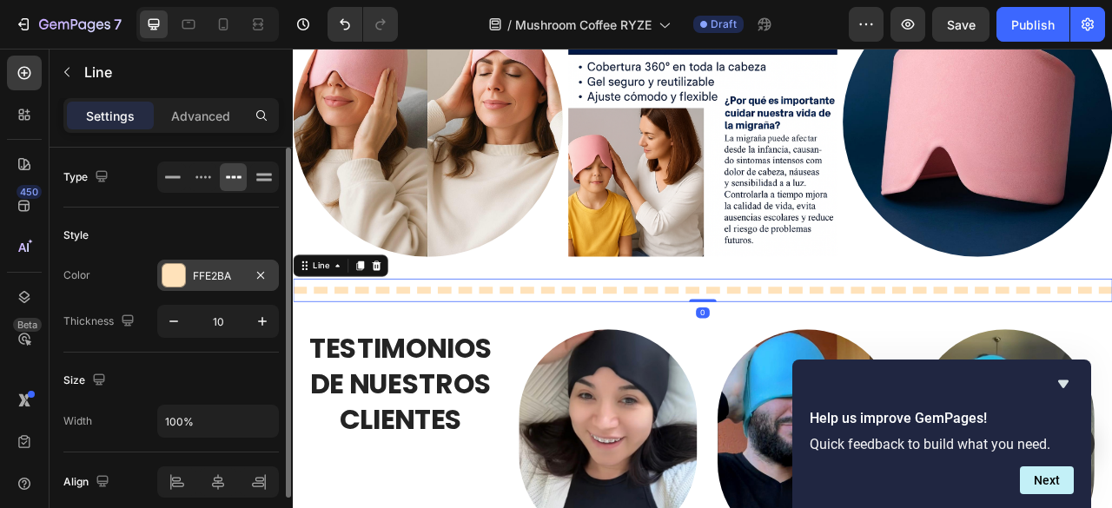
click at [188, 280] on div "FFE2BA" at bounding box center [218, 275] width 122 height 31
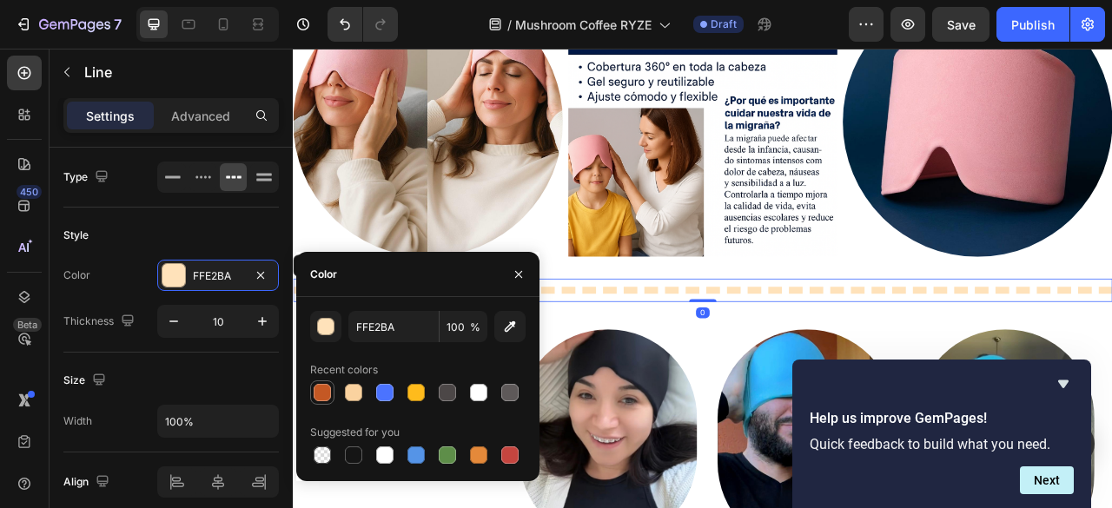
click at [311, 395] on div at bounding box center [322, 392] width 24 height 24
type input "C45824"
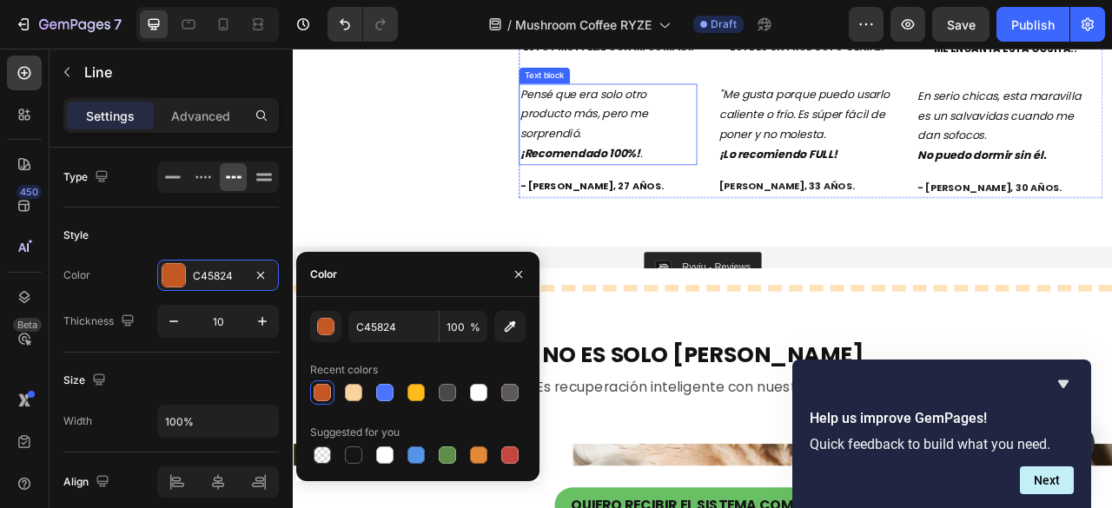
scroll to position [3648, 0]
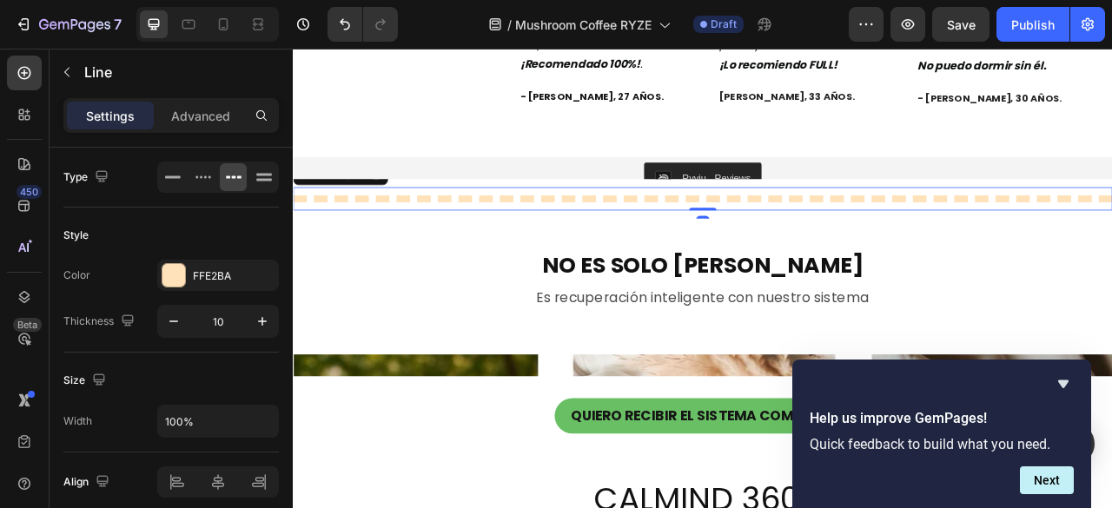
click at [662, 243] on div at bounding box center [814, 239] width 1042 height 9
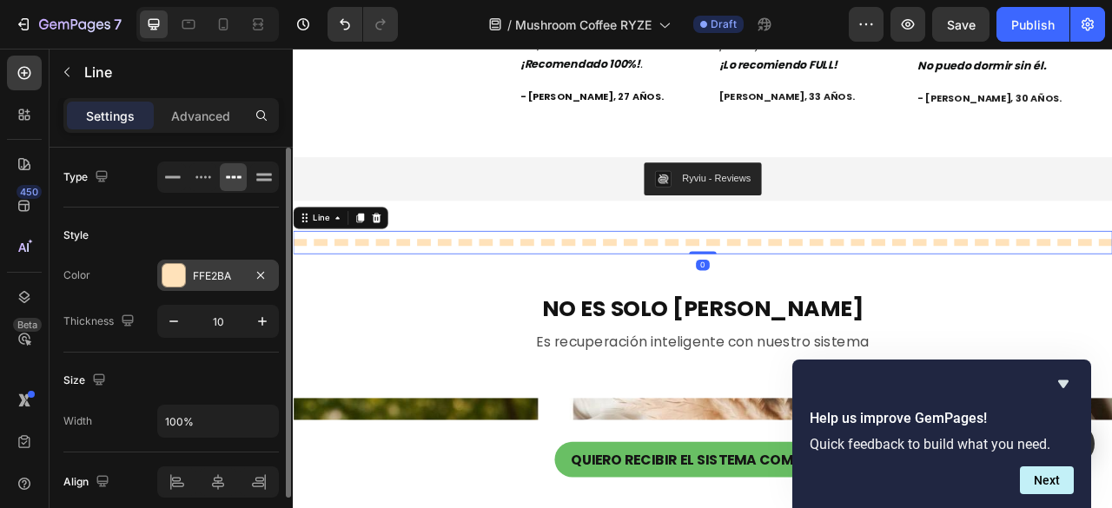
click at [218, 274] on div "FFE2BA" at bounding box center [218, 276] width 50 height 16
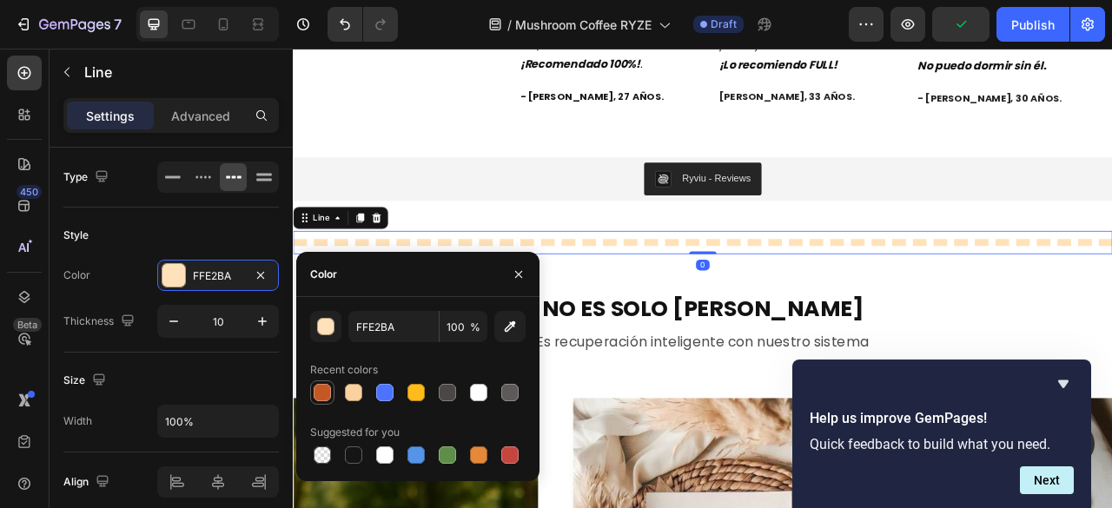
click at [319, 393] on div at bounding box center [322, 392] width 17 height 17
type input "C45824"
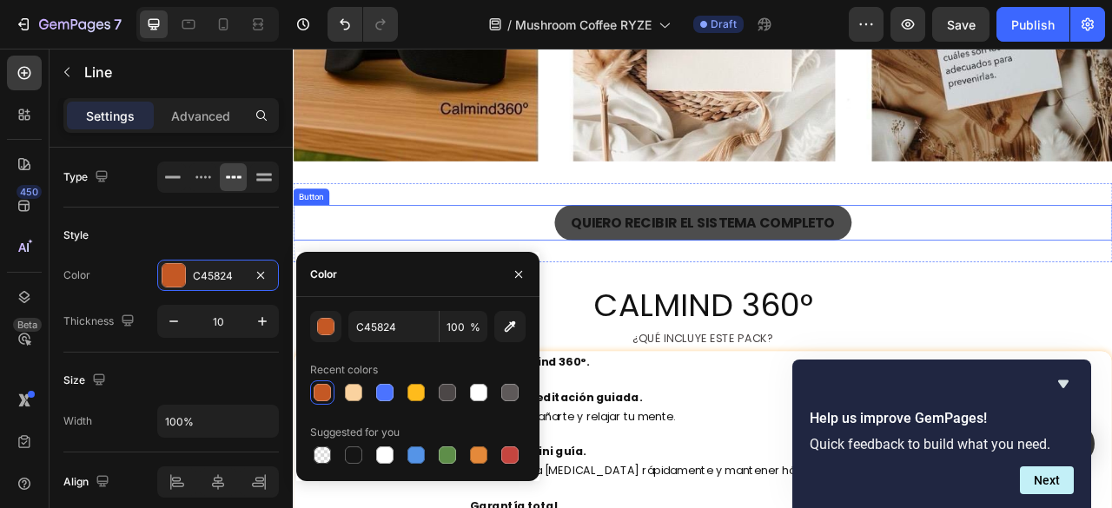
scroll to position [4429, 0]
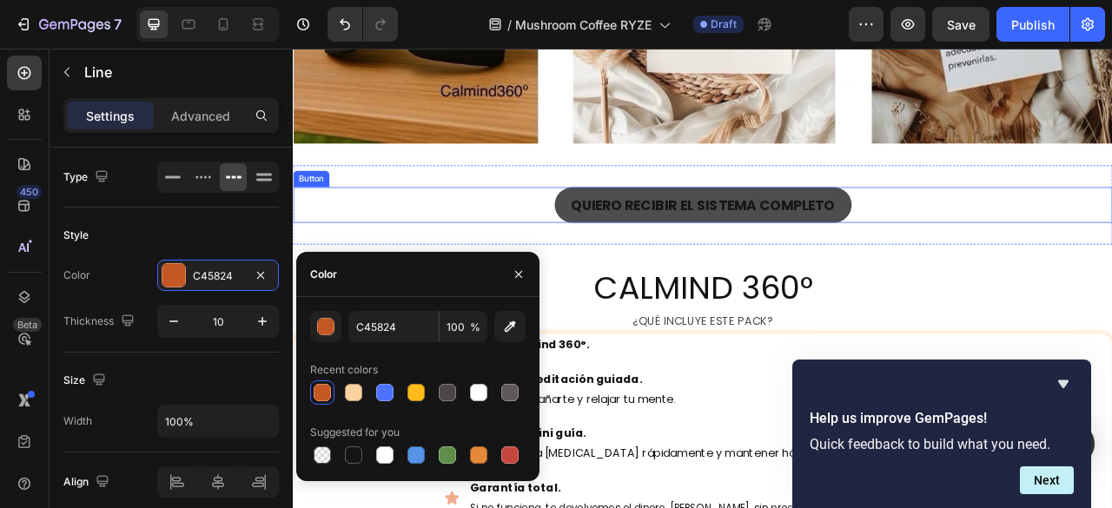
click at [627, 241] on link "QUIERO RECIBIR EL SISTEMA COMPLETO" at bounding box center [814, 247] width 378 height 45
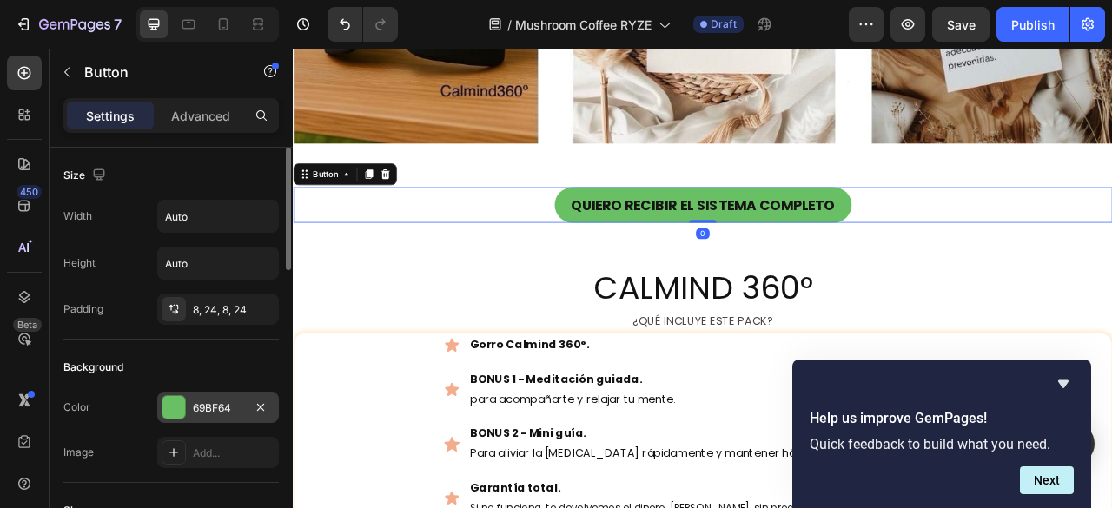
click at [196, 402] on div "69BF64" at bounding box center [218, 408] width 50 height 16
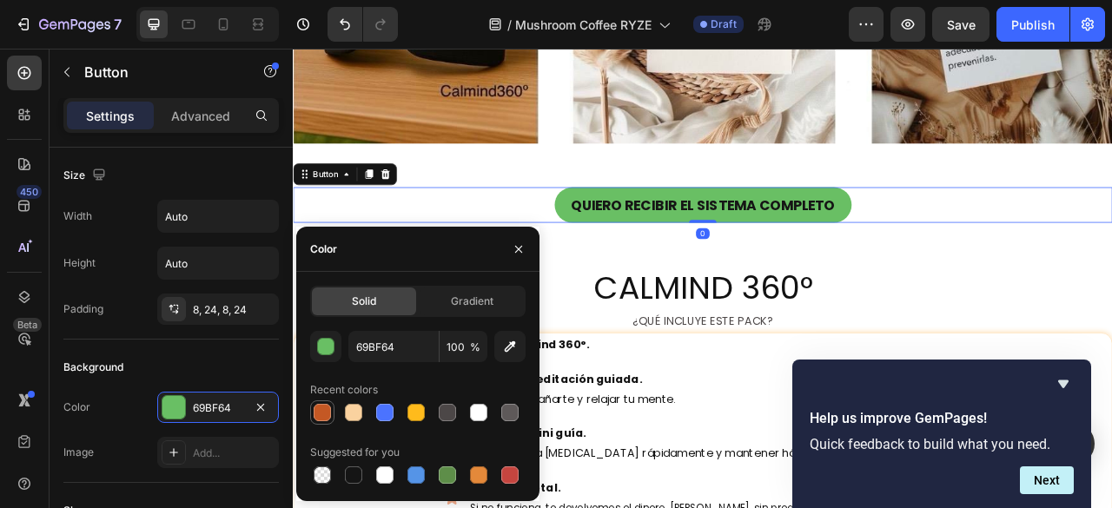
click at [323, 423] on div at bounding box center [322, 412] width 21 height 21
type input "C45824"
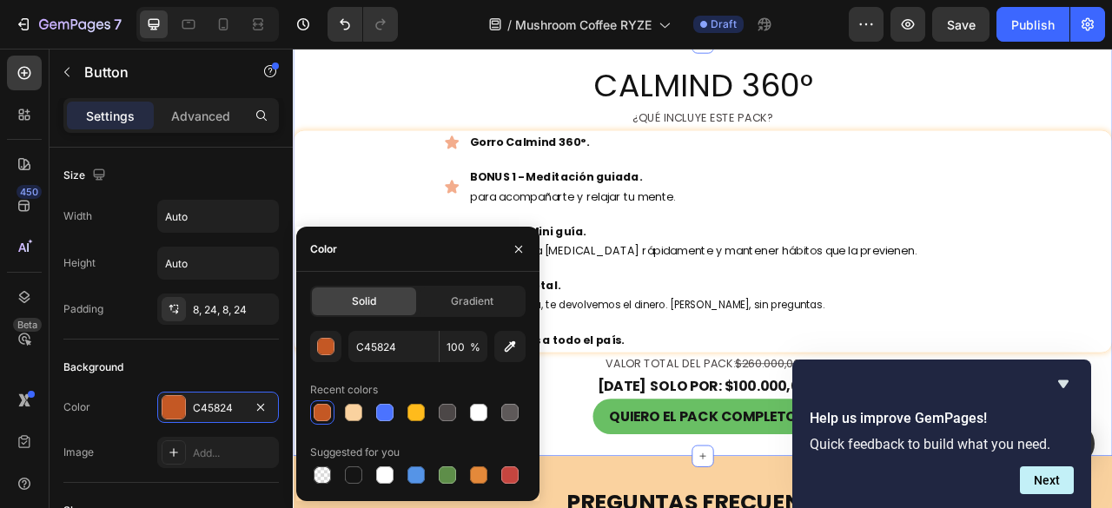
scroll to position [4690, 0]
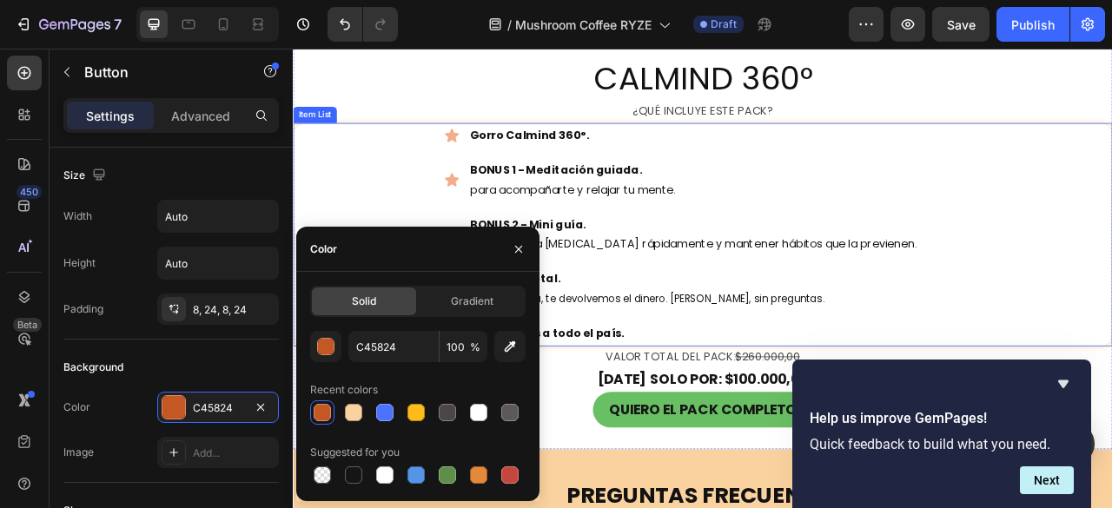
click at [458, 150] on div "Gorro Calmind 360°. BONUS 1 - Meditación guiada. para acompañarte y relajar tu …" at bounding box center [814, 284] width 1042 height 283
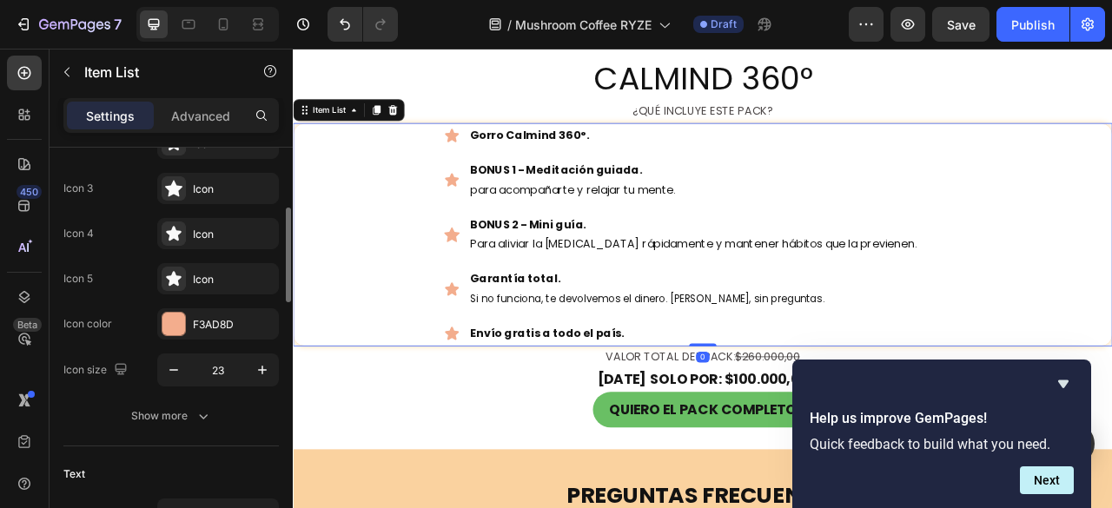
scroll to position [347, 0]
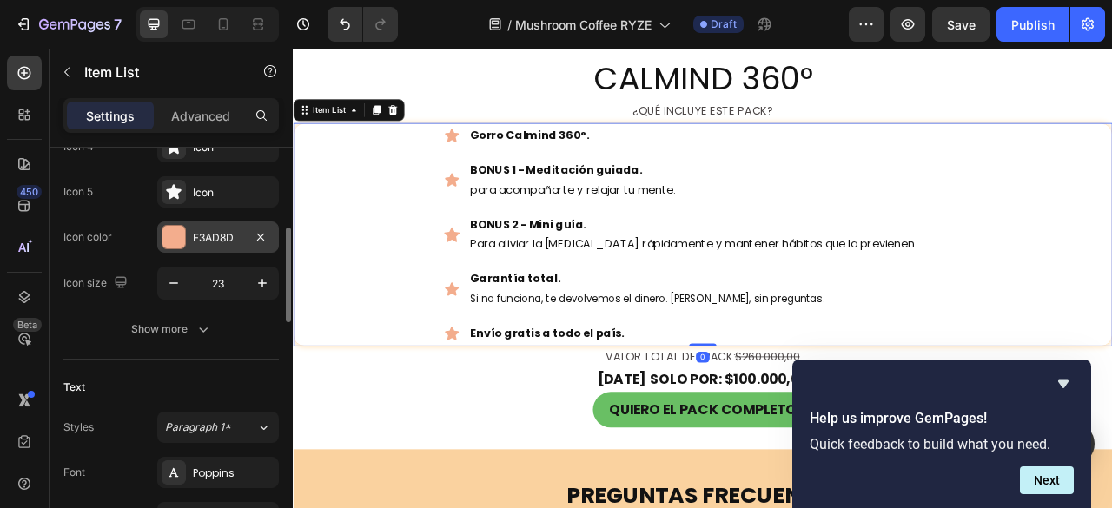
click at [191, 232] on div "F3AD8D" at bounding box center [218, 236] width 122 height 31
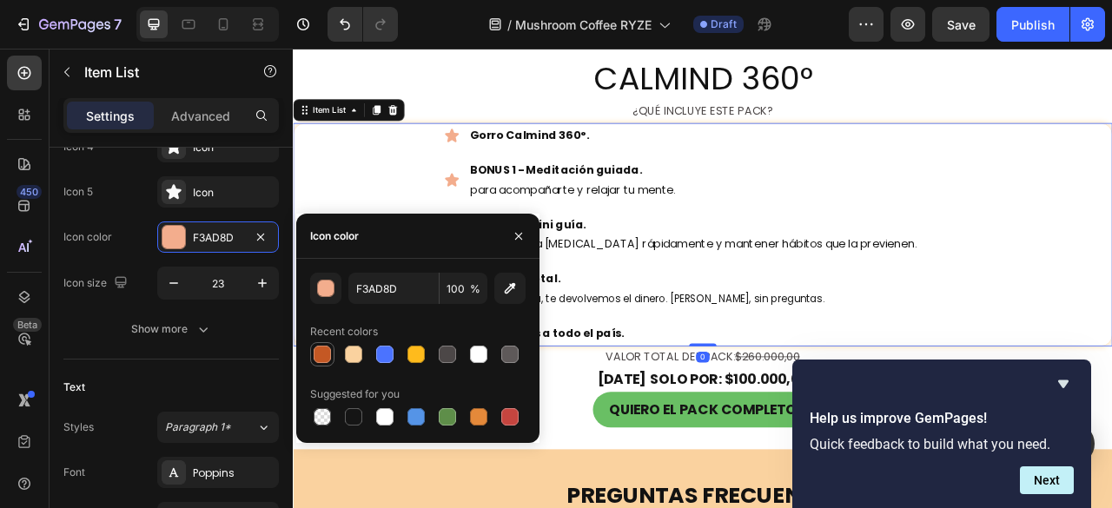
click at [321, 359] on div at bounding box center [322, 354] width 17 height 17
type input "C45824"
click at [1034, 79] on h2 "CALMIND 360°" at bounding box center [814, 88] width 1042 height 56
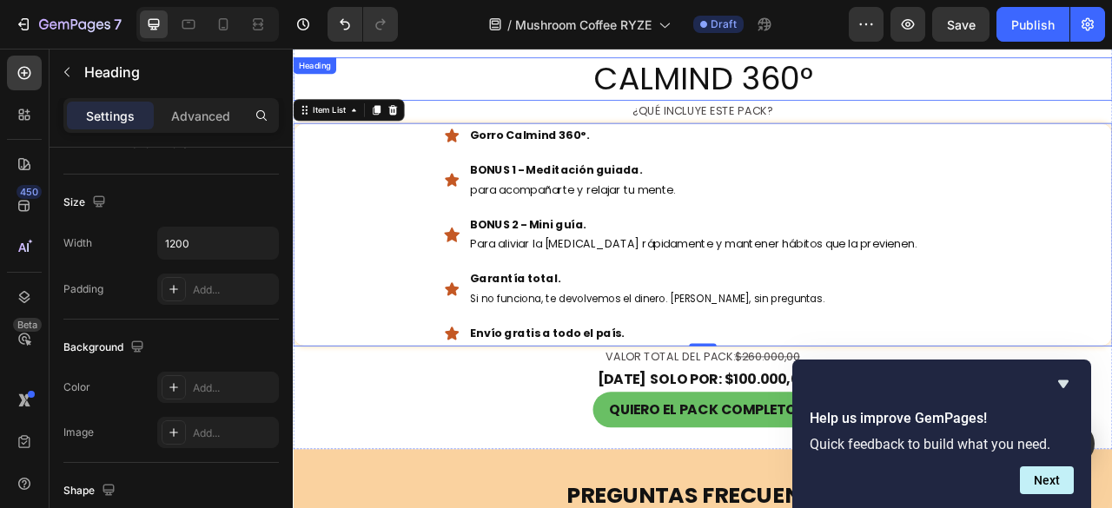
scroll to position [0, 0]
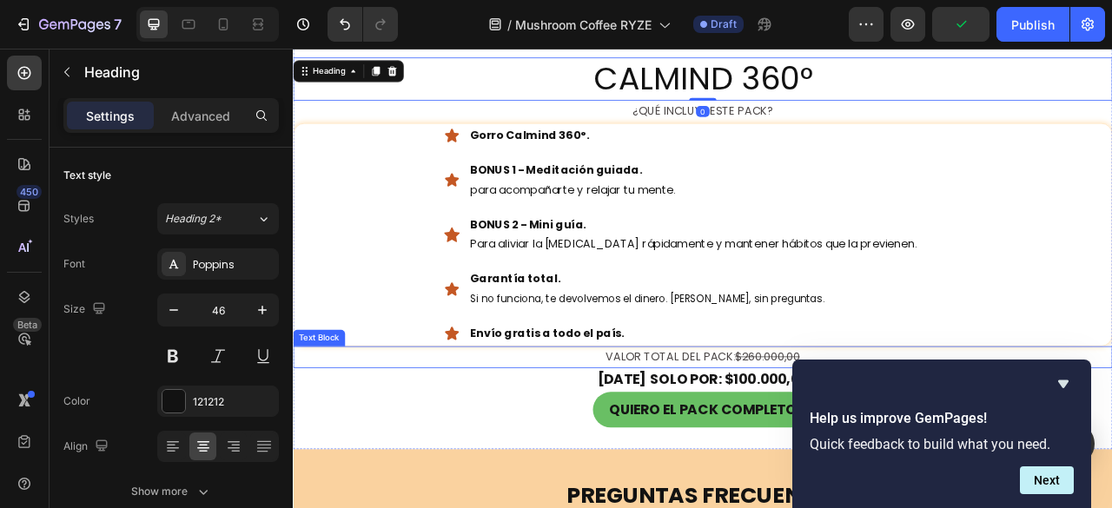
click at [406, 303] on div "Gorro Calmind 360°. BONUS 1 - Meditación guiada. para acompañarte y relajar tu …" at bounding box center [814, 284] width 1042 height 283
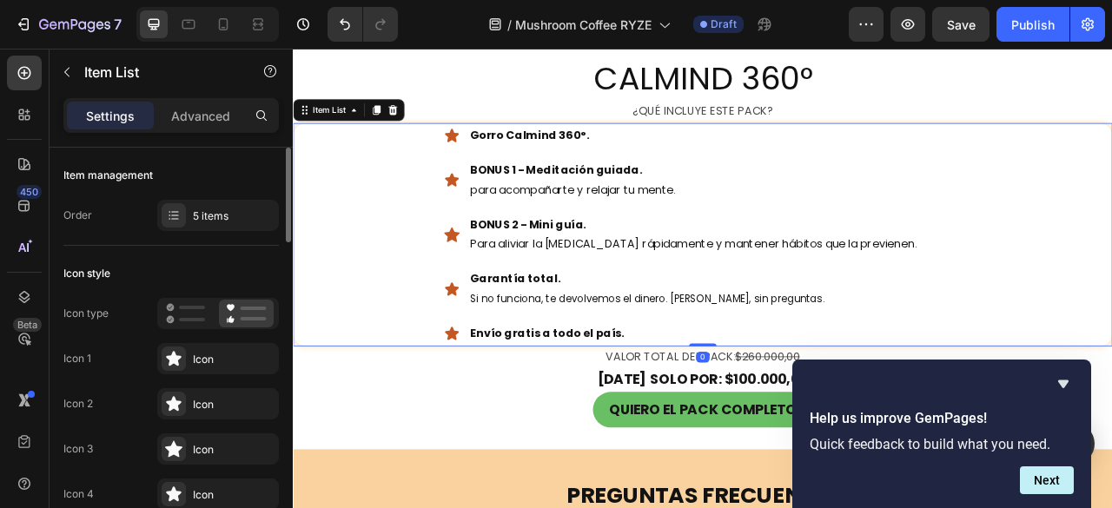
scroll to position [347, 0]
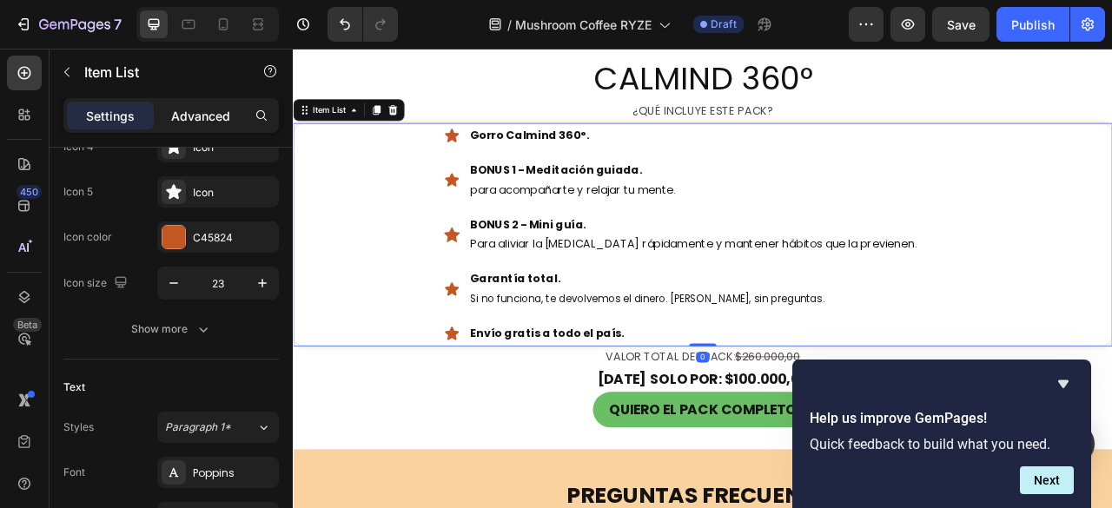
click at [202, 111] on p "Advanced" at bounding box center [200, 116] width 59 height 18
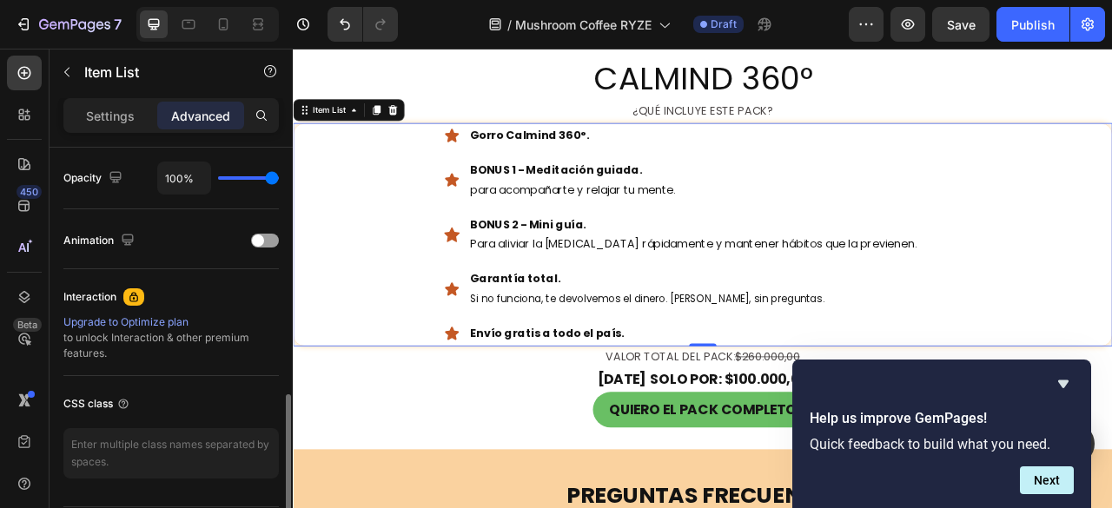
scroll to position [745, 0]
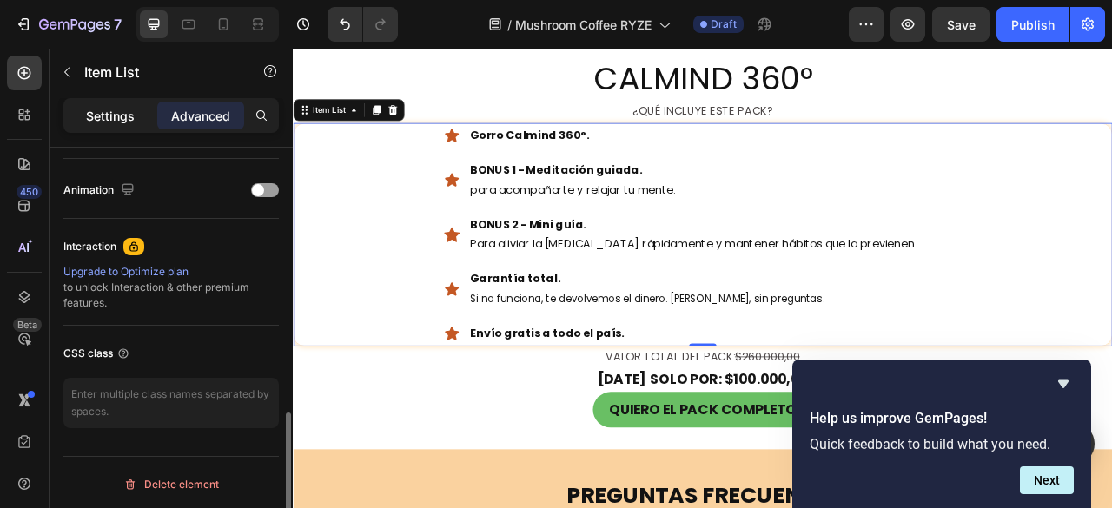
click at [113, 116] on p "Settings" at bounding box center [110, 116] width 49 height 18
type input "12"
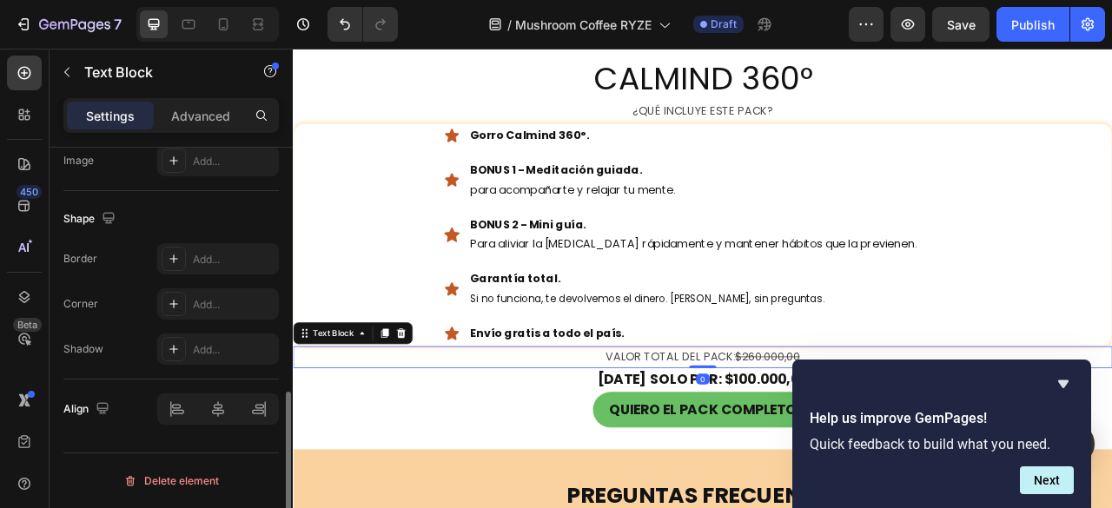
click at [426, 446] on p "VALOR TOTAL DEL PACK: $260.000,00" at bounding box center [813, 441] width 1039 height 25
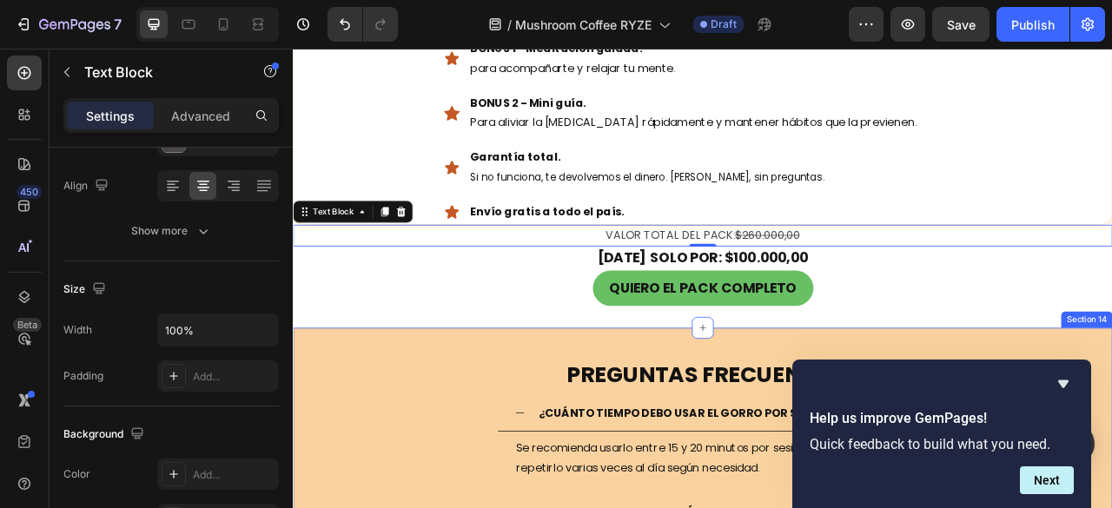
scroll to position [4950, 0]
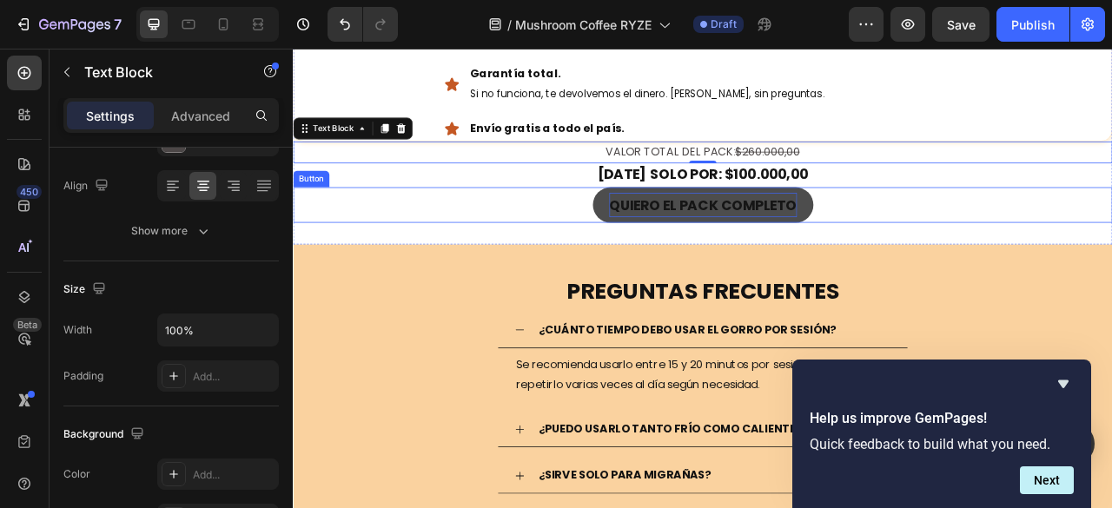
click at [695, 252] on p "QUIERO EL PACK COMPLETO" at bounding box center [814, 247] width 239 height 31
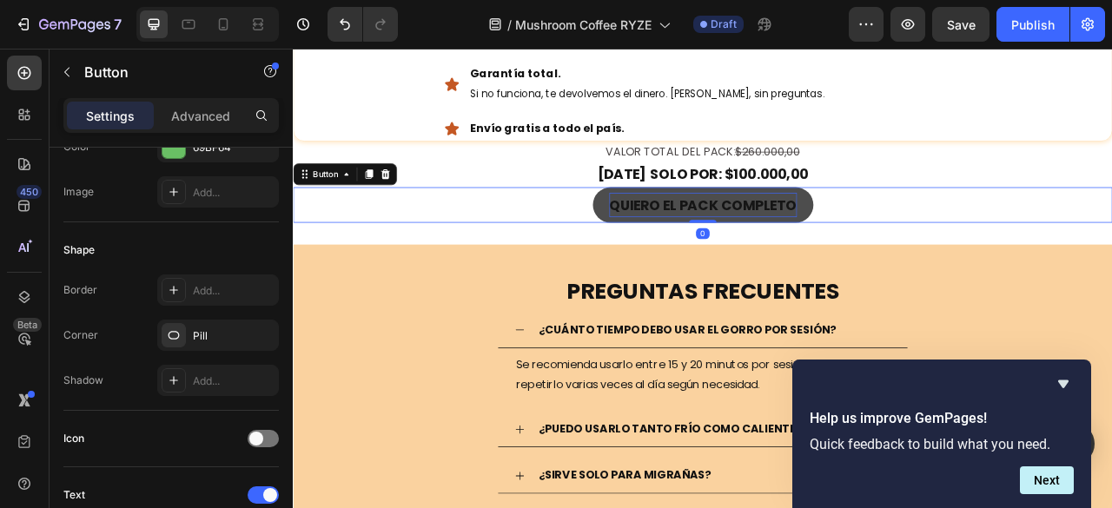
scroll to position [0, 0]
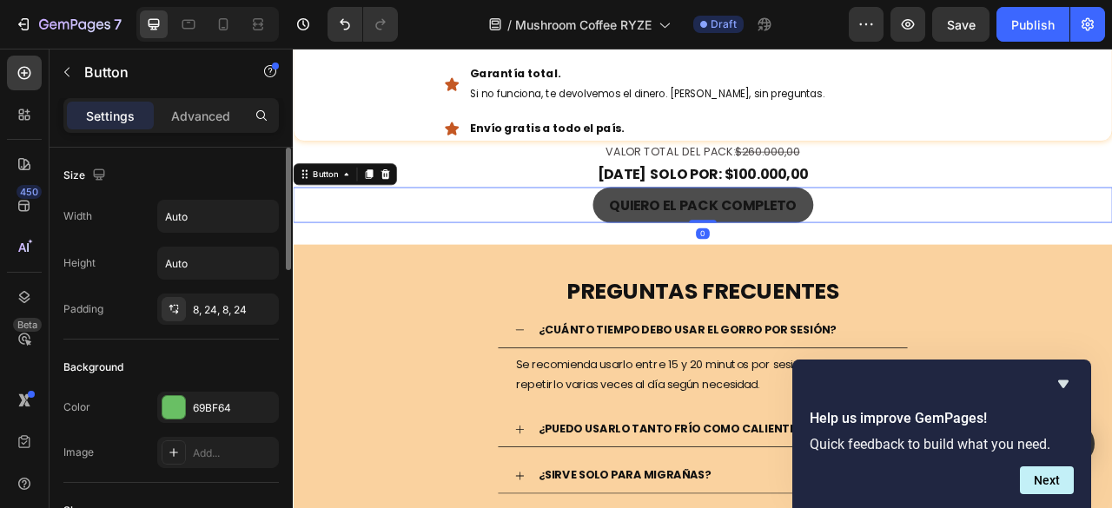
click at [678, 253] on link "QUIERO EL PACK COMPLETO" at bounding box center [814, 247] width 281 height 45
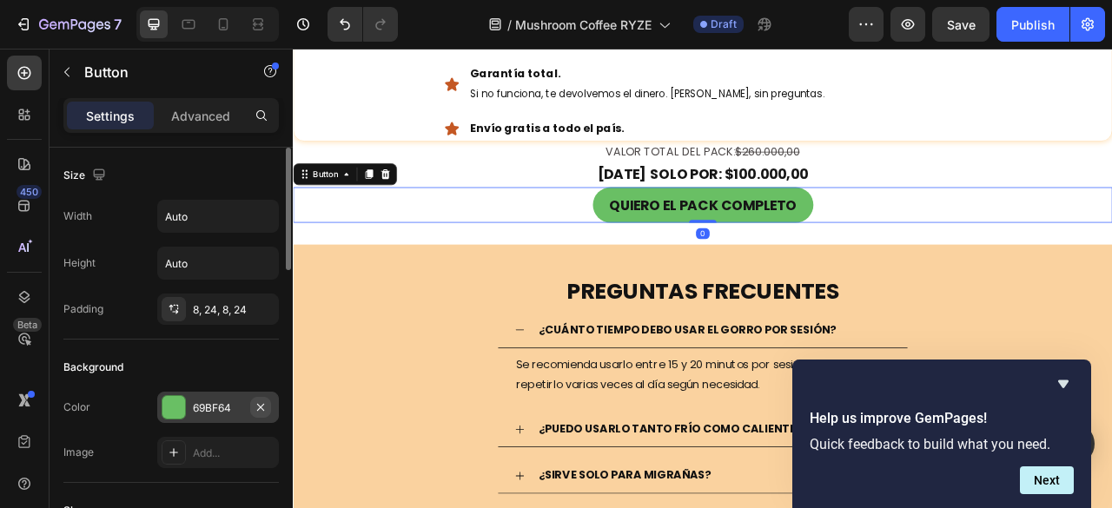
drag, startPoint x: 222, startPoint y: 406, endPoint x: 267, endPoint y: 395, distance: 46.3
click at [222, 406] on div "69BF64" at bounding box center [218, 408] width 50 height 16
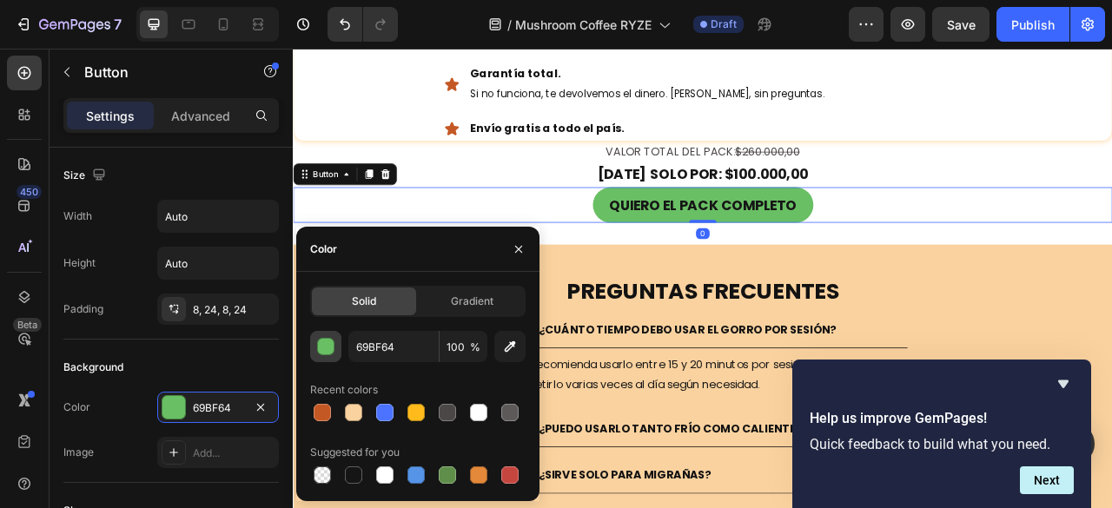
click at [318, 352] on div "button" at bounding box center [326, 347] width 17 height 17
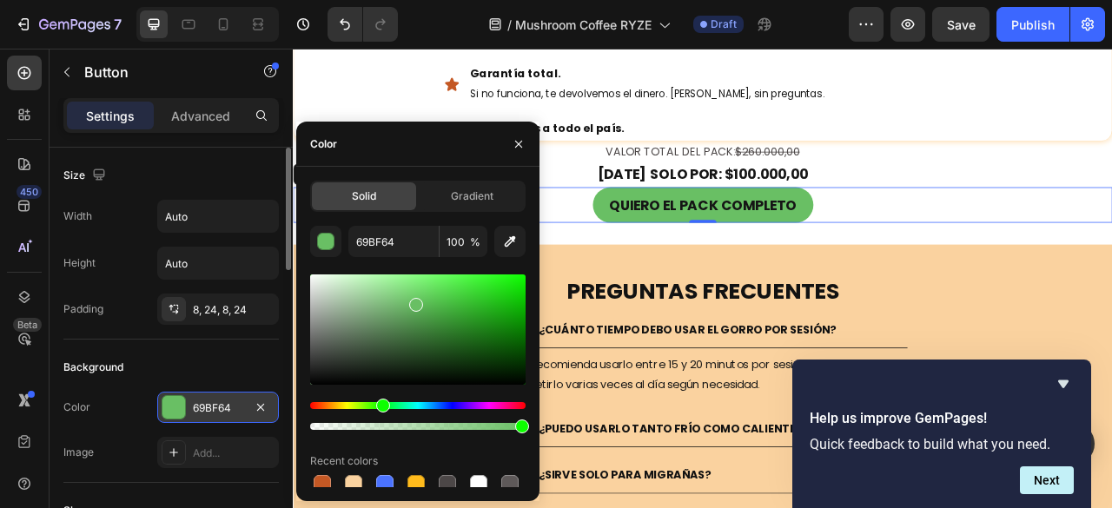
click at [214, 404] on div "69BF64" at bounding box center [218, 408] width 50 height 16
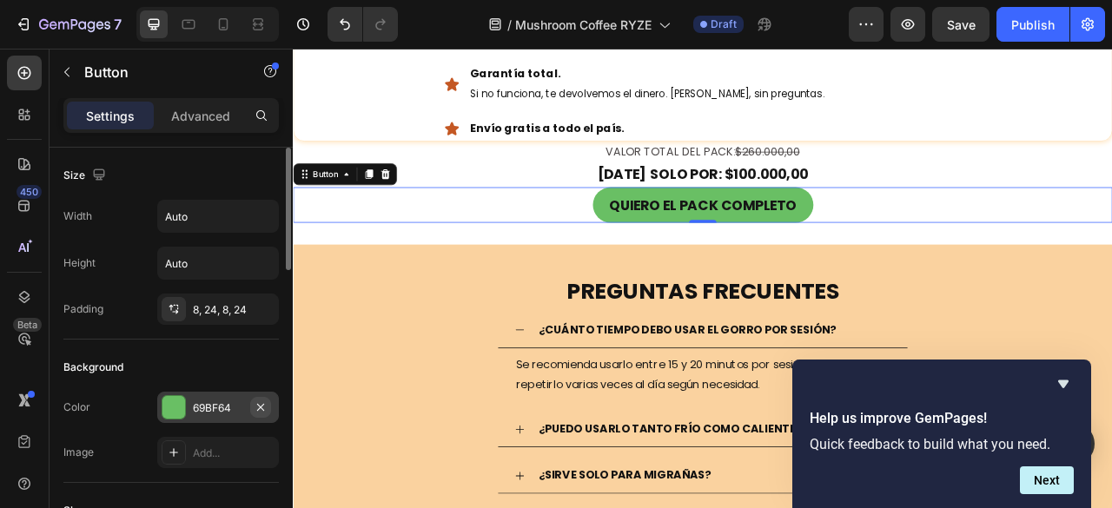
click at [254, 413] on button "button" at bounding box center [260, 407] width 21 height 21
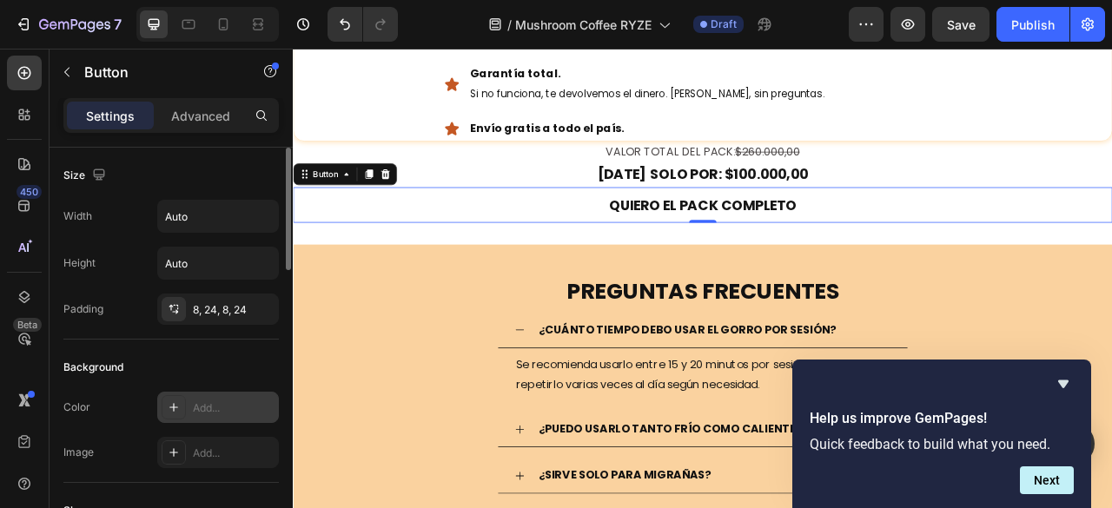
click at [215, 411] on div "Add..." at bounding box center [234, 408] width 82 height 16
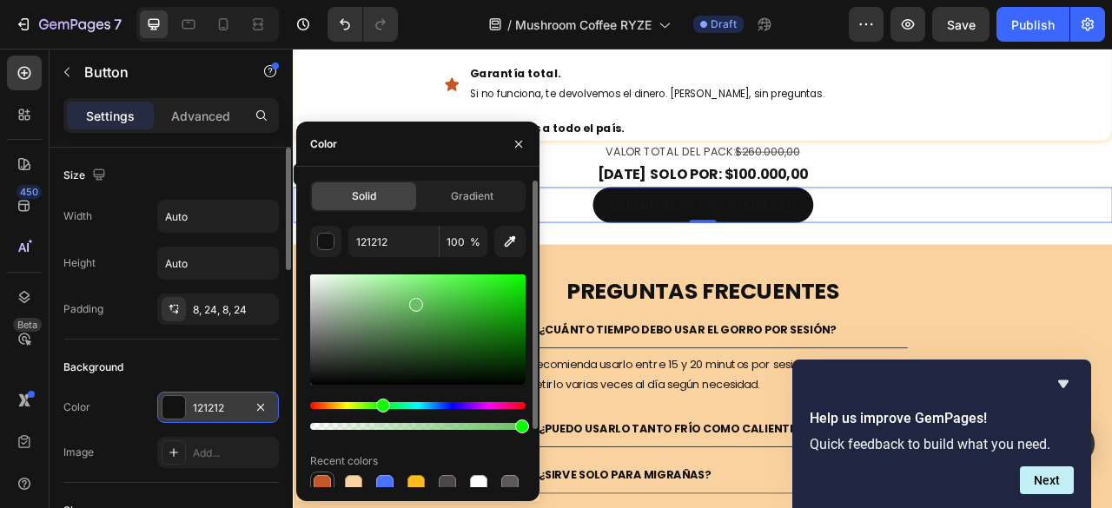
click at [320, 483] on div at bounding box center [322, 483] width 17 height 17
type input "C45824"
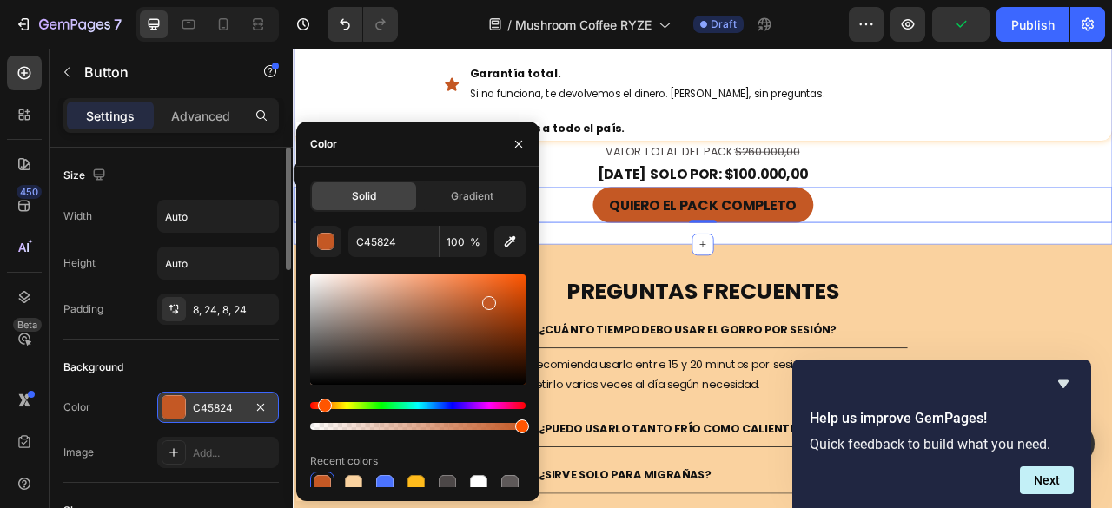
click at [1092, 291] on div "CALMIND 360° Heading ¿QUÉ INCLUYE ESTE PACK? Text Block Gorro Calmind 360°. BON…" at bounding box center [814, 35] width 1042 height 527
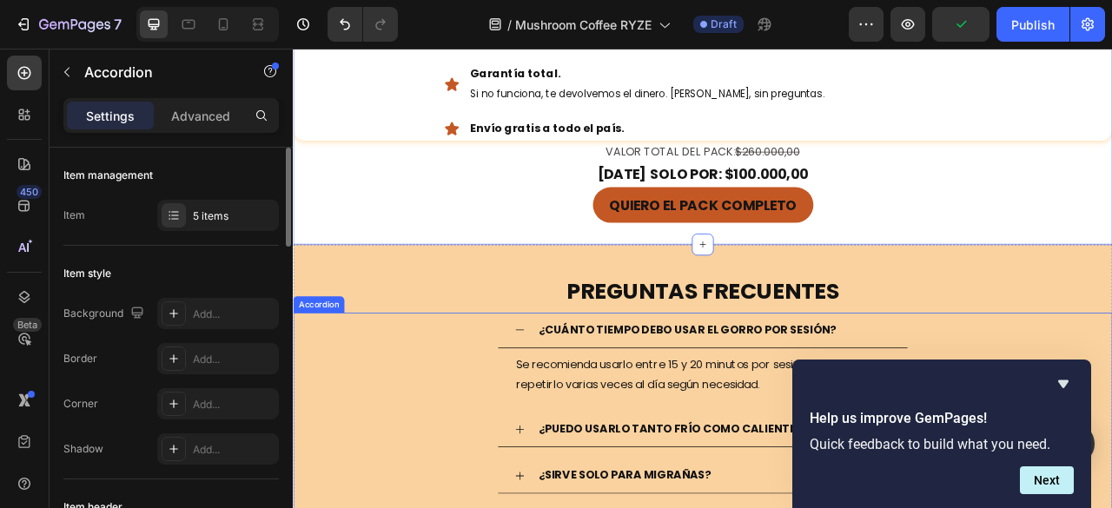
click at [350, 389] on div "¿CUÁNTO TIEMPO DEBO USAR EL GORRO POR SESIÓN? Se recomienda usarlo entre 15 y 2…" at bounding box center [814, 441] width 1040 height 112
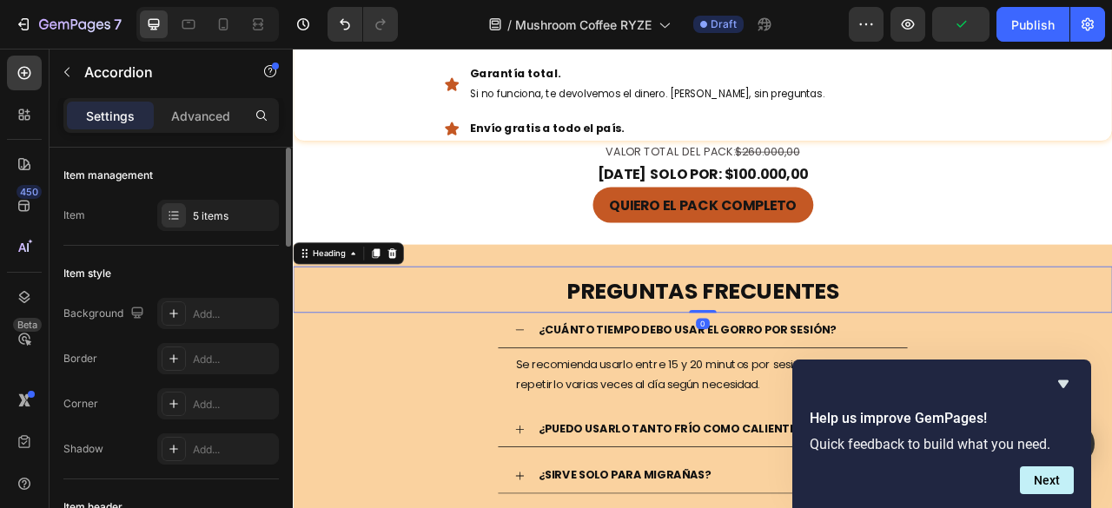
click at [463, 347] on h2 "PREGUNTAS FRECUENTES" at bounding box center [814, 355] width 1042 height 59
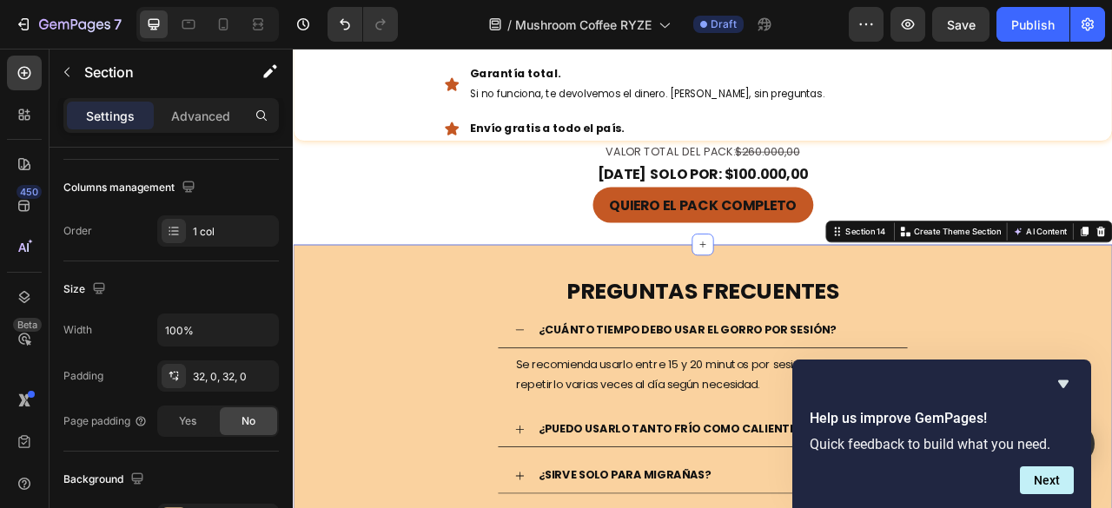
scroll to position [521, 0]
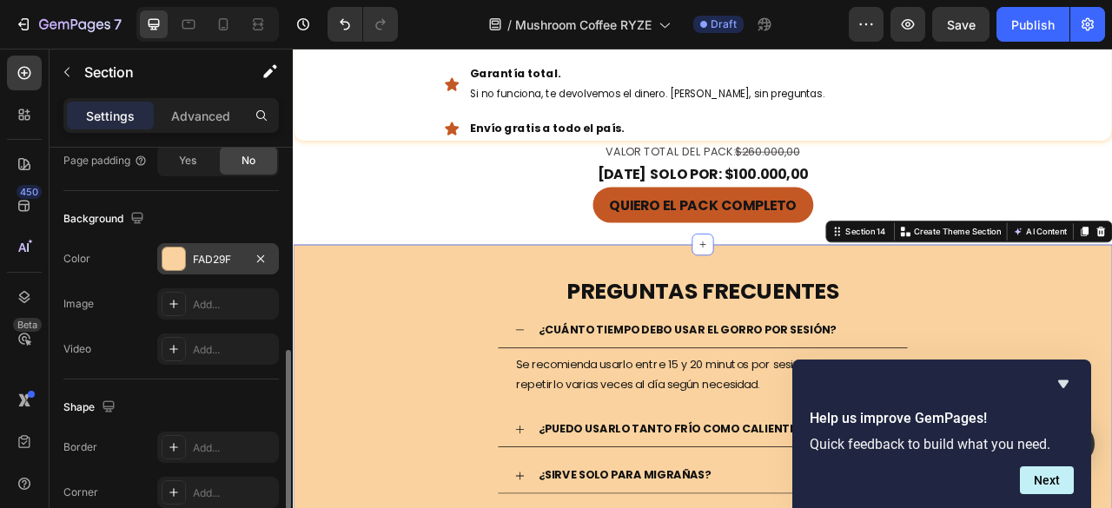
click at [207, 260] on div "FAD29F" at bounding box center [218, 260] width 50 height 16
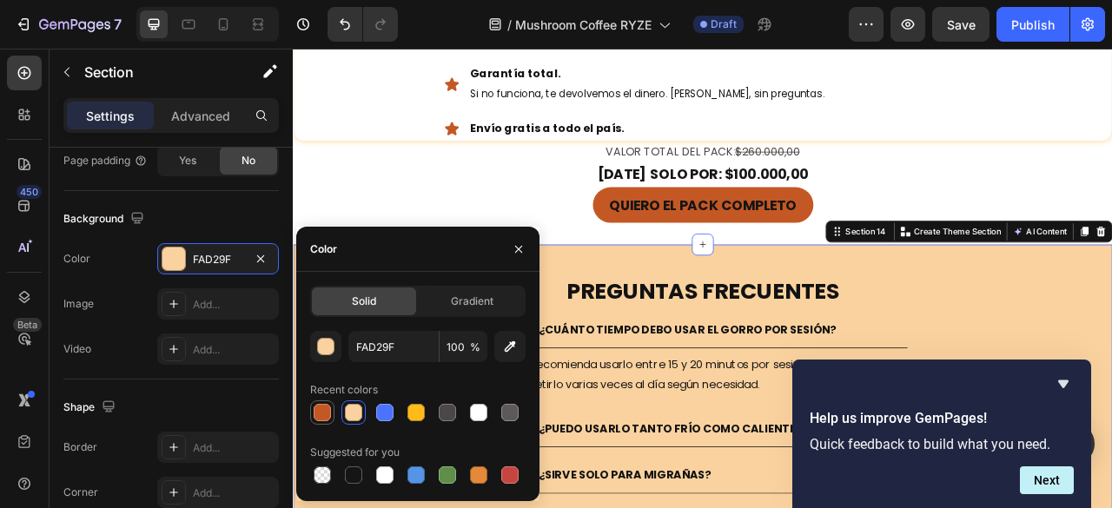
click at [319, 416] on div at bounding box center [322, 412] width 17 height 17
type input "C45824"
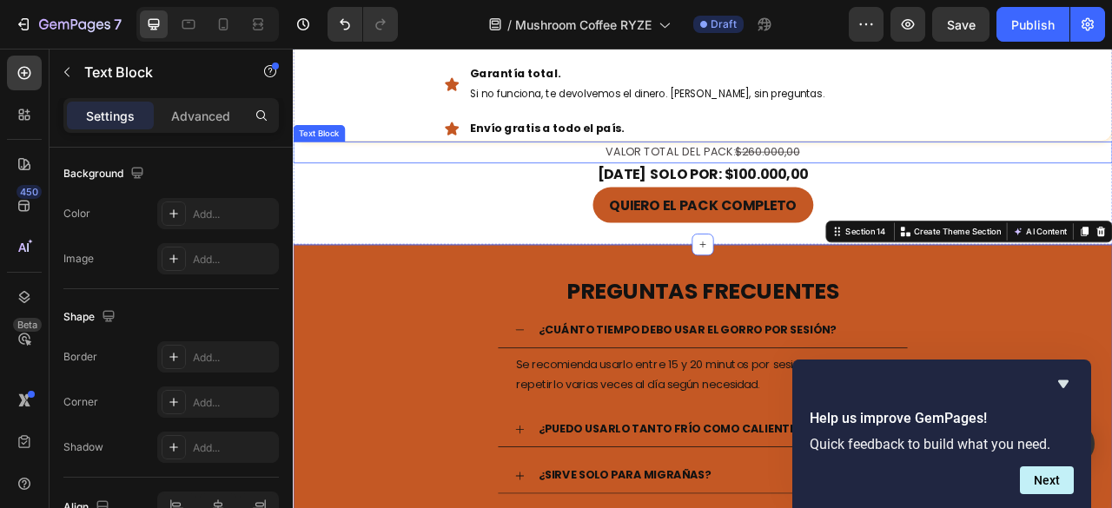
click at [374, 196] on p "[DATE] SOLO POR: $100.000,00" at bounding box center [813, 209] width 1039 height 27
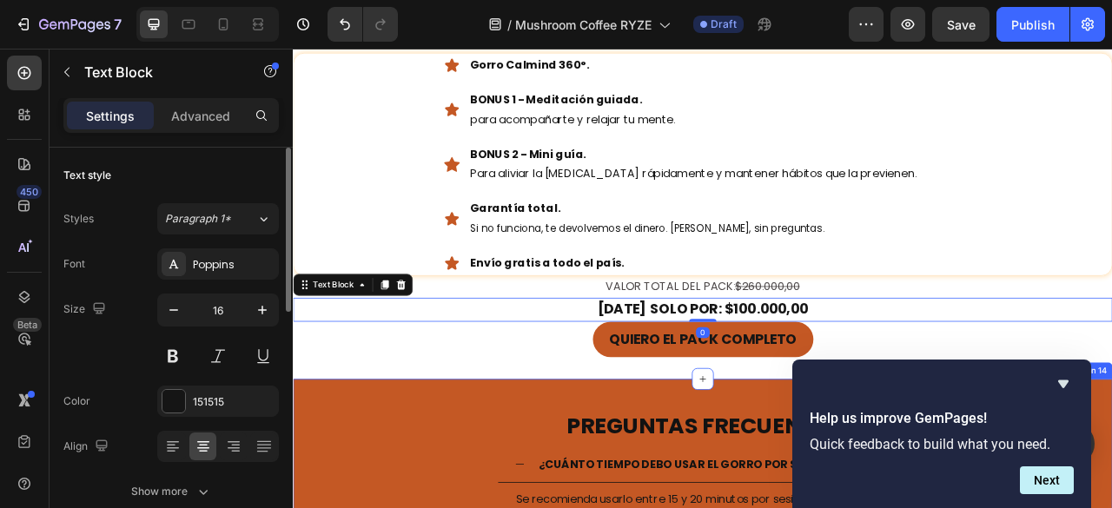
scroll to position [4777, 0]
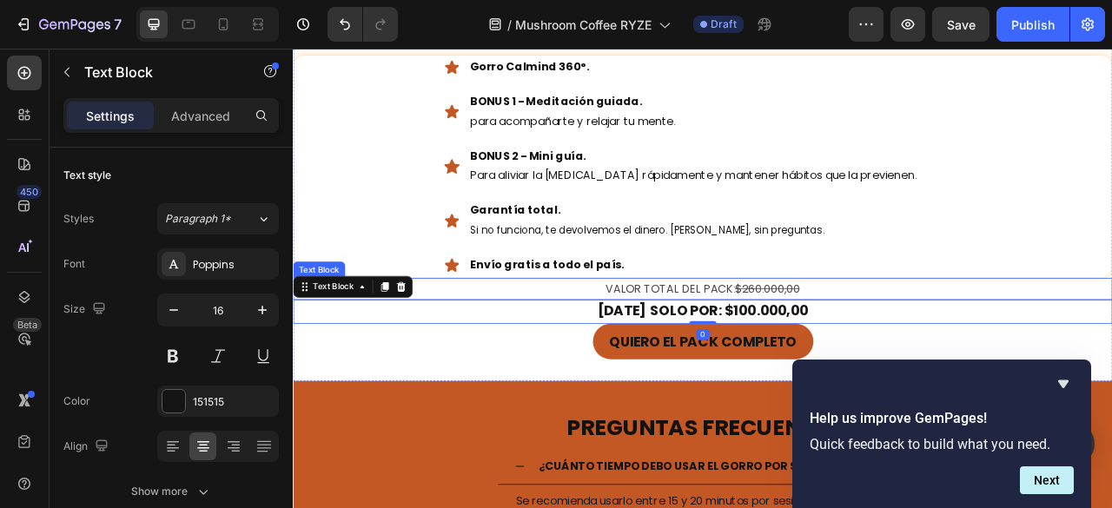
click at [1077, 347] on p "VALOR TOTAL DEL PACK: $260.000,00" at bounding box center [813, 354] width 1039 height 25
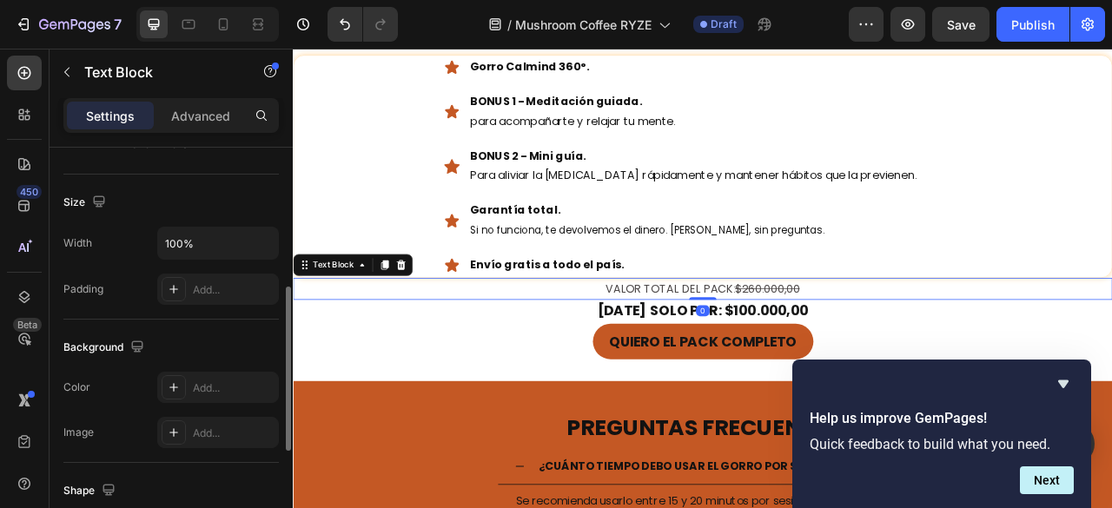
scroll to position [608, 0]
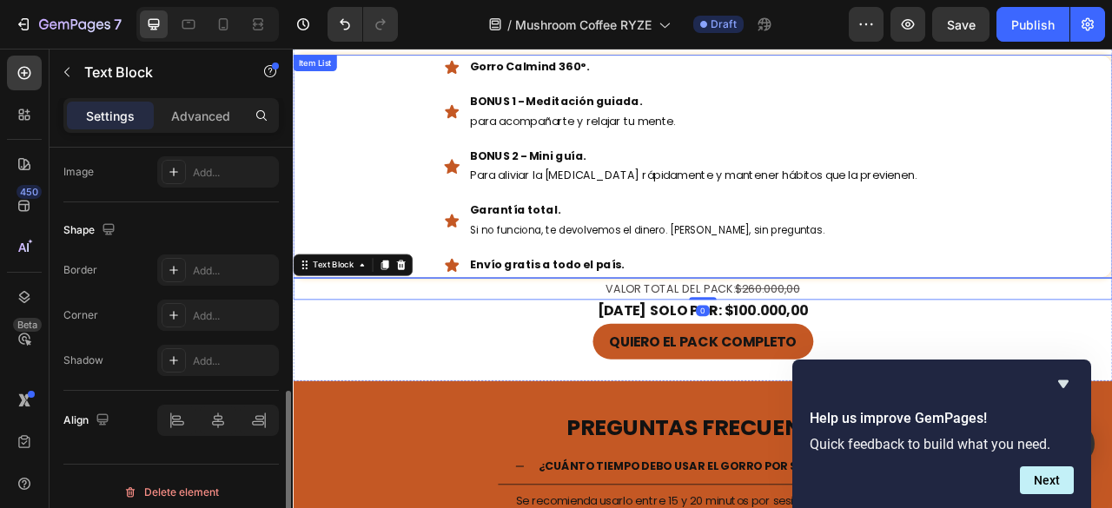
click at [349, 218] on div "Gorro Calmind 360°. BONUS 1 - Meditación guiada. para acompañarte y relajar tu …" at bounding box center [814, 197] width 1042 height 283
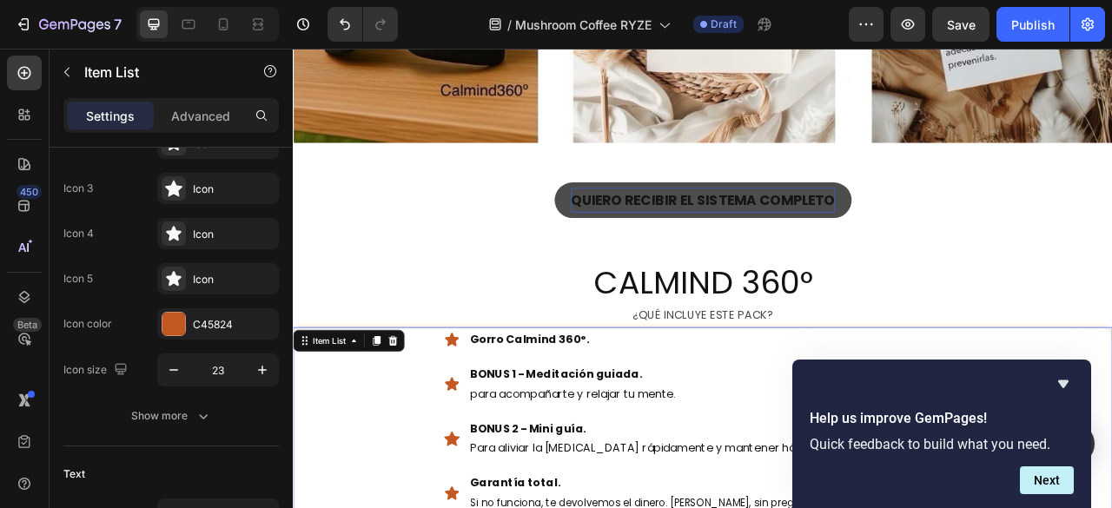
scroll to position [4516, 0]
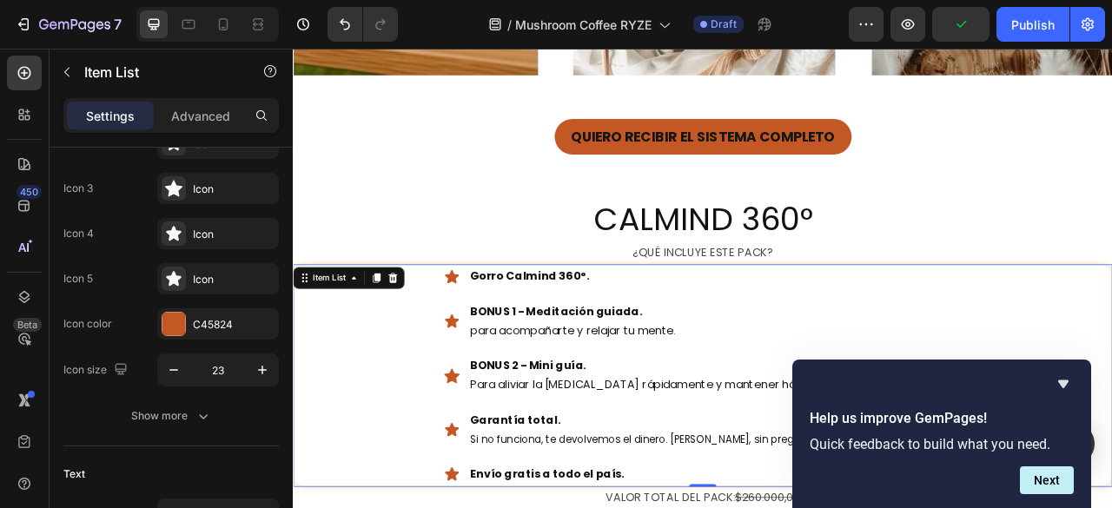
click at [498, 324] on div "Gorro Calmind 360°." at bounding box center [787, 339] width 604 height 30
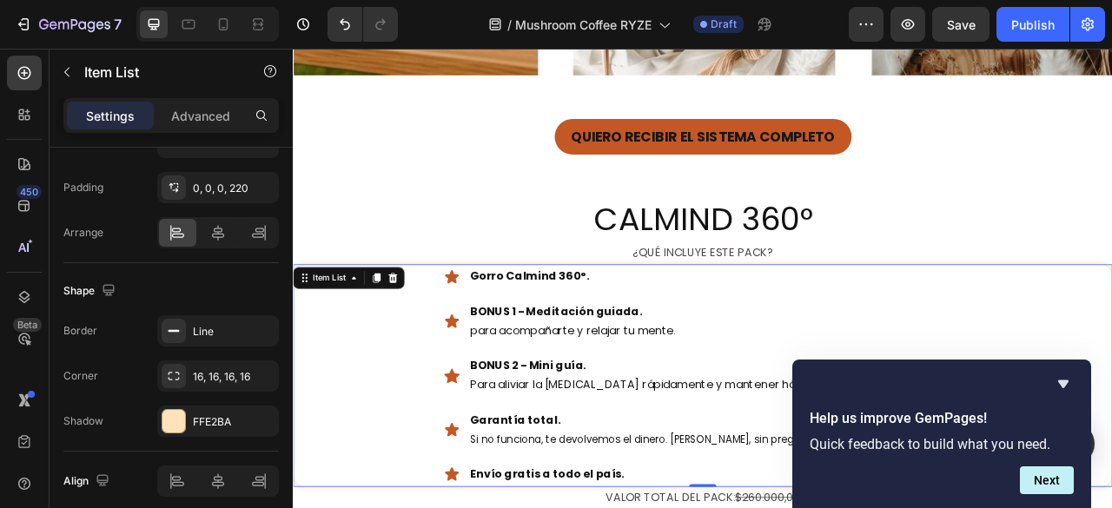
scroll to position [1369, 0]
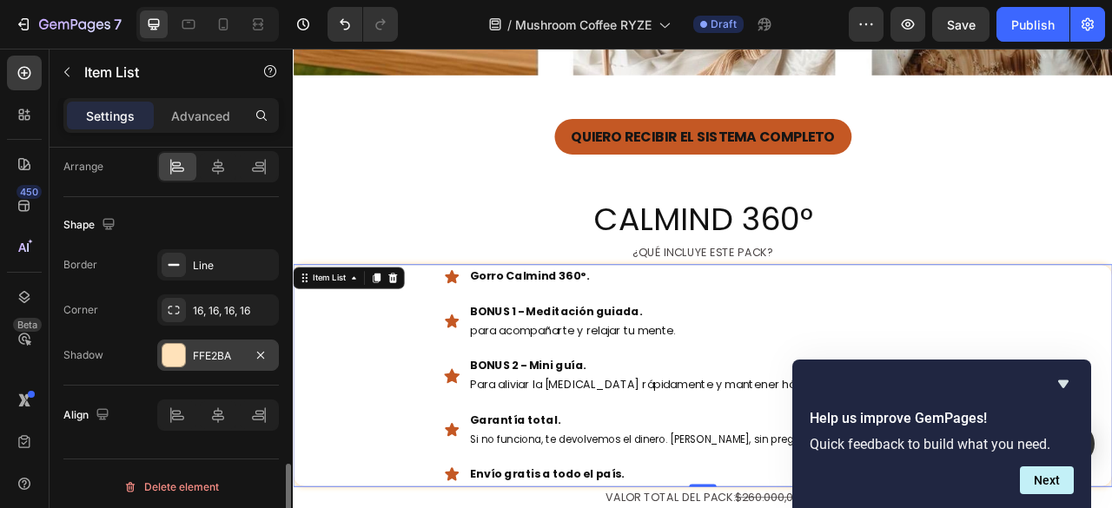
click at [196, 353] on div "FFE2BA" at bounding box center [218, 356] width 50 height 16
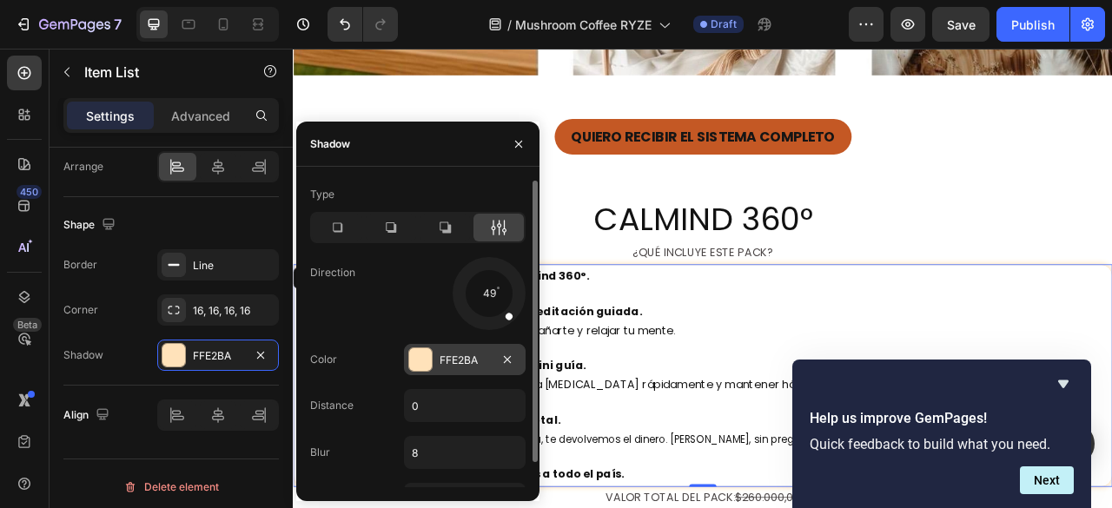
click at [450, 362] on div "FFE2BA" at bounding box center [464, 361] width 50 height 16
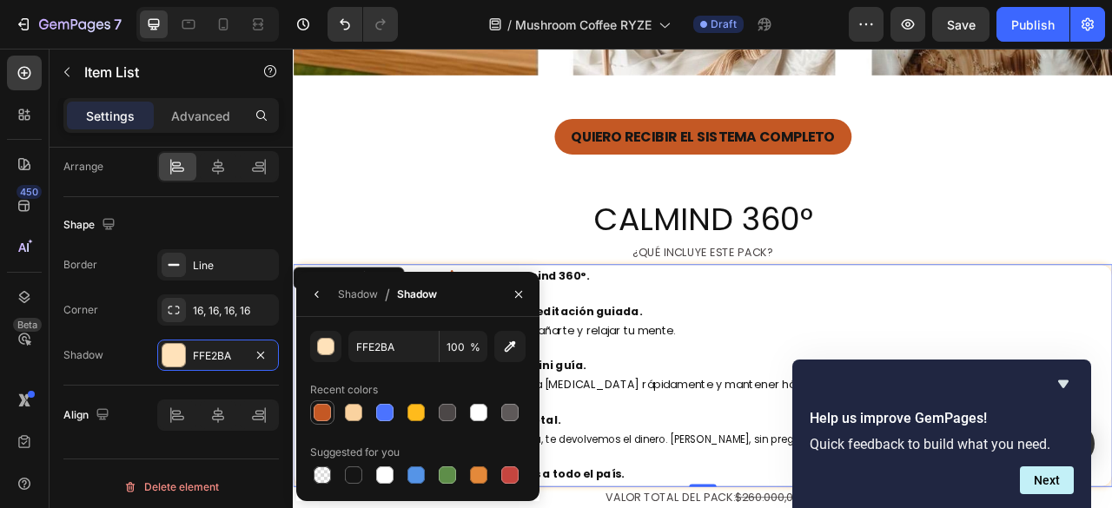
click at [322, 405] on div at bounding box center [322, 412] width 17 height 17
type input "C45824"
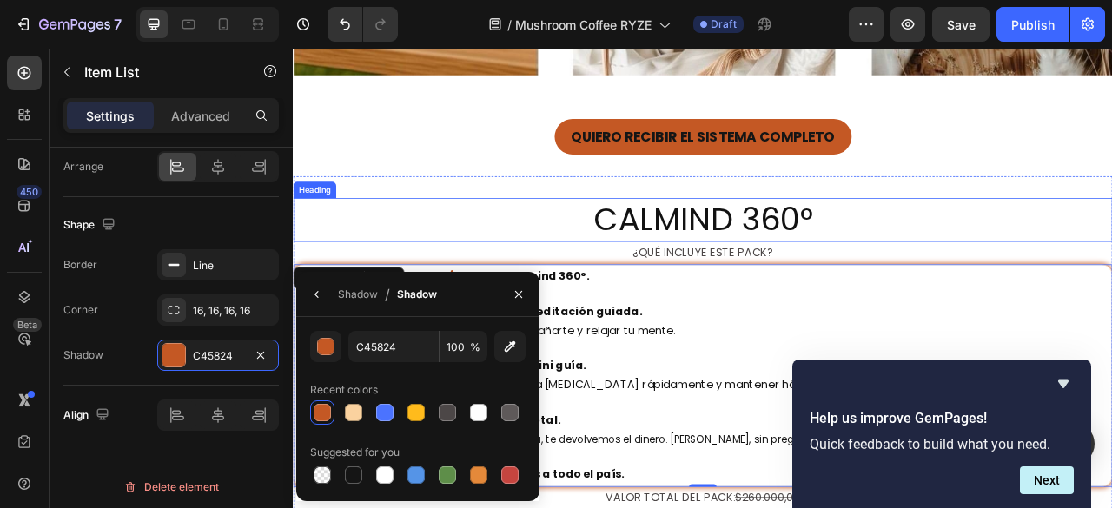
click at [1047, 248] on h2 "CALMIND 360°" at bounding box center [814, 267] width 1042 height 56
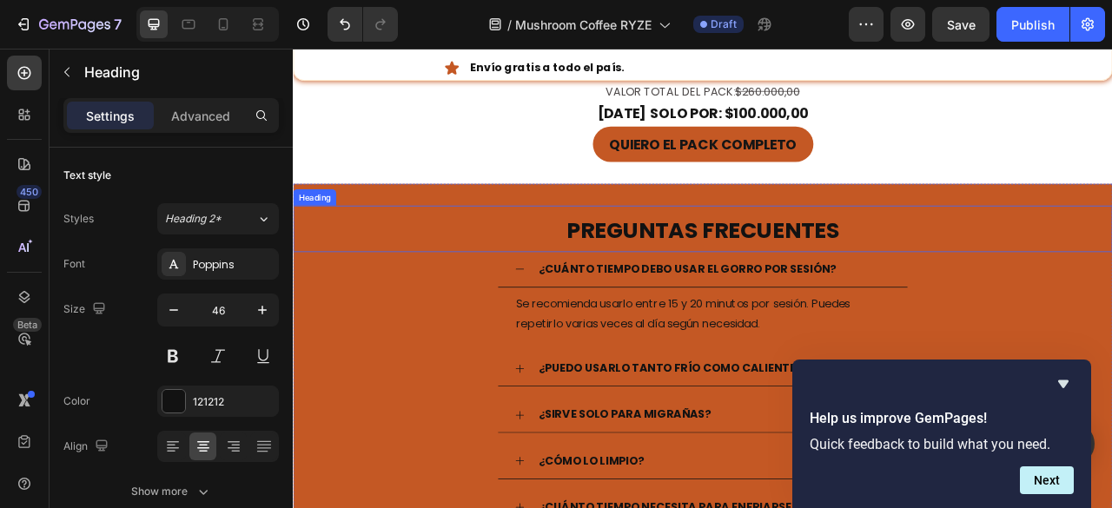
scroll to position [5361, 0]
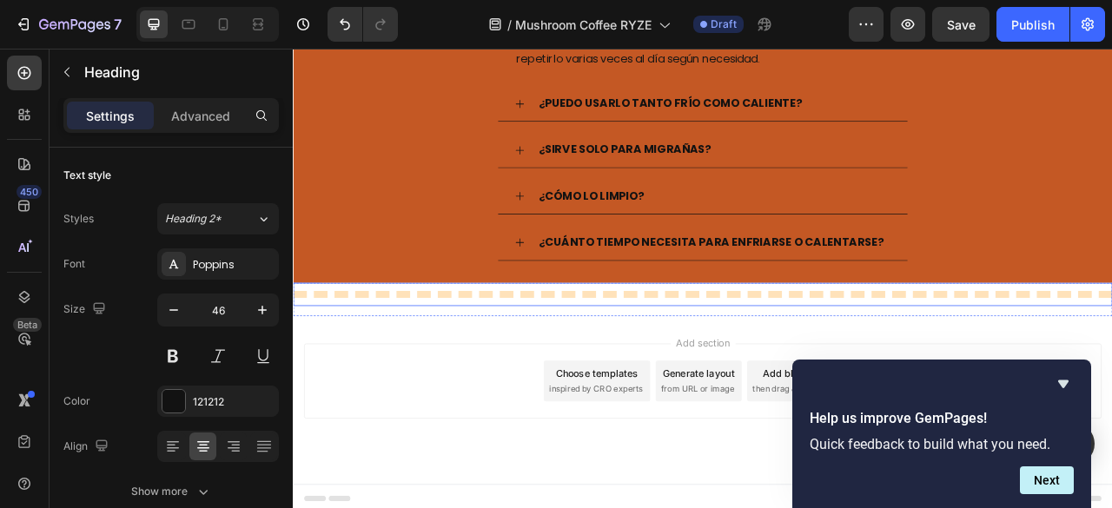
click at [547, 357] on div at bounding box center [814, 361] width 1042 height 9
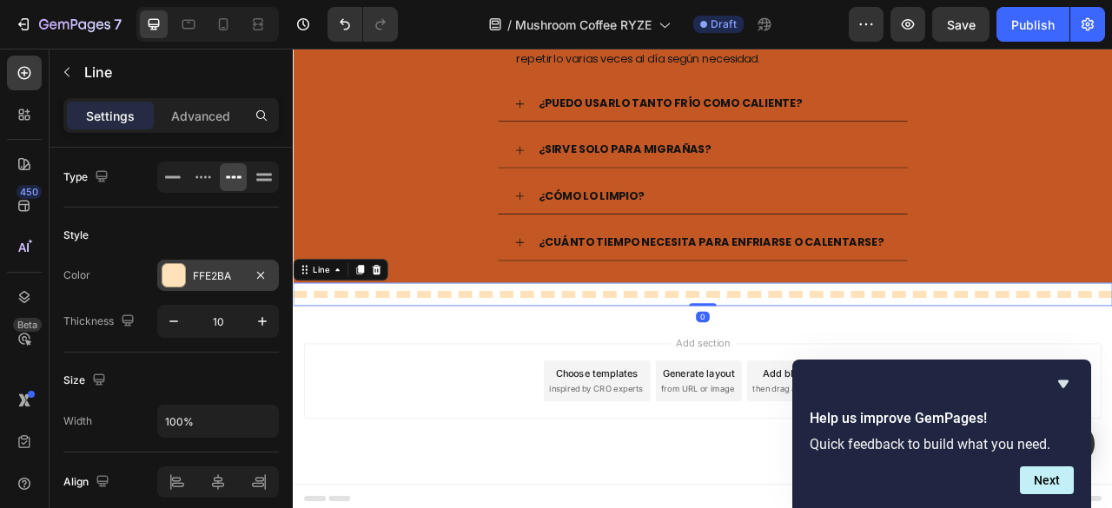
click at [227, 274] on div "FFE2BA" at bounding box center [218, 276] width 50 height 16
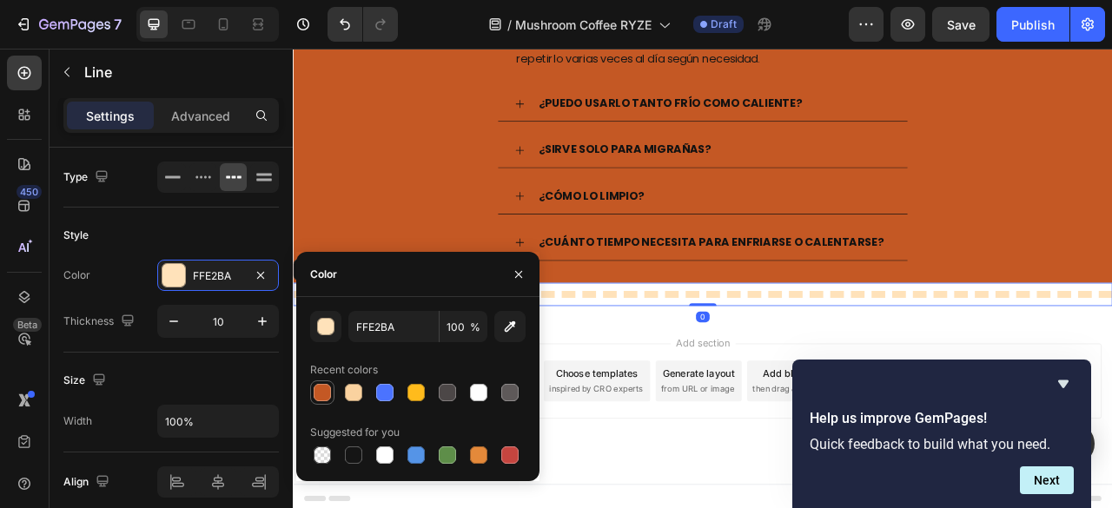
click at [323, 382] on div at bounding box center [322, 392] width 21 height 21
type input "C45824"
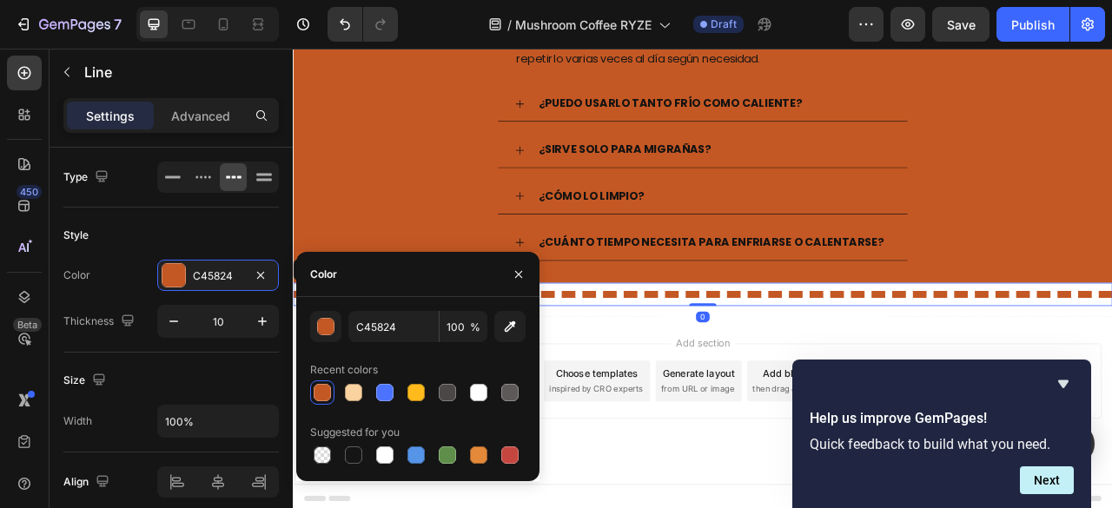
drag, startPoint x: 746, startPoint y: 473, endPoint x: 746, endPoint y: 502, distance: 28.7
click at [746, 472] on div "Add section Choose templates inspired by CRO experts Generate layout from URL o…" at bounding box center [814, 472] width 1014 height 96
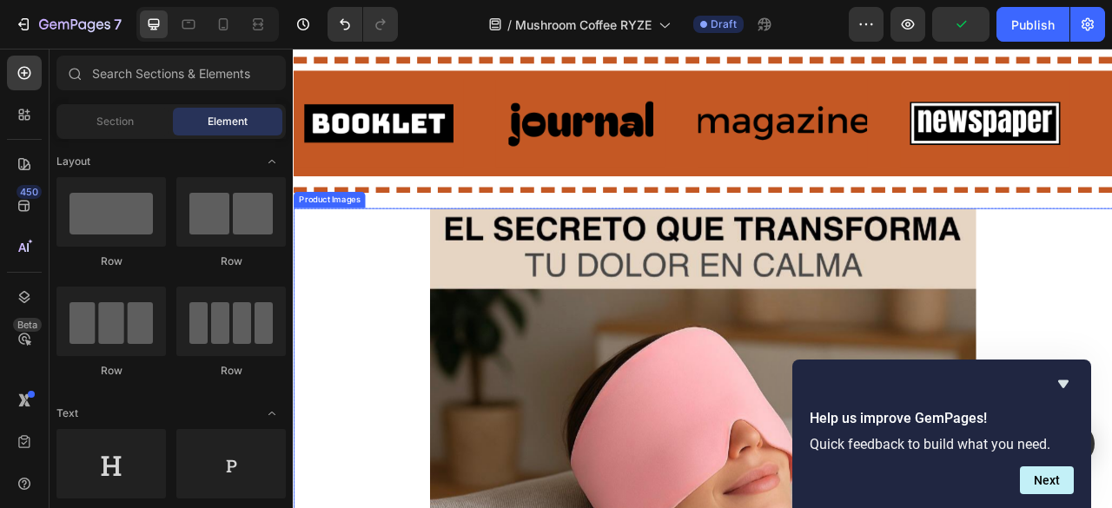
scroll to position [0, 0]
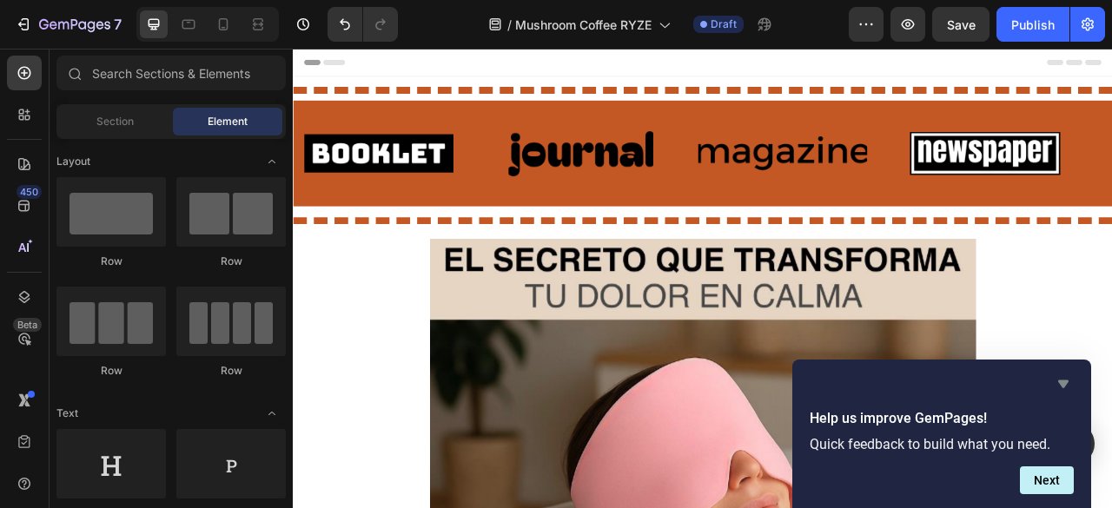
click at [1059, 393] on icon "Hide survey" at bounding box center [1063, 383] width 21 height 21
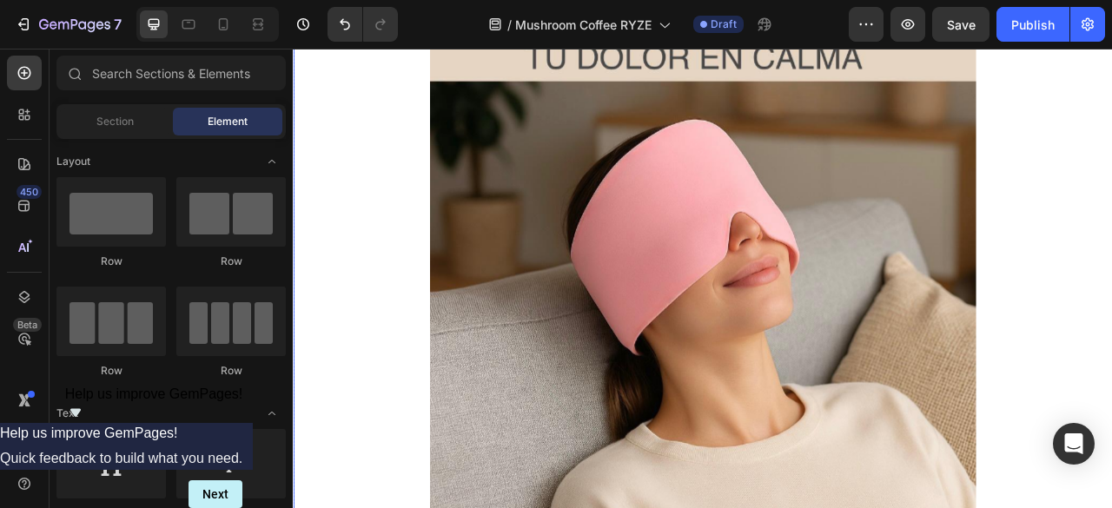
scroll to position [174, 0]
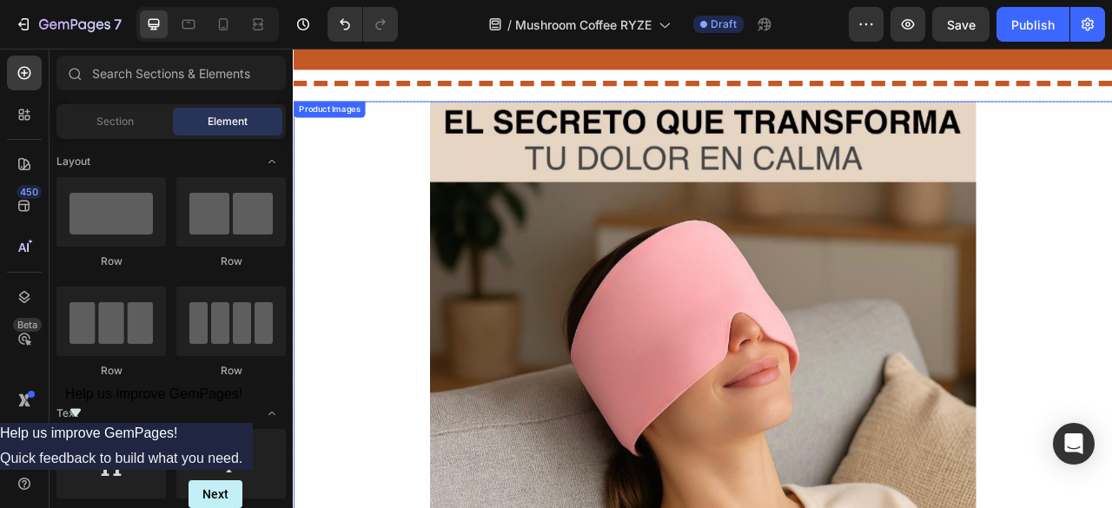
click at [637, 268] on img at bounding box center [813, 463] width 695 height 695
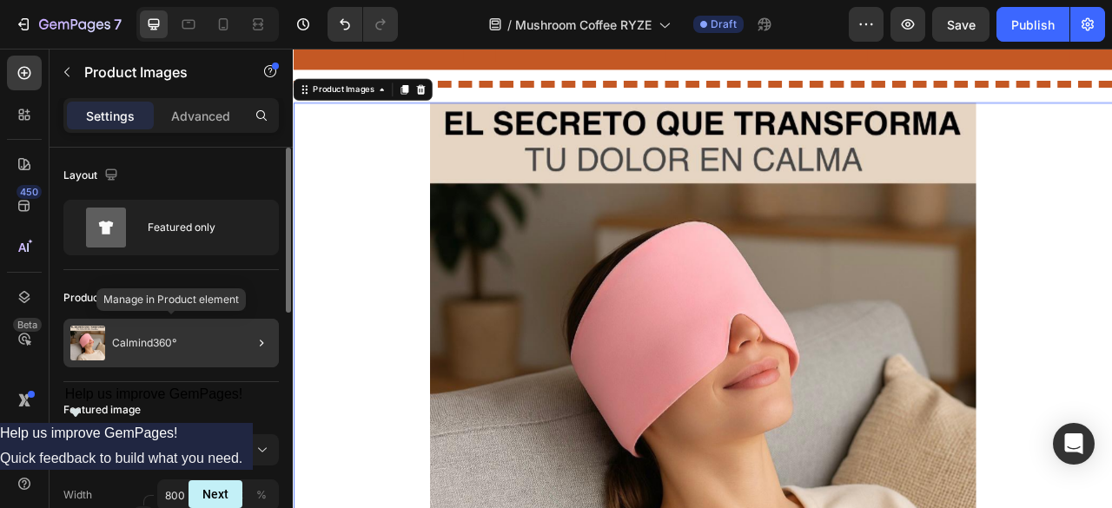
click at [182, 333] on div "Calmind360°" at bounding box center [170, 343] width 215 height 49
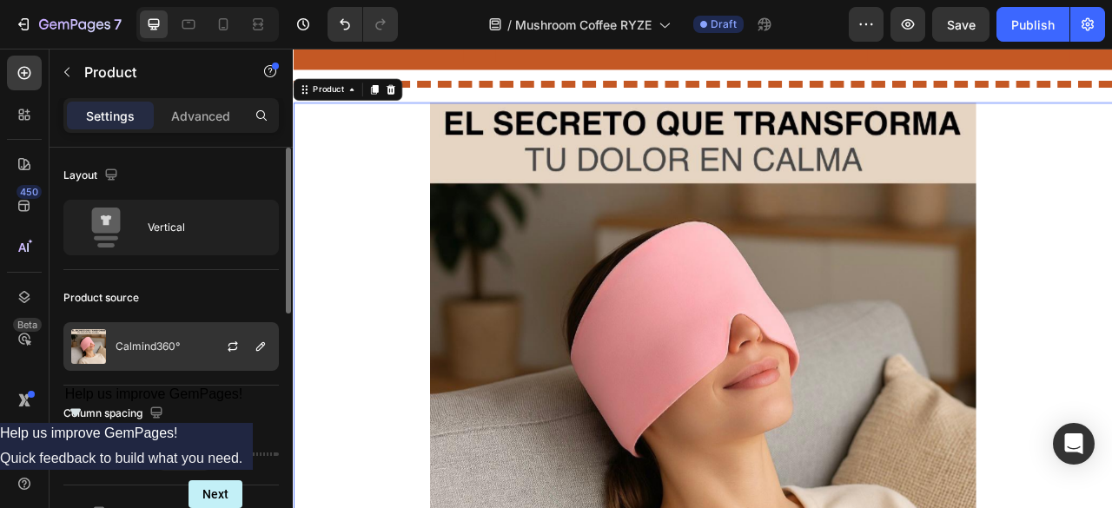
click at [170, 350] on p "Calmind360°" at bounding box center [148, 346] width 64 height 12
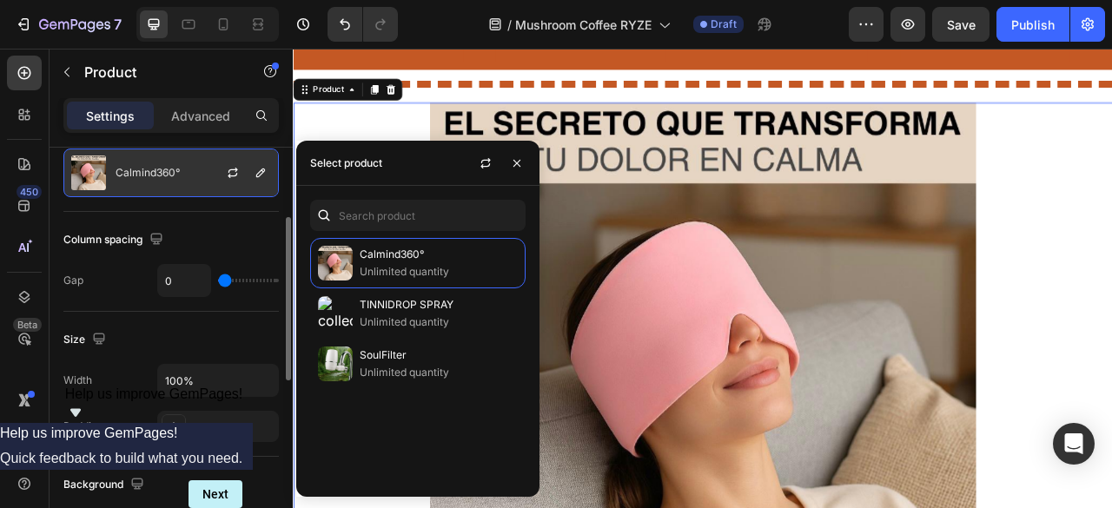
scroll to position [0, 0]
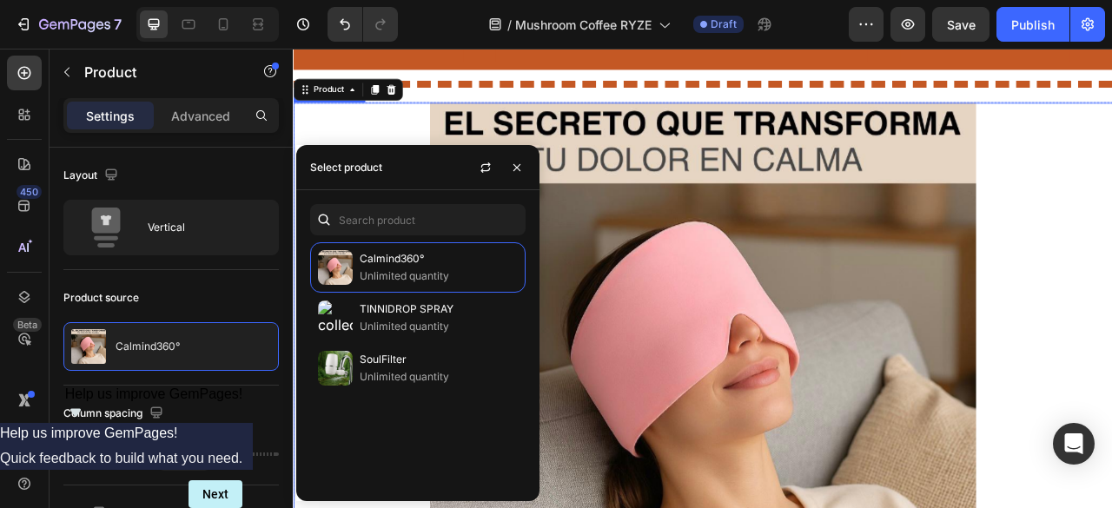
click at [375, 147] on div at bounding box center [814, 464] width 1042 height 695
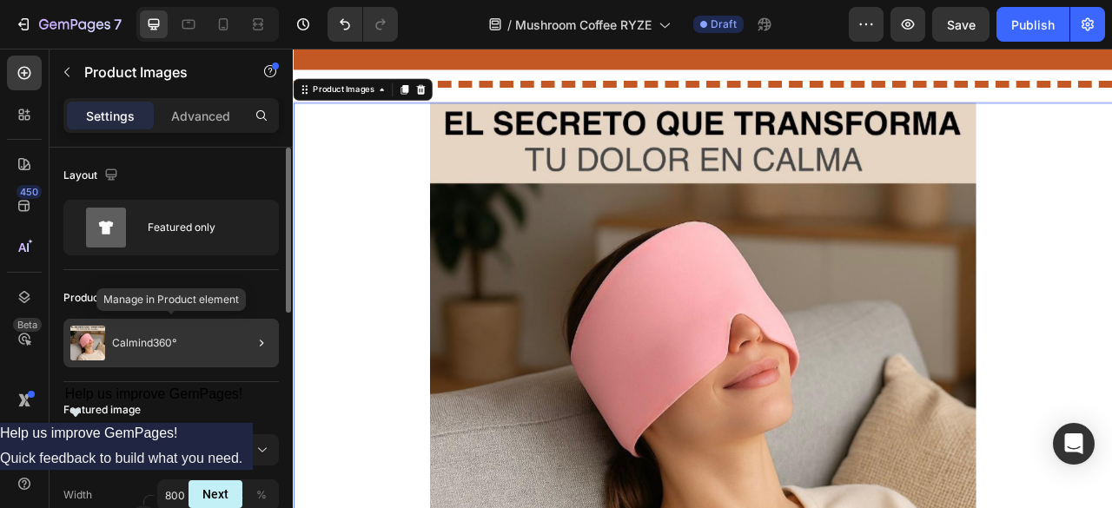
click at [195, 345] on div "Calmind360°" at bounding box center [170, 343] width 215 height 49
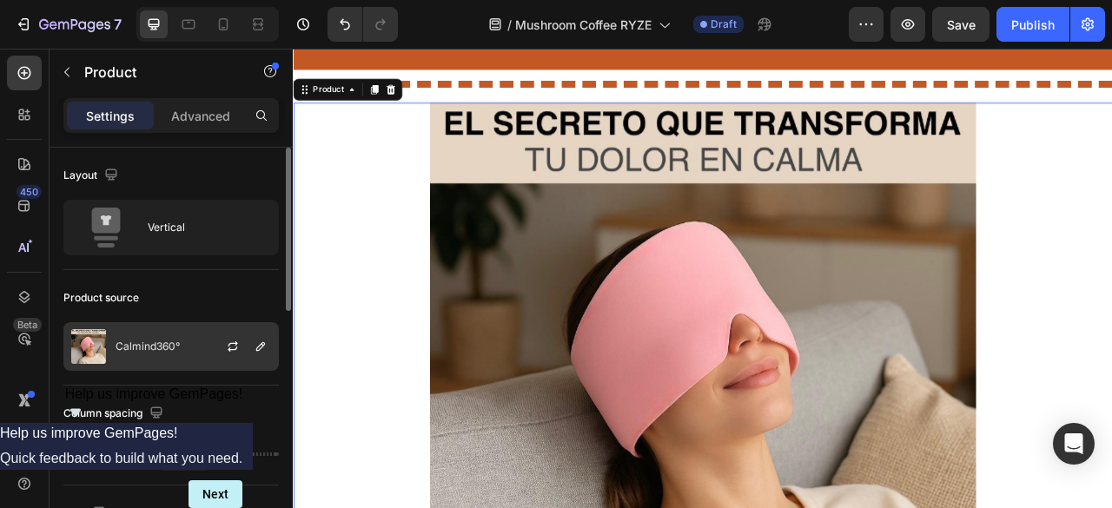
click at [122, 352] on div "Calmind360°" at bounding box center [170, 346] width 215 height 49
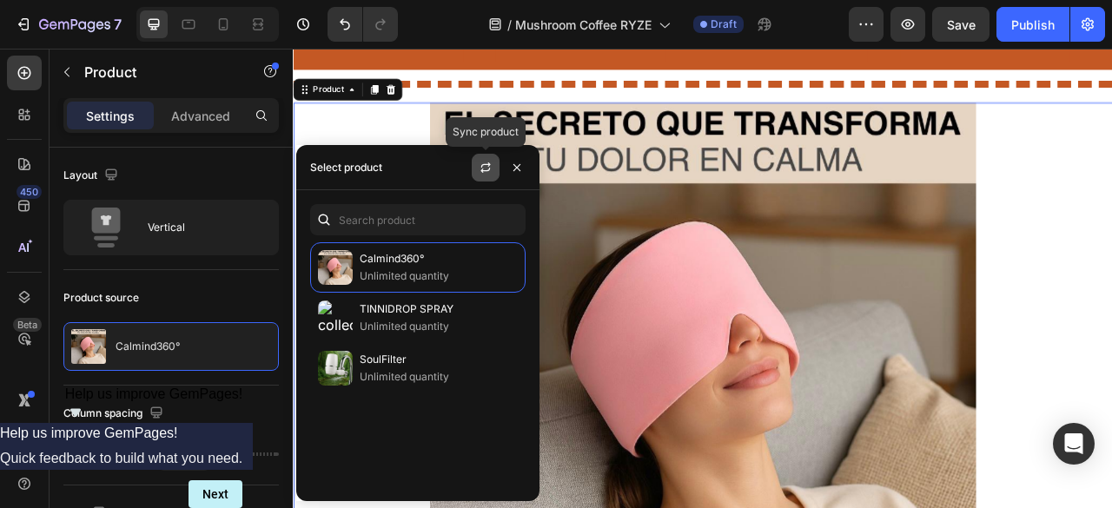
click at [488, 173] on icon "button" at bounding box center [486, 168] width 14 height 14
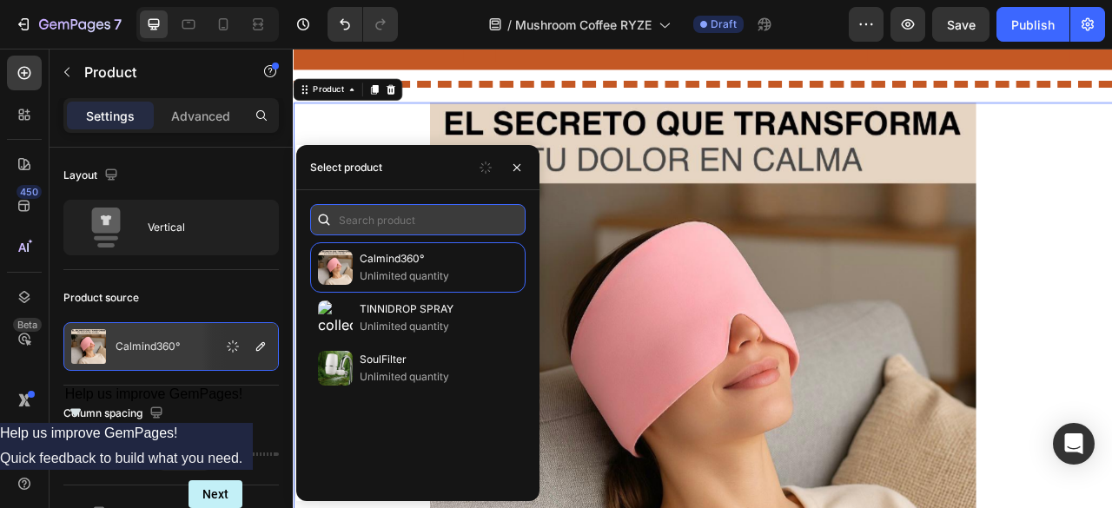
click at [408, 220] on input "text" at bounding box center [417, 219] width 215 height 31
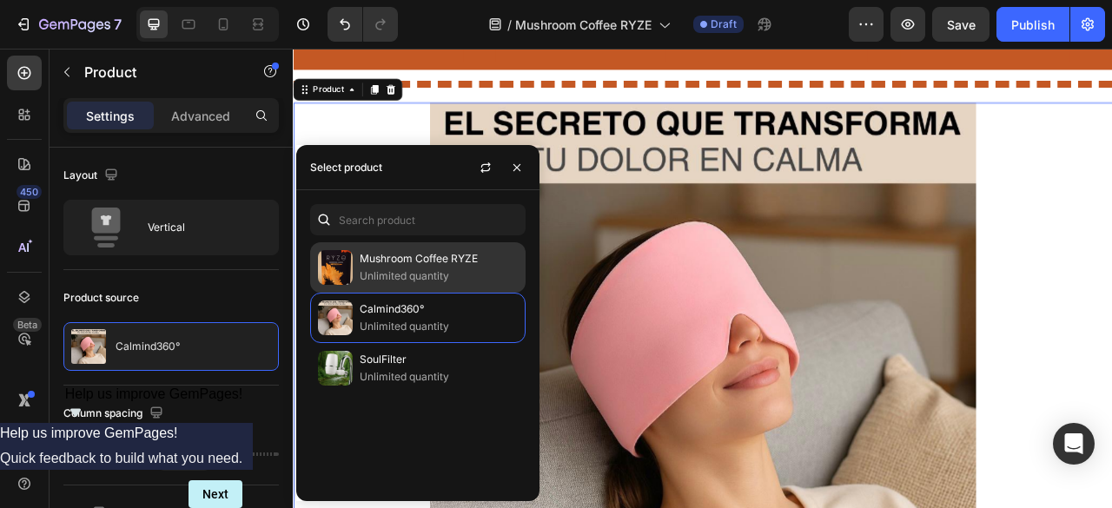
click at [407, 277] on p "Unlimited quantity" at bounding box center [439, 275] width 158 height 17
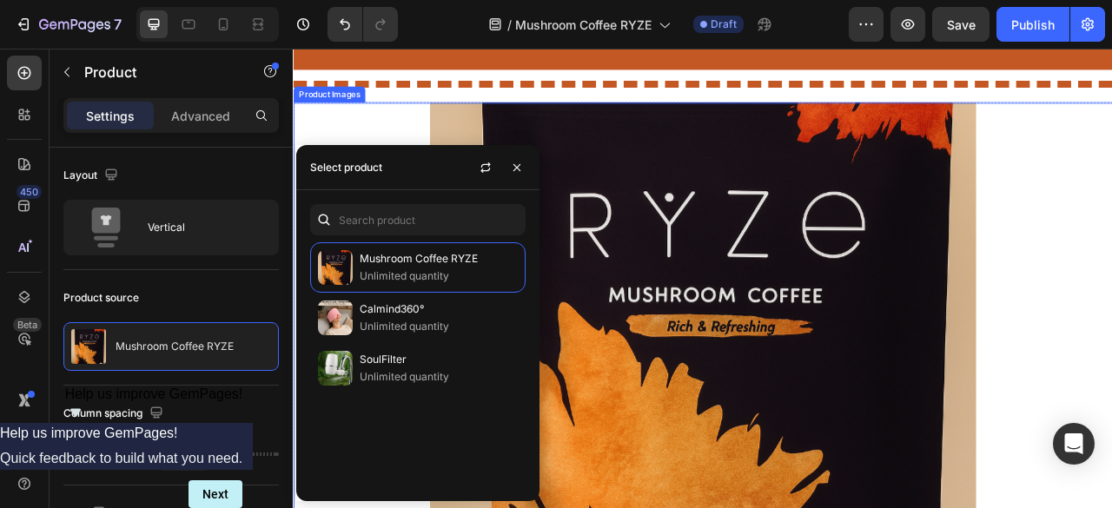
click at [1111, 279] on div at bounding box center [814, 464] width 1042 height 695
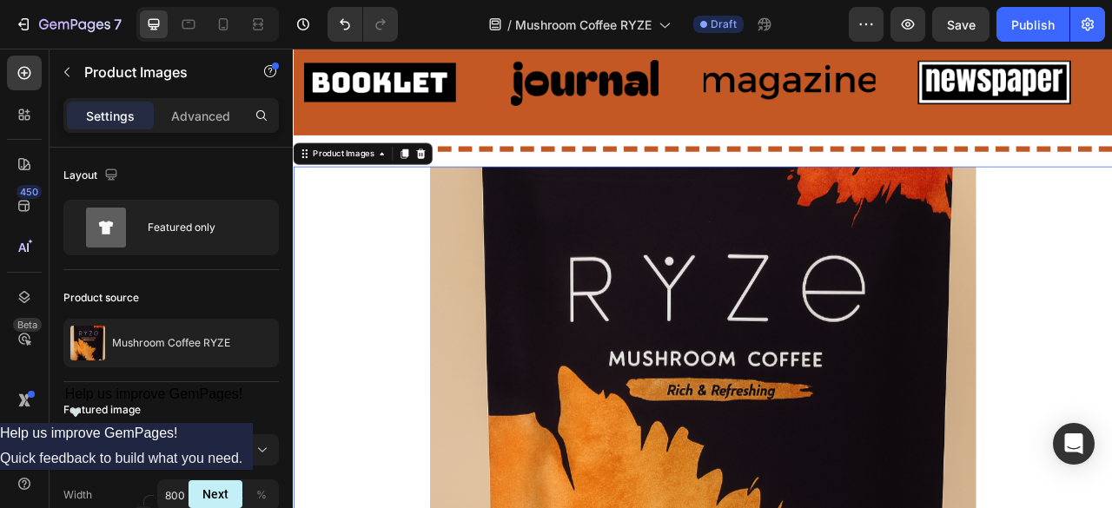
scroll to position [87, 0]
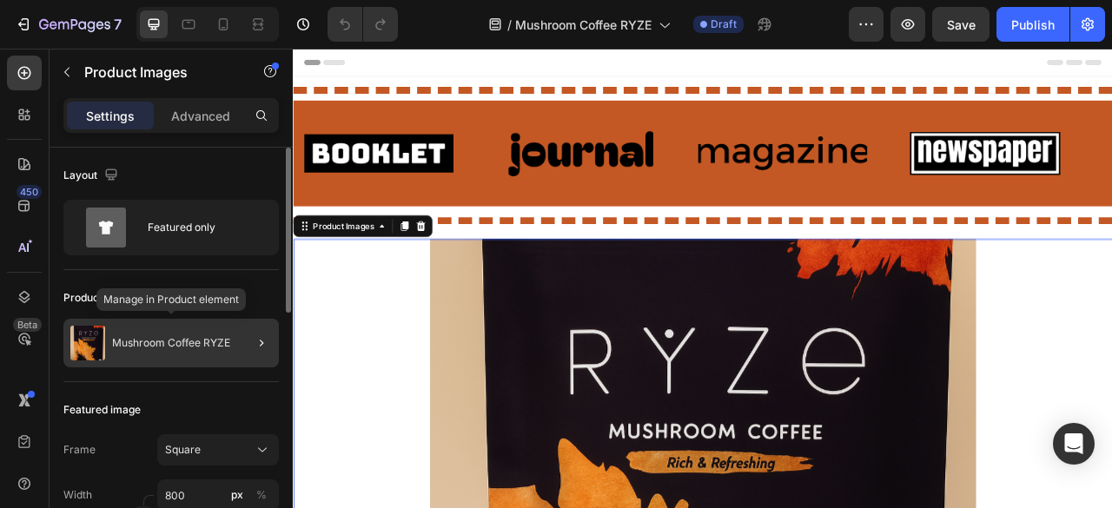
click at [183, 341] on p "Mushroom Coffee RYZE" at bounding box center [171, 343] width 118 height 12
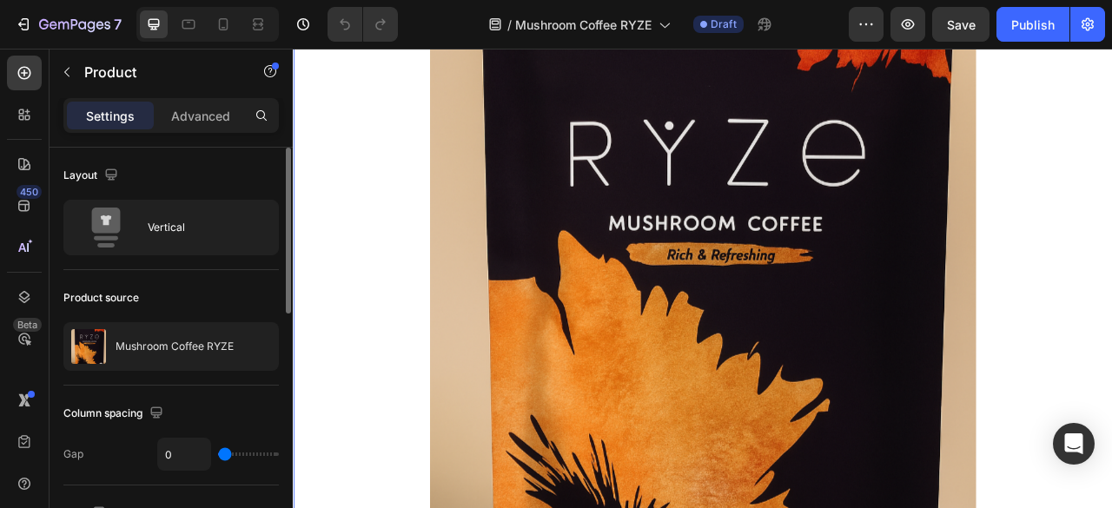
scroll to position [261, 0]
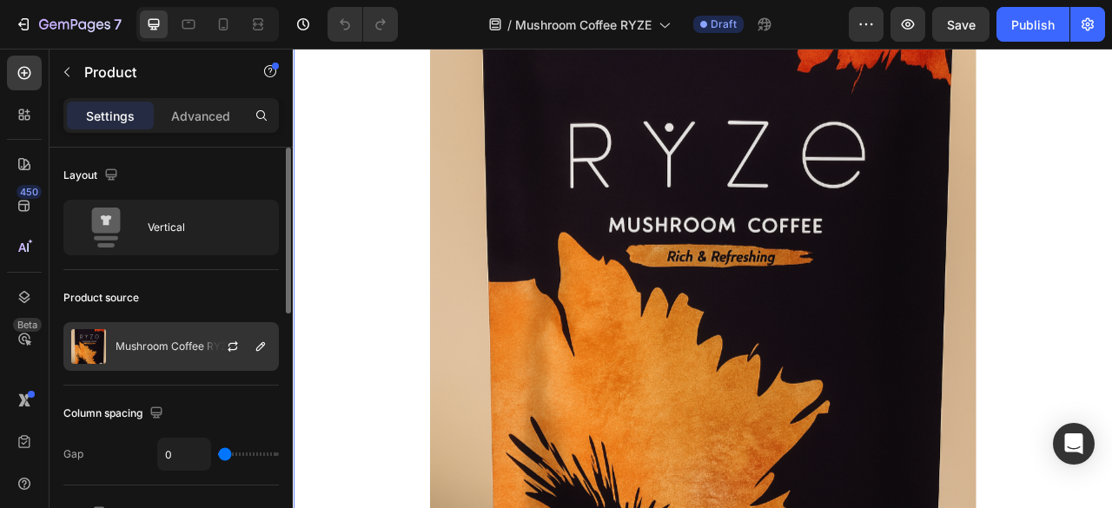
click at [163, 351] on p "Mushroom Coffee RYZE" at bounding box center [175, 346] width 118 height 12
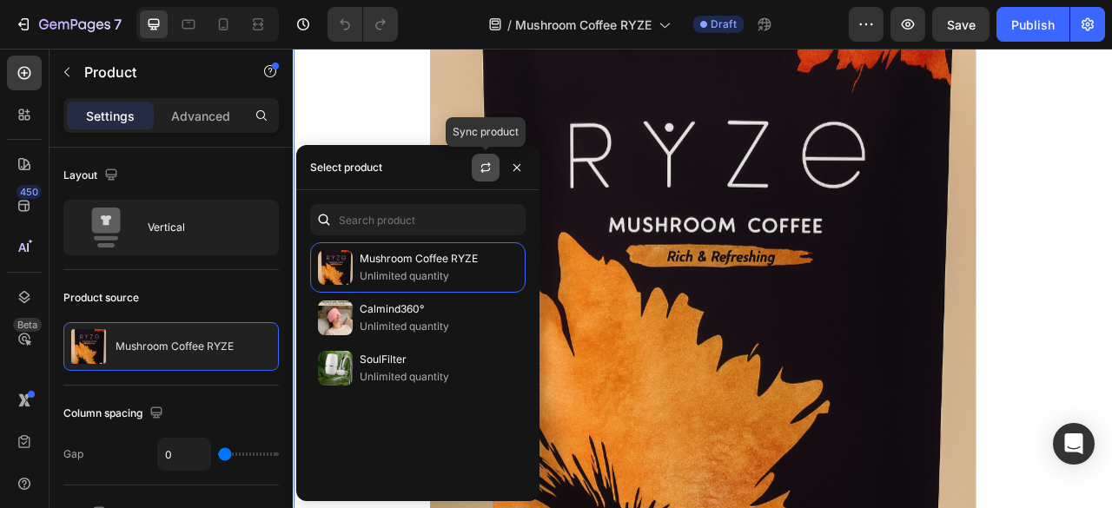
click at [485, 168] on icon "button" at bounding box center [486, 168] width 14 height 14
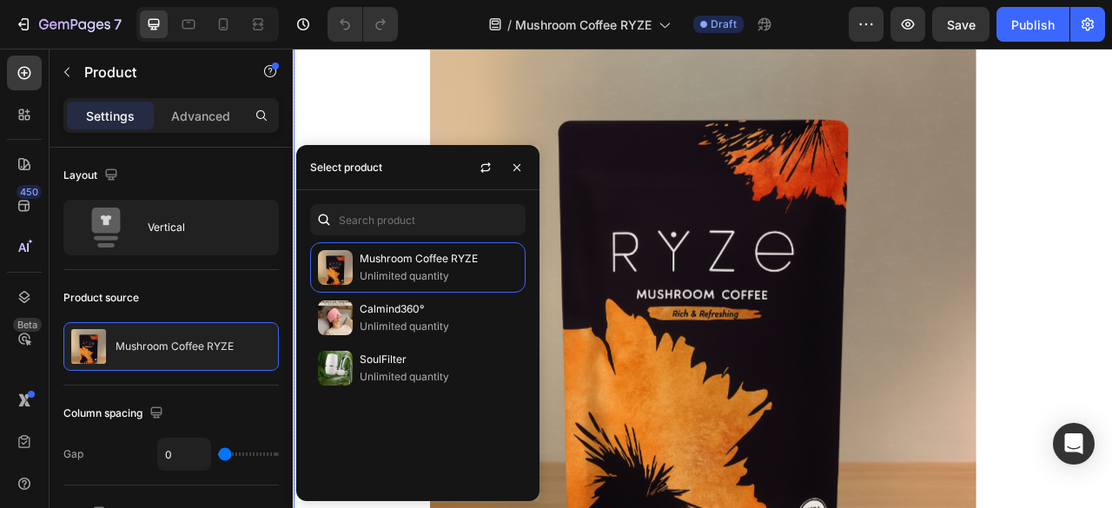
click at [1111, 295] on div at bounding box center [814, 376] width 1042 height 695
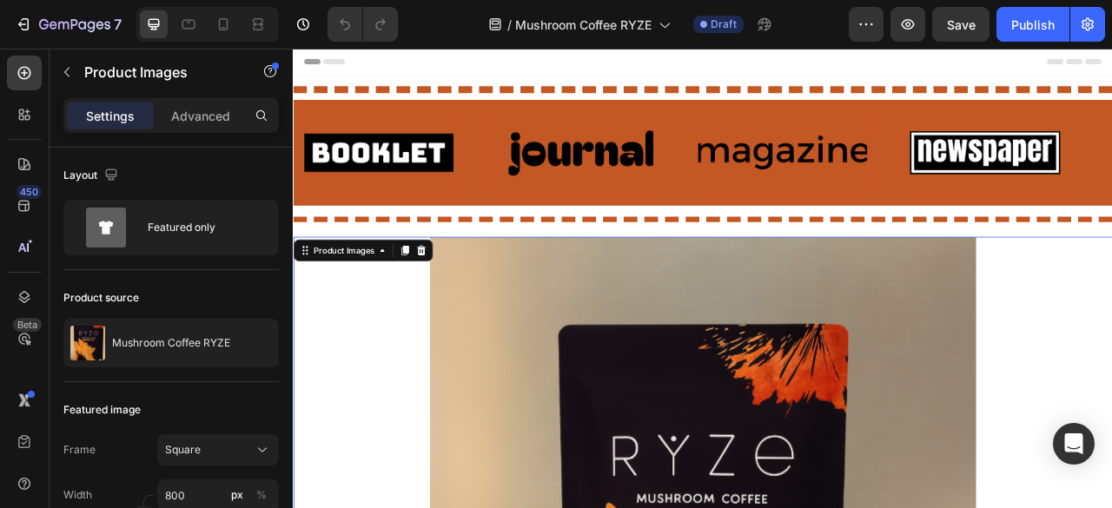
scroll to position [0, 0]
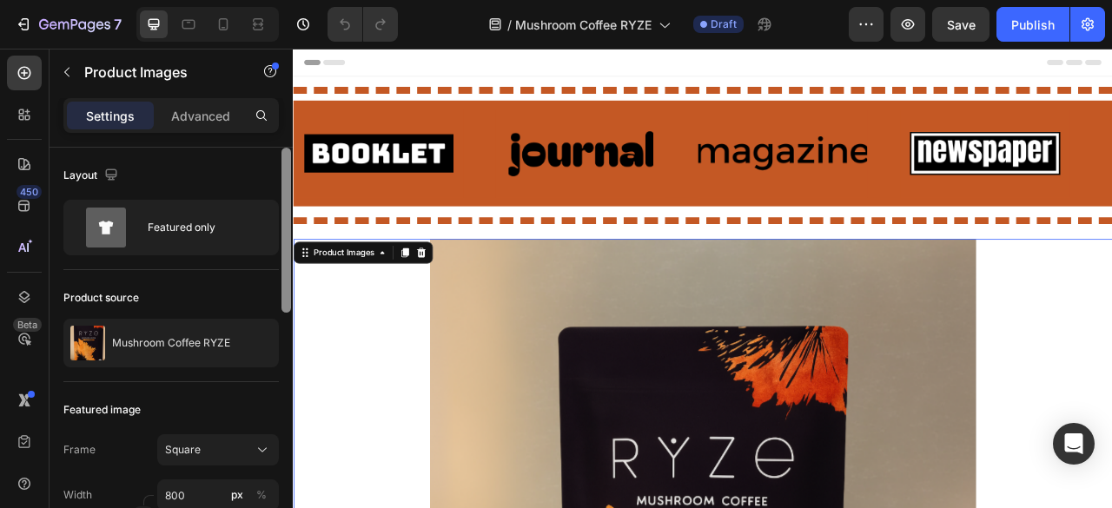
drag, startPoint x: 240, startPoint y: 346, endPoint x: 287, endPoint y: 310, distance: 58.9
click at [0, 0] on div at bounding box center [0, 0] width 0 height 0
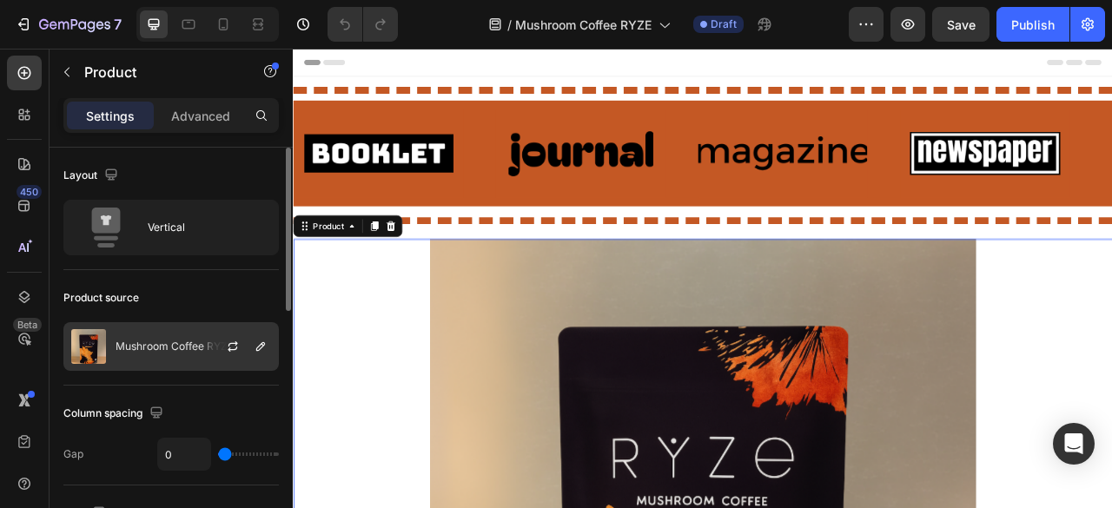
click at [191, 345] on p "Mushroom Coffee RYZE" at bounding box center [175, 346] width 118 height 12
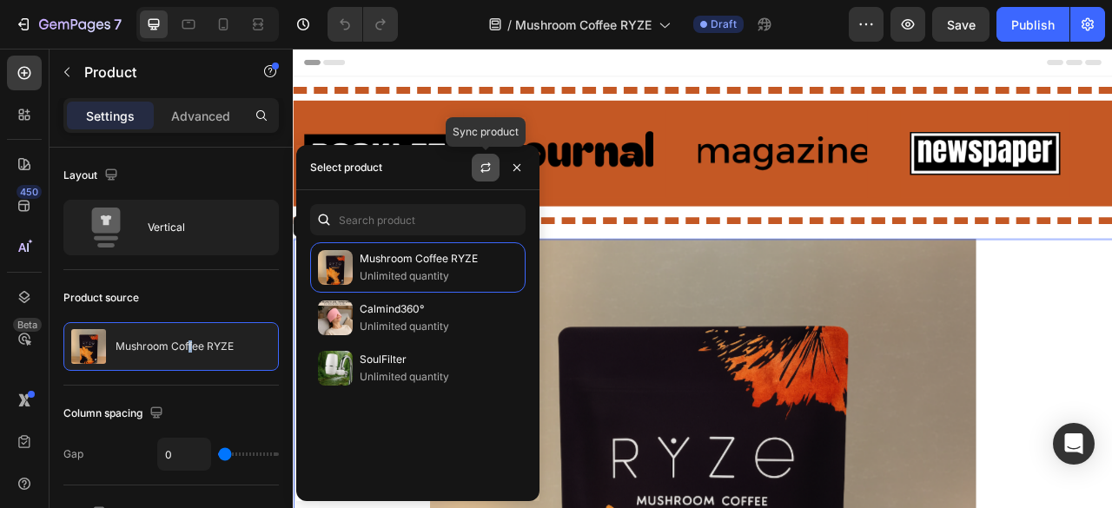
click at [479, 169] on icon "button" at bounding box center [486, 168] width 14 height 14
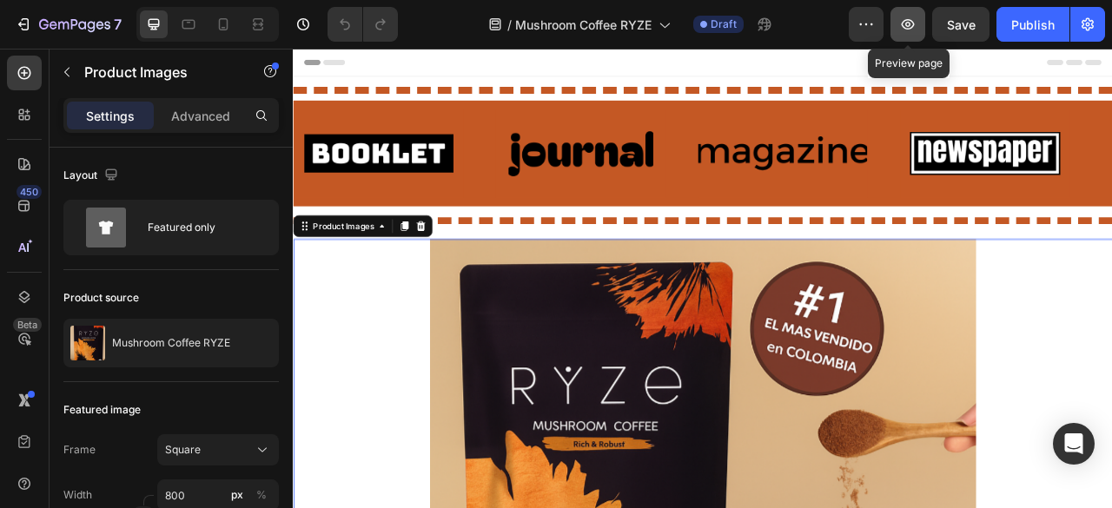
click at [908, 28] on icon "button" at bounding box center [907, 24] width 17 height 17
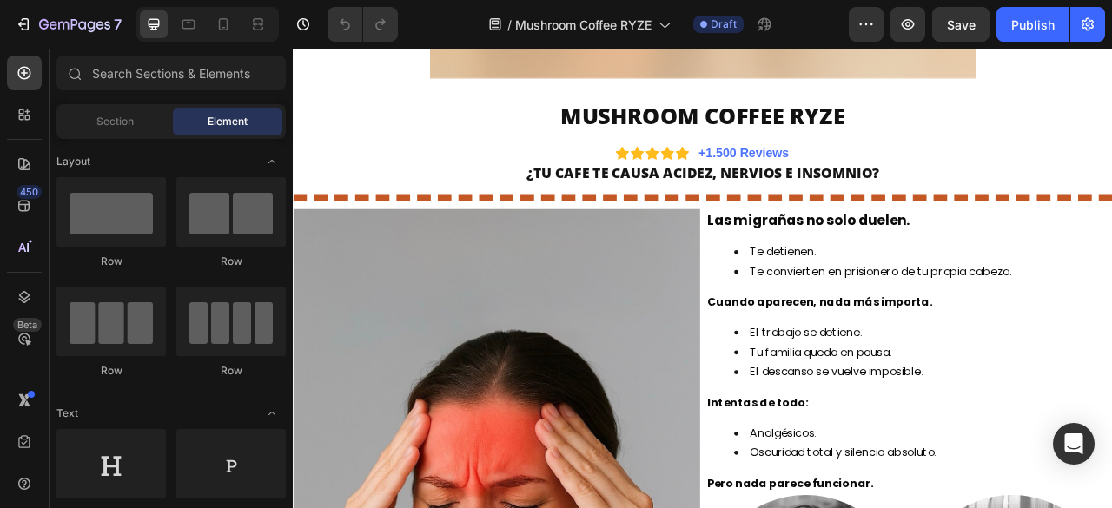
scroll to position [782, 0]
